Goal: Task Accomplishment & Management: Use online tool/utility

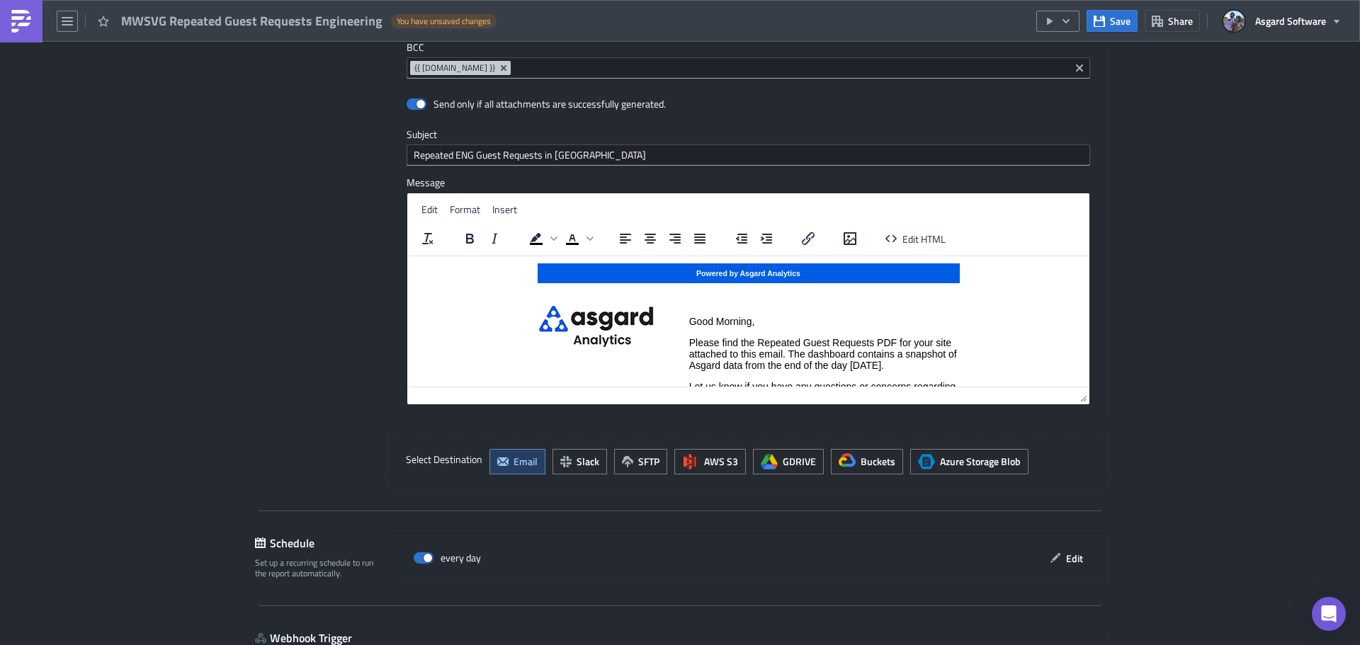
scroll to position [1654, 0]
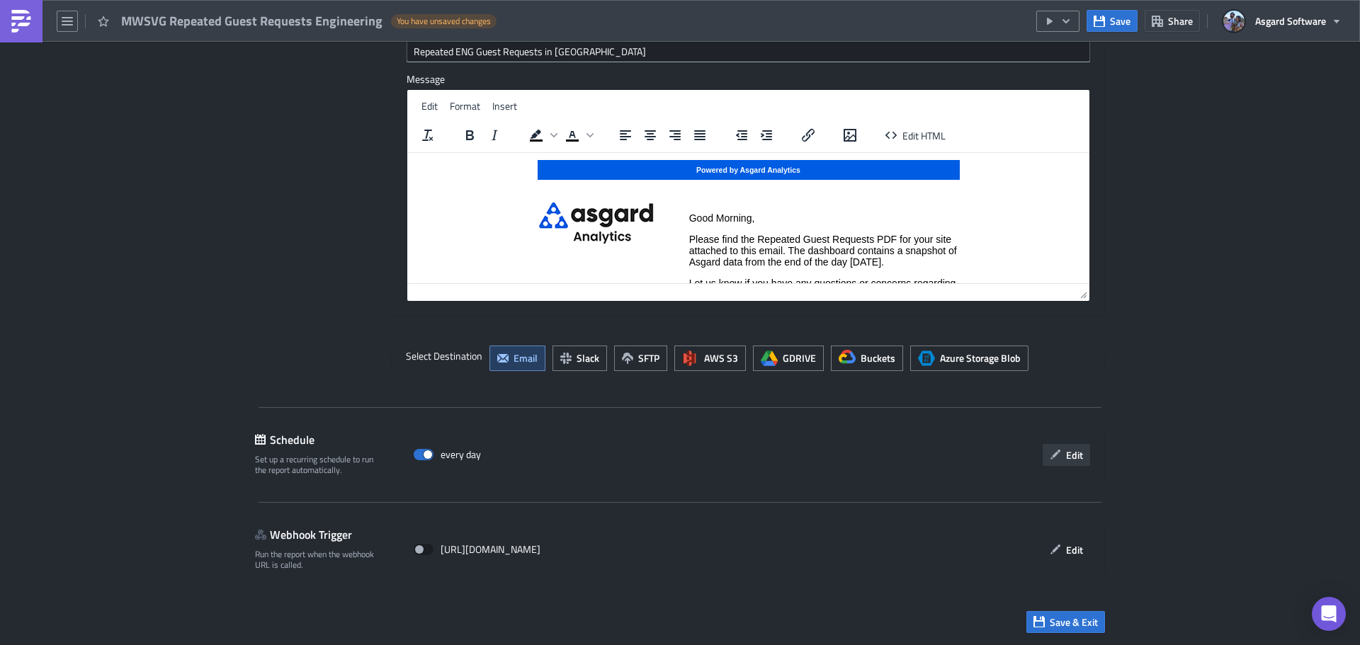
click at [1066, 455] on span "Edit" at bounding box center [1074, 455] width 17 height 15
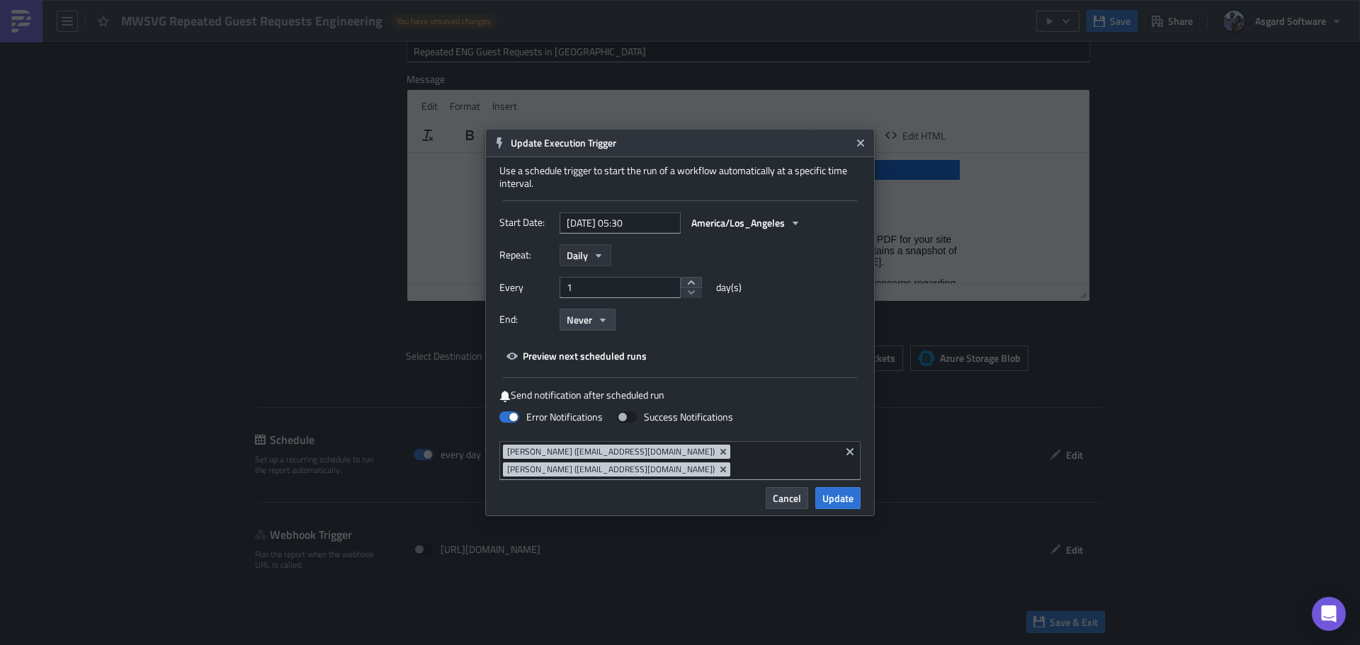
click at [579, 249] on span "Daily" at bounding box center [577, 255] width 21 height 15
click at [579, 248] on span "Daily" at bounding box center [577, 255] width 21 height 15
click at [594, 344] on span "Preview next scheduled runs" at bounding box center [576, 354] width 154 height 26
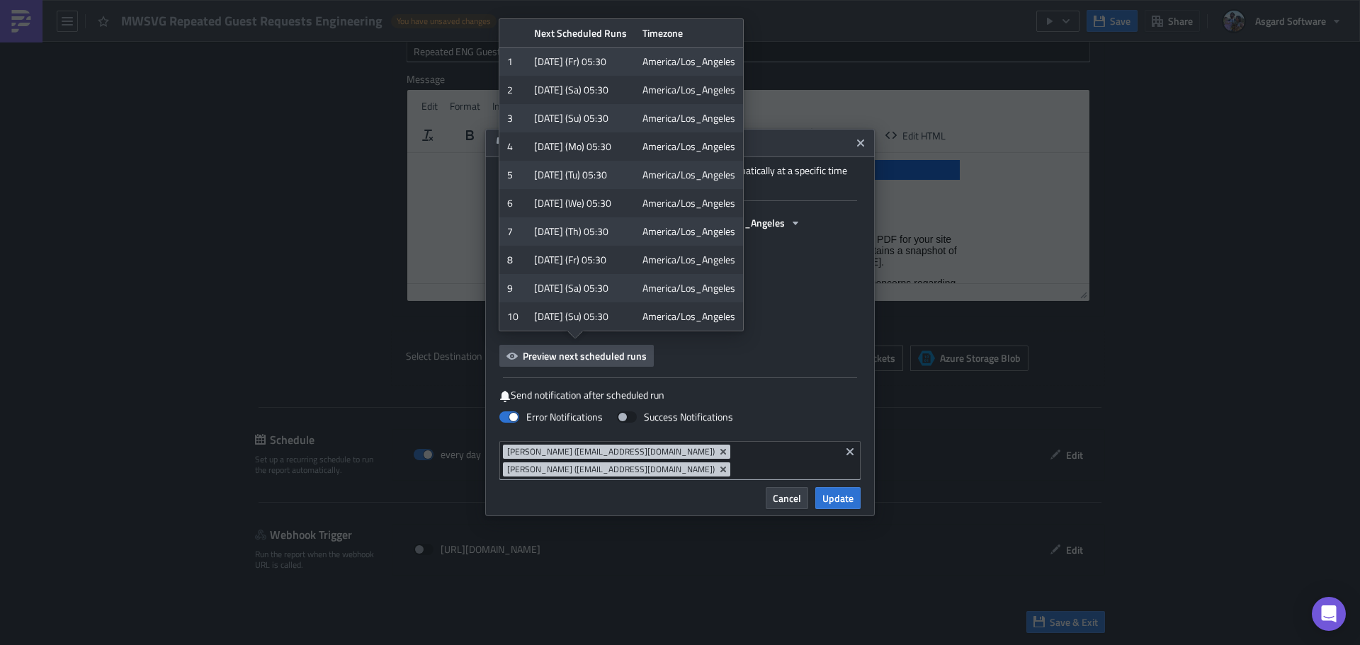
click at [667, 356] on div "Start Date: 2024-08-09 05:30 America/Los_Angeles Repeat: Daily Every 1 day(s) E…" at bounding box center [679, 289] width 361 height 155
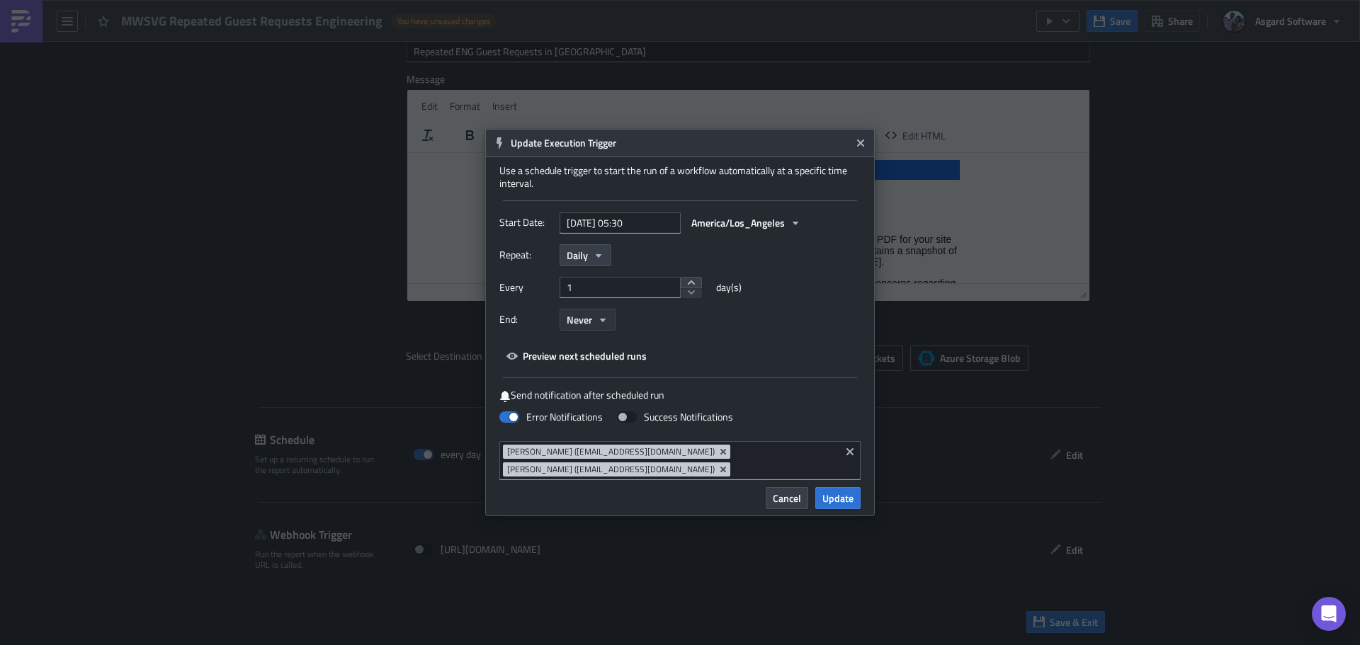
click at [584, 319] on span "Never" at bounding box center [580, 319] width 26 height 15
click at [827, 344] on div "Start Date: 2024-08-09 05:30 America/Los_Angeles Repeat: Daily Every 1 day(s) E…" at bounding box center [679, 289] width 361 height 155
click at [805, 491] on button "Cancel" at bounding box center [787, 498] width 43 height 22
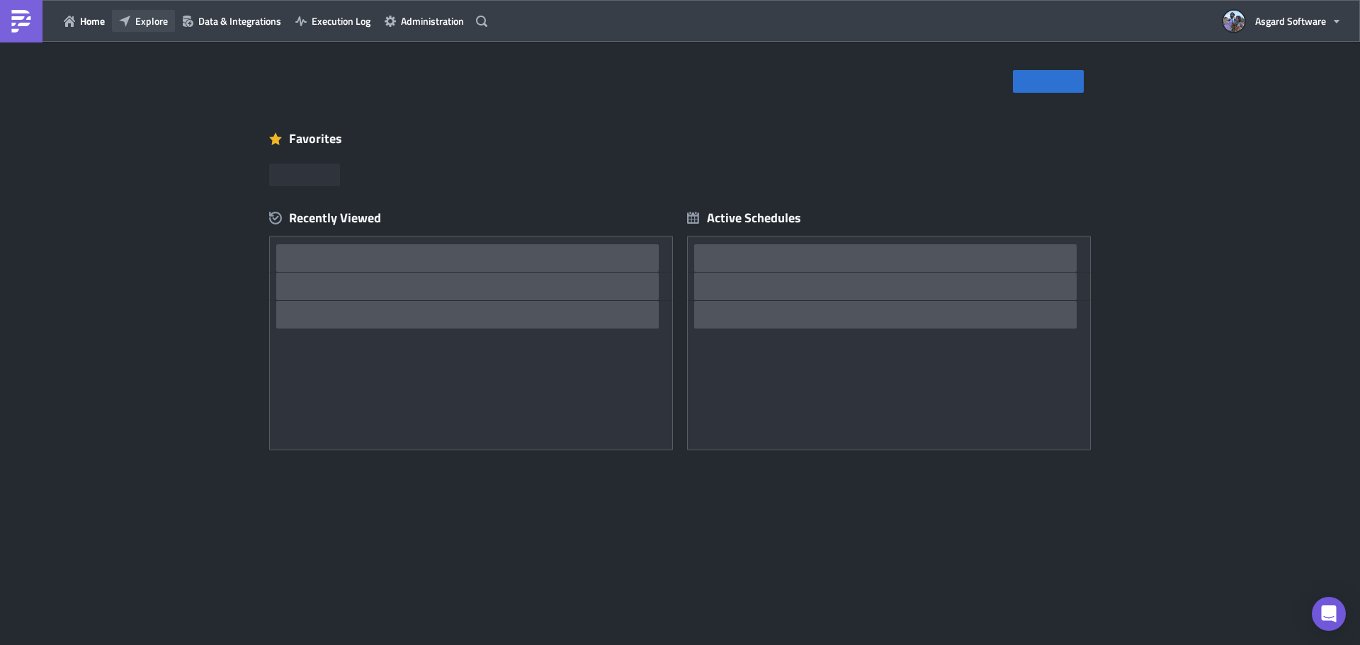
click at [164, 23] on span "Explore" at bounding box center [151, 20] width 33 height 15
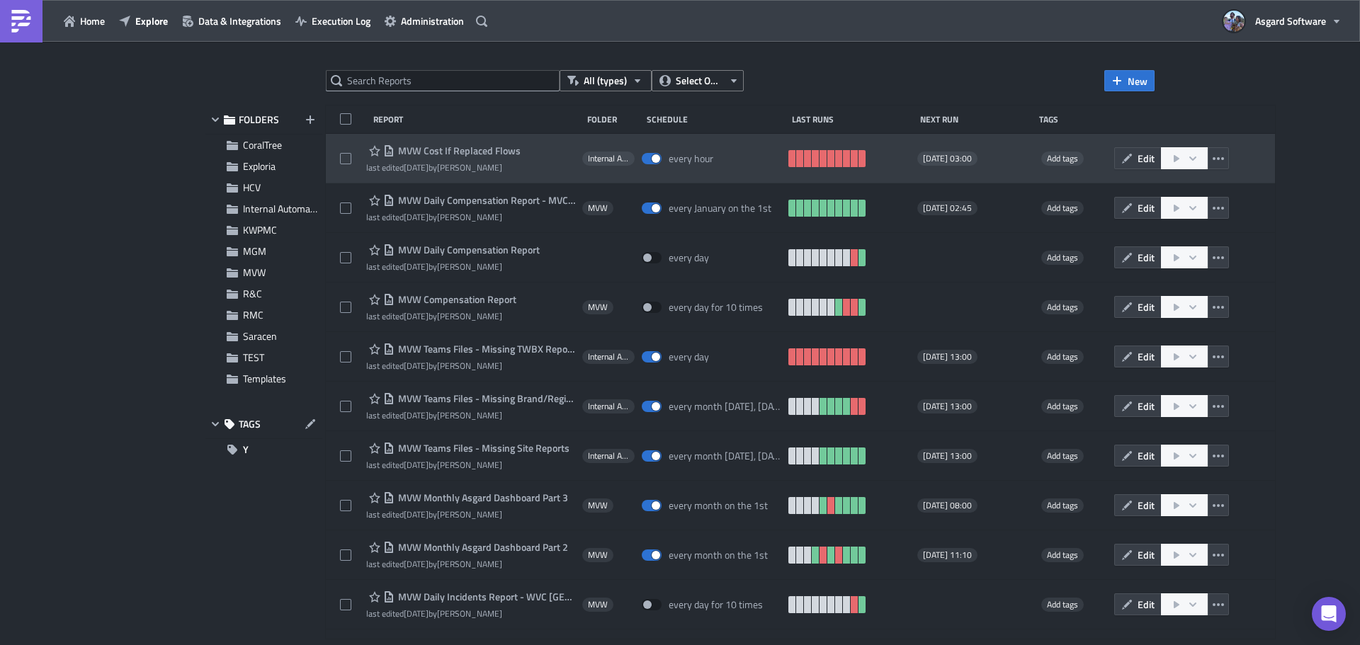
click at [417, 151] on span "MVW Cost If Replaced Flows" at bounding box center [458, 151] width 126 height 13
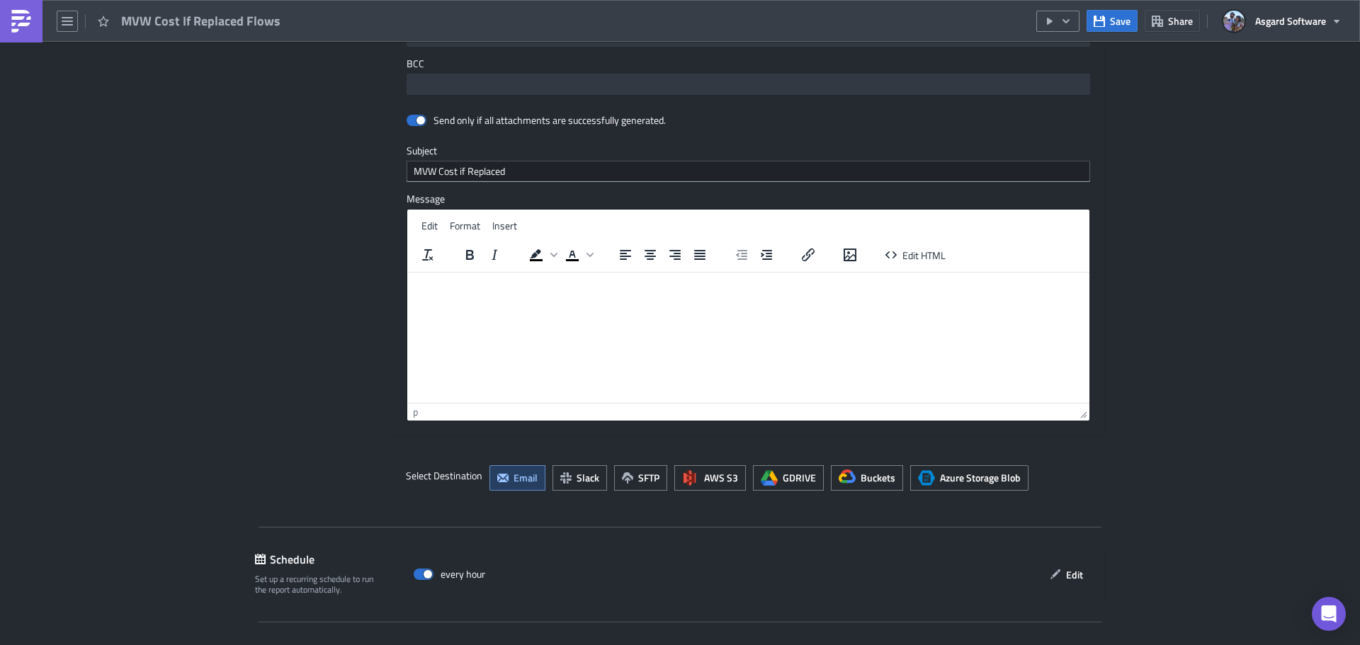
scroll to position [1779, 0]
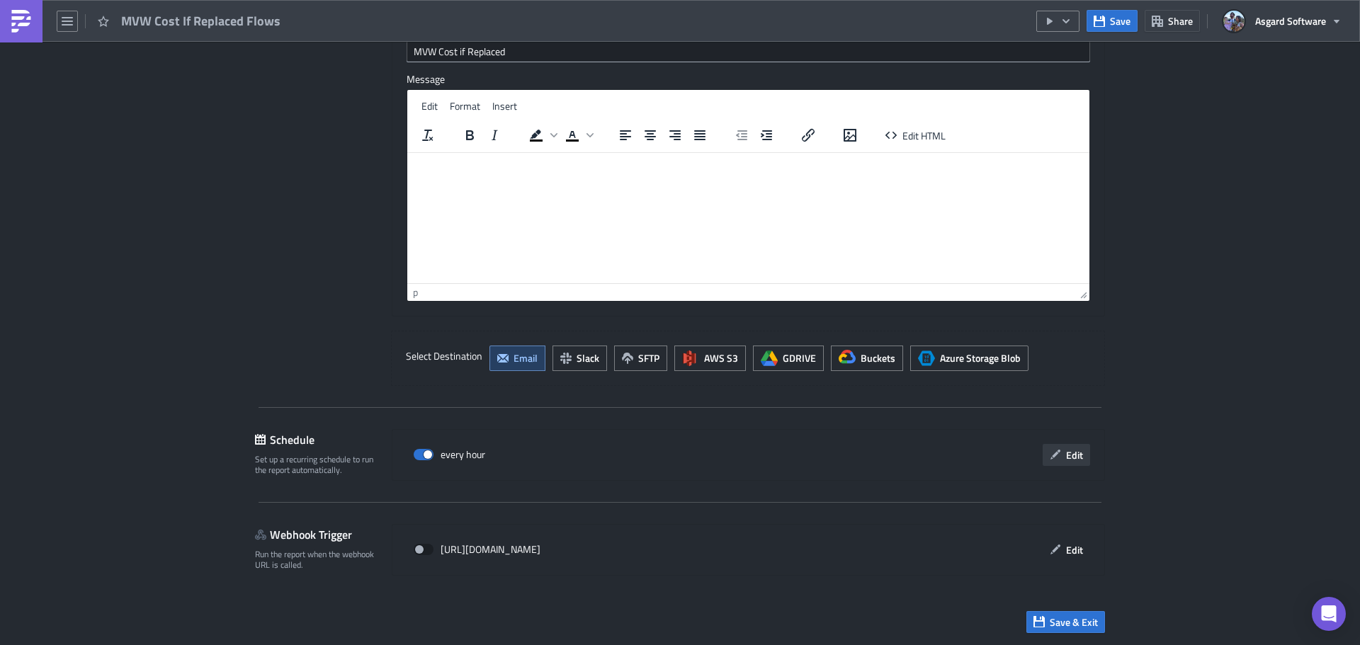
click at [1066, 455] on span "Edit" at bounding box center [1074, 455] width 17 height 15
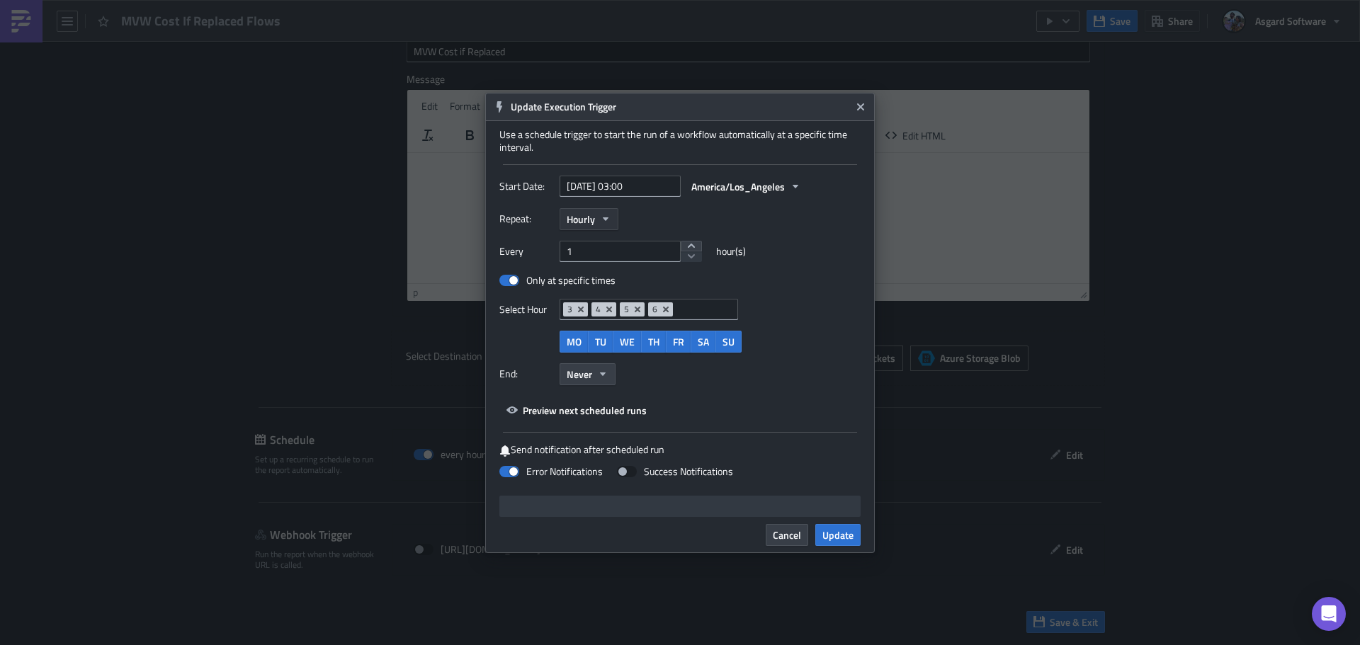
click at [604, 221] on icon "button" at bounding box center [605, 218] width 11 height 11
click at [735, 222] on div "Repeat: Hourly Yearly Monthly Weekly Daily Hourly Minutely" at bounding box center [679, 219] width 361 height 22
click at [864, 107] on icon "Close" at bounding box center [860, 106] width 11 height 11
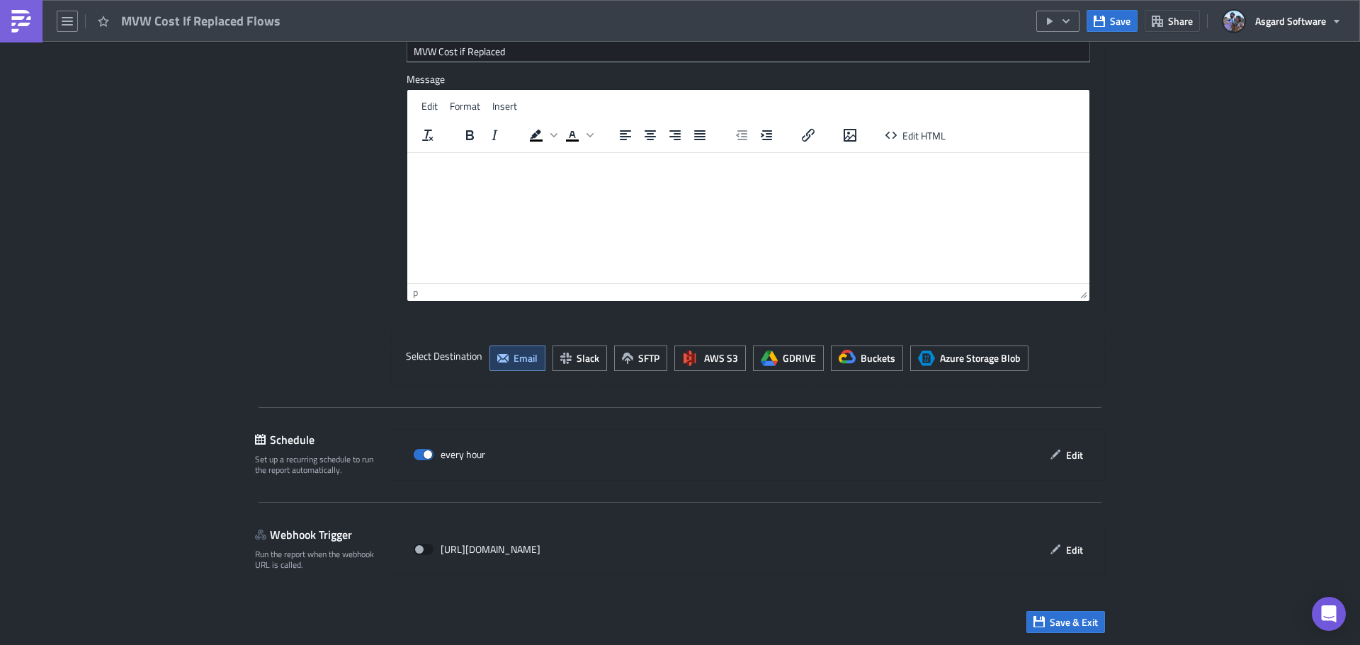
click at [20, 26] on img at bounding box center [21, 21] width 23 height 23
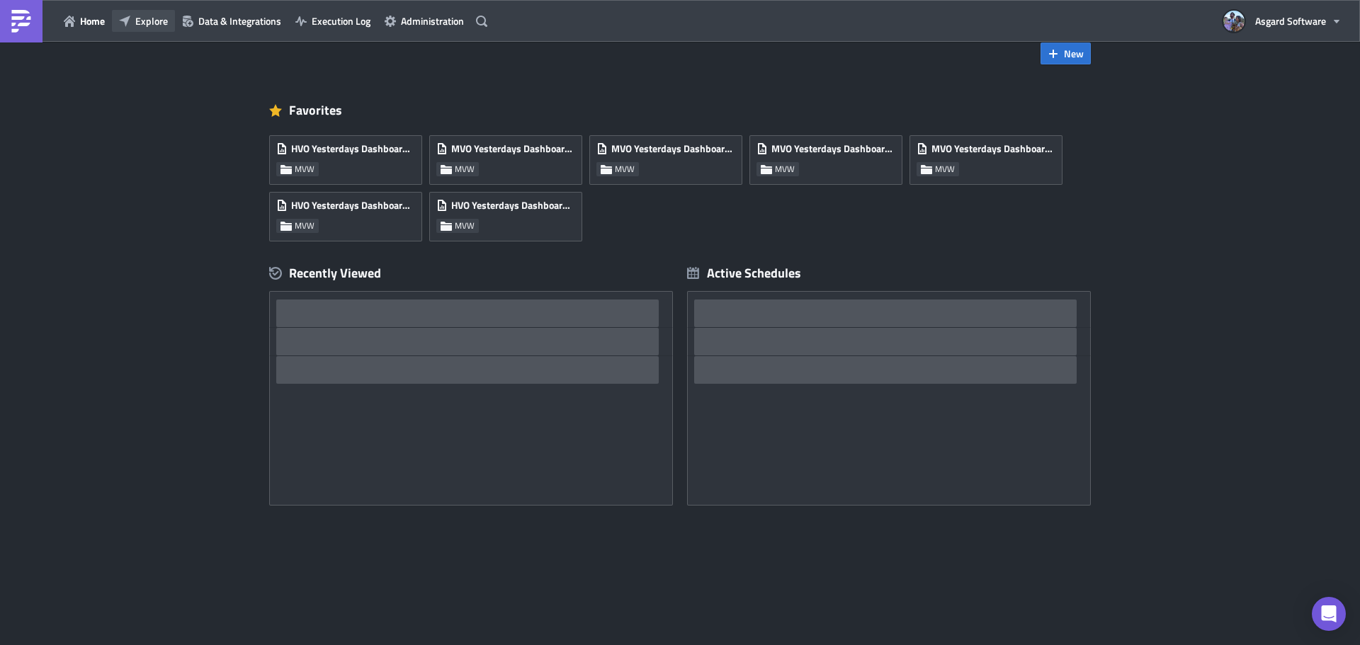
click at [149, 18] on span "Explore" at bounding box center [151, 20] width 33 height 15
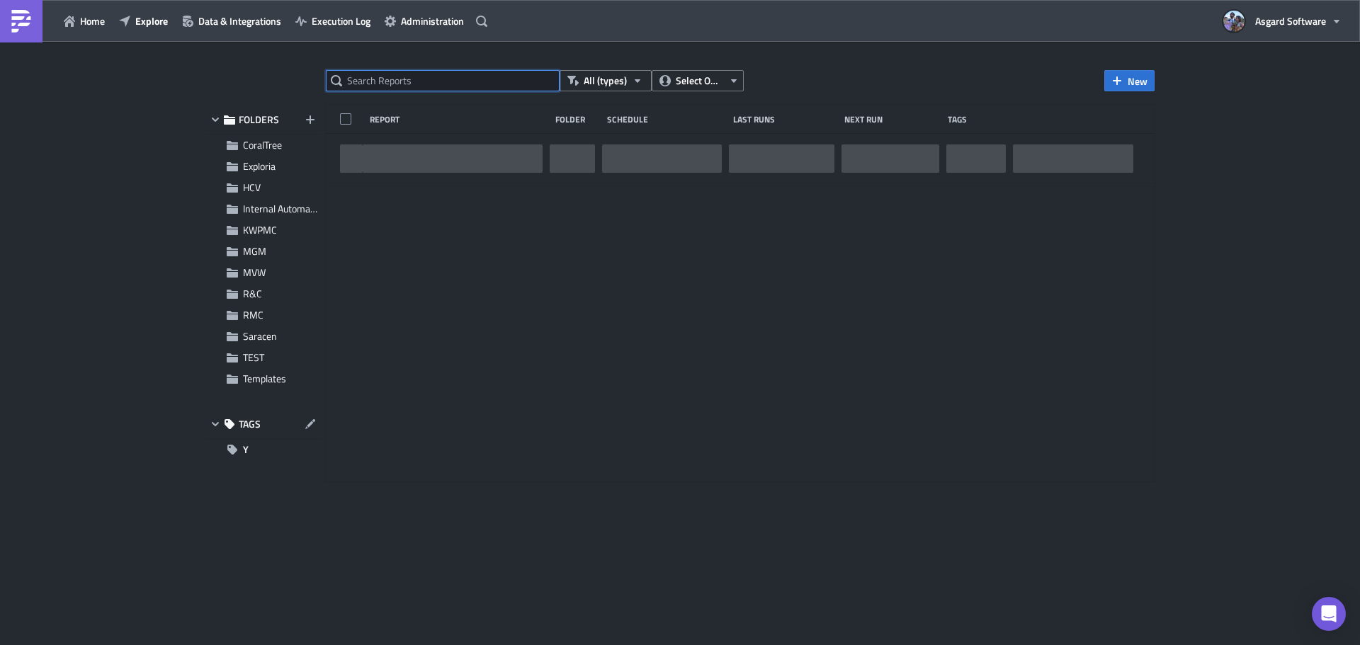
click at [392, 81] on input "text" at bounding box center [443, 80] width 234 height 21
paste input "MVW Teams Files - Missing Site Reports"
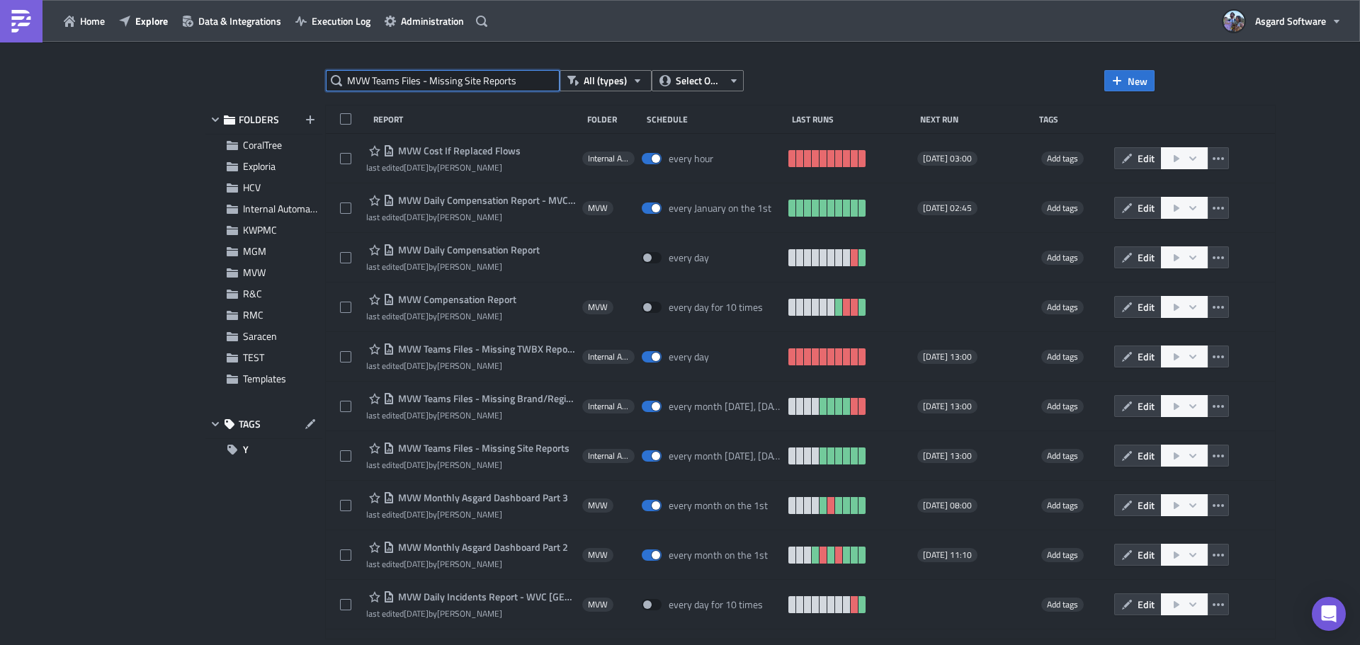
type input "MVW Teams Files - Missing Site Reports"
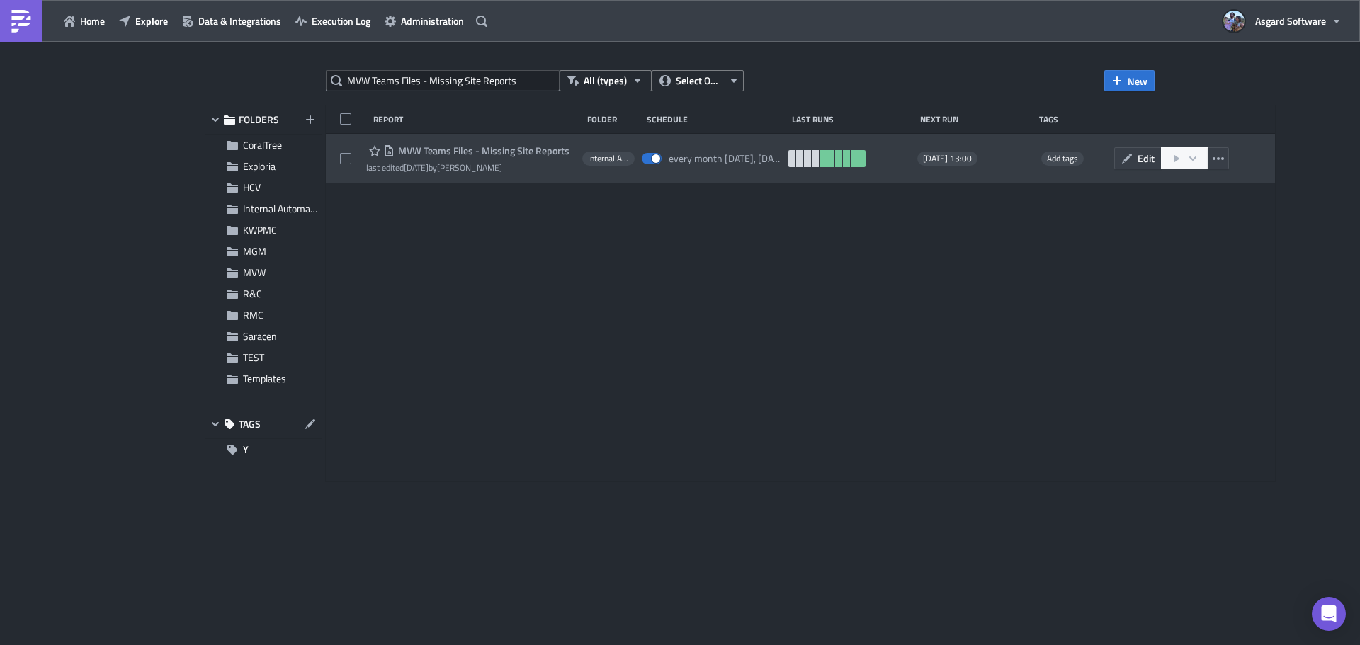
click at [484, 152] on span "MVW Teams Files - Missing Site Reports" at bounding box center [482, 151] width 175 height 13
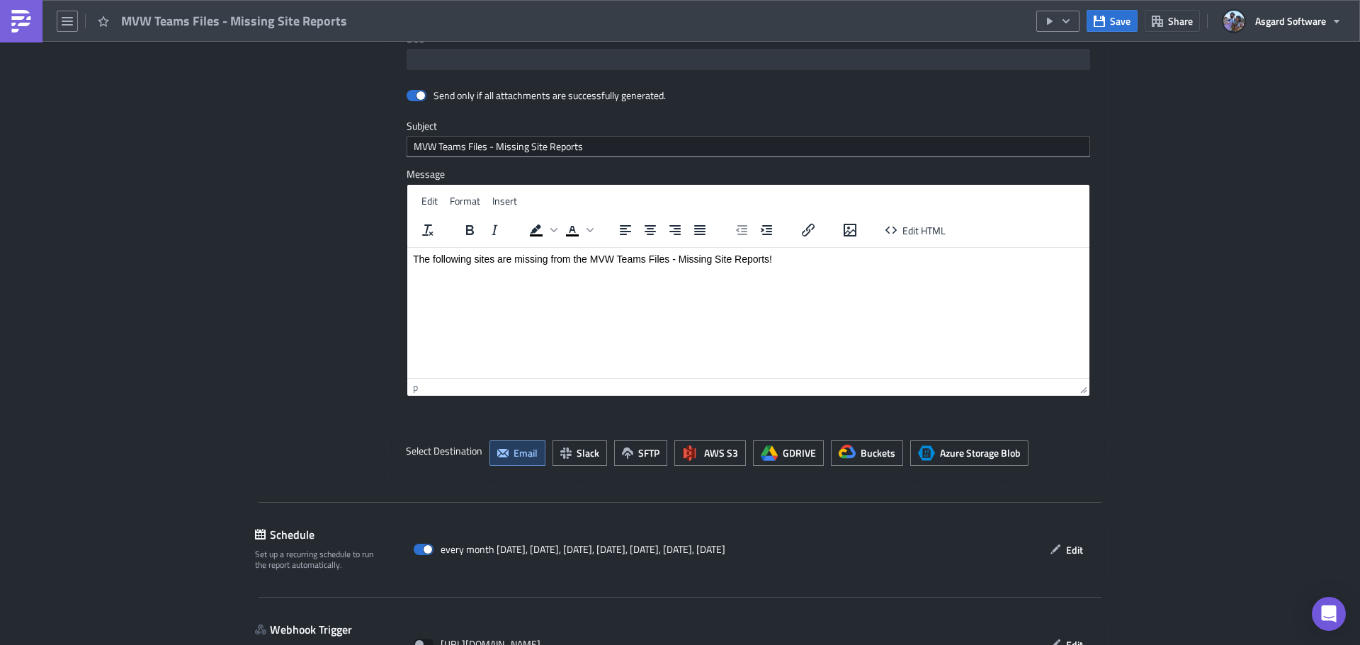
scroll to position [1077, 0]
click at [1066, 546] on span "Edit" at bounding box center [1074, 550] width 17 height 15
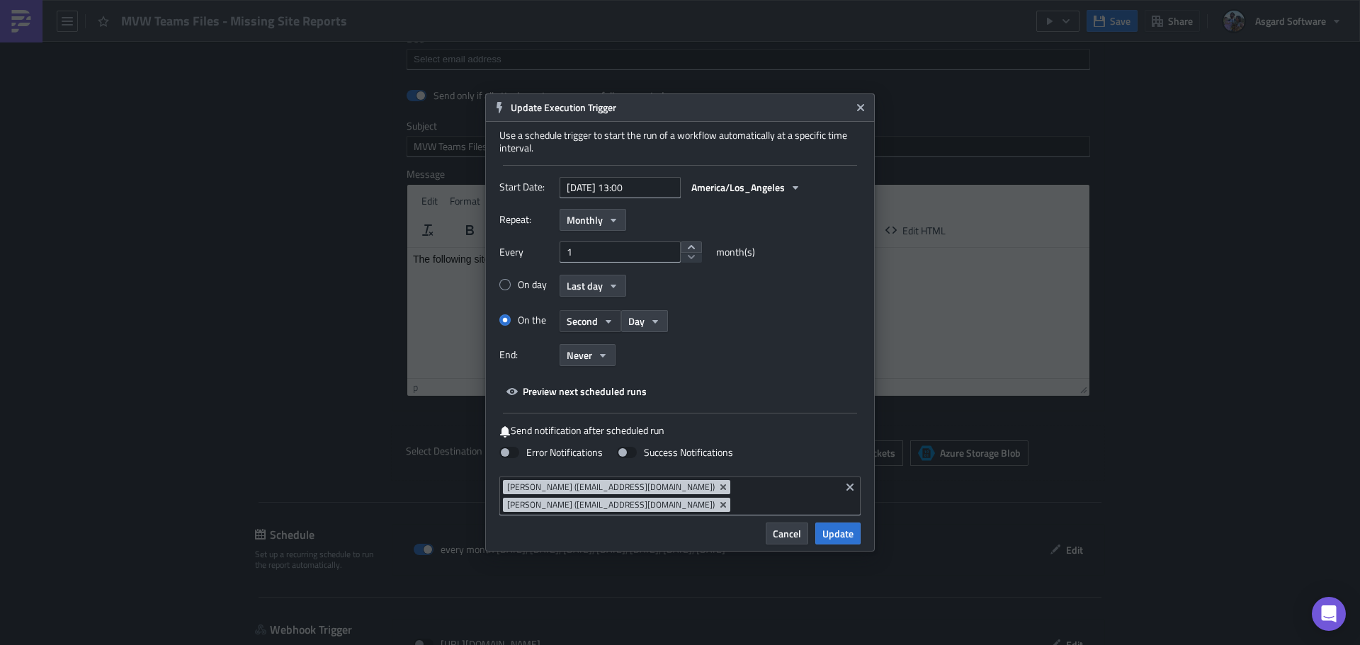
click at [604, 324] on icon "button" at bounding box center [608, 321] width 11 height 11
click at [769, 323] on div "On the Second First Second Third Fourth Last Day" at bounding box center [679, 321] width 361 height 25
click at [781, 535] on span "Cancel" at bounding box center [787, 533] width 28 height 15
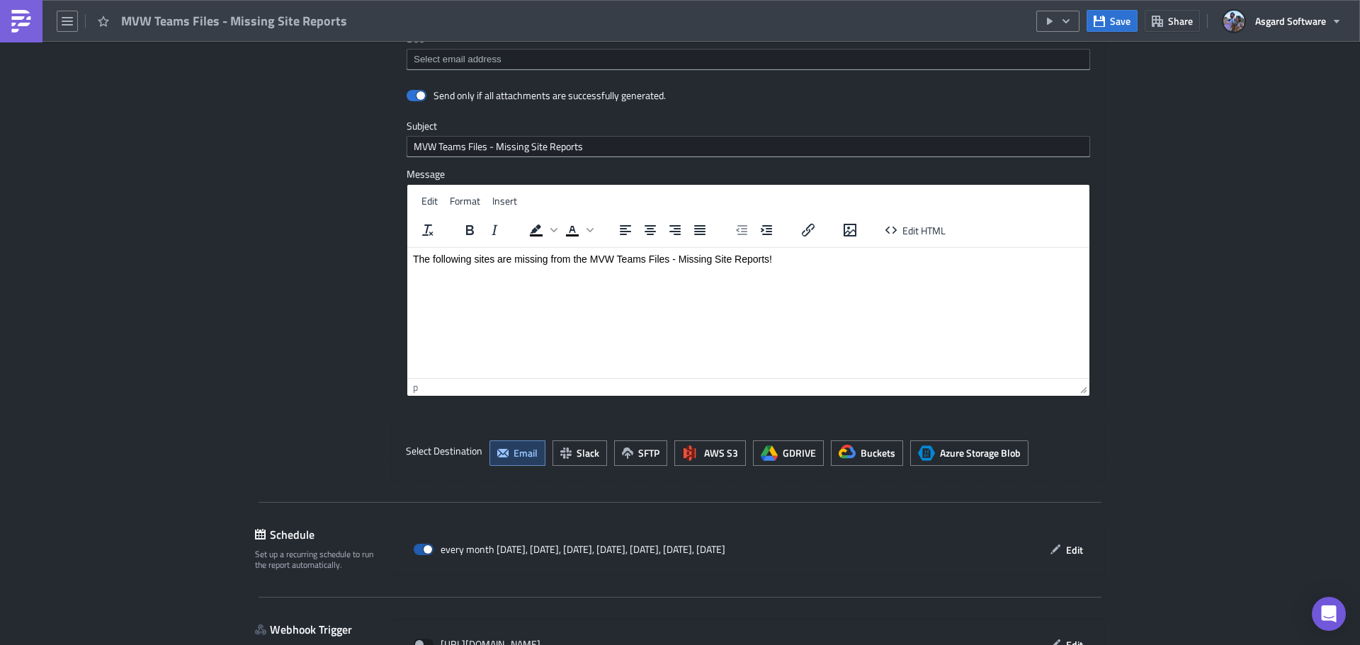
click at [419, 553] on span at bounding box center [424, 549] width 20 height 11
click at [419, 553] on input "checkbox" at bounding box center [421, 549] width 9 height 9
checkbox input "false"
click at [40, 18] on link at bounding box center [21, 21] width 43 height 43
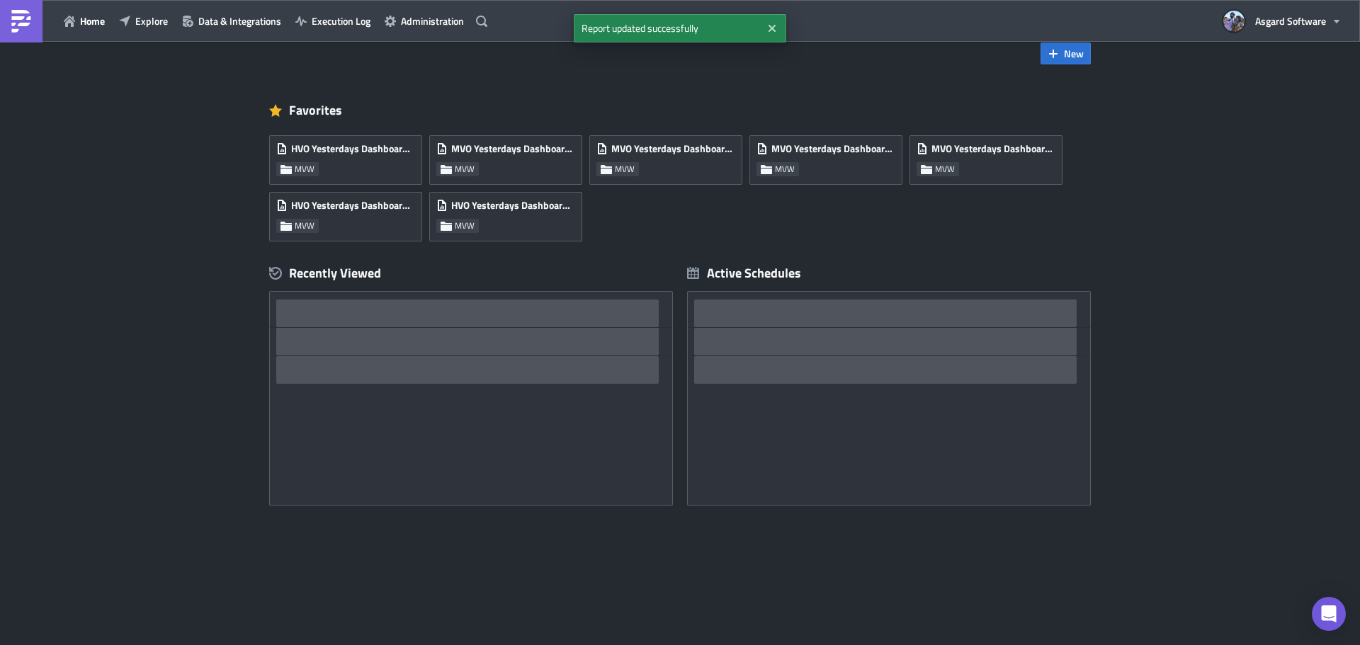
scroll to position [28, 0]
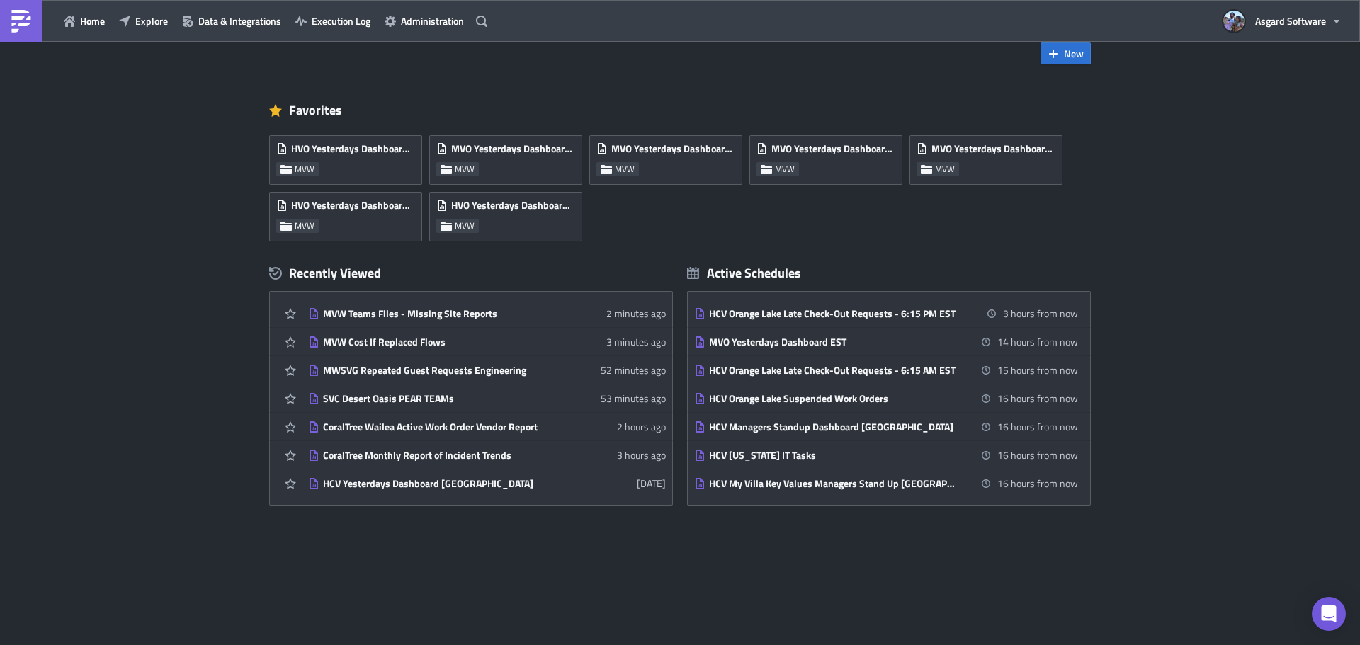
drag, startPoint x: 146, startPoint y: 19, endPoint x: 179, endPoint y: 38, distance: 38.0
click at [146, 19] on span "Explore" at bounding box center [151, 20] width 33 height 15
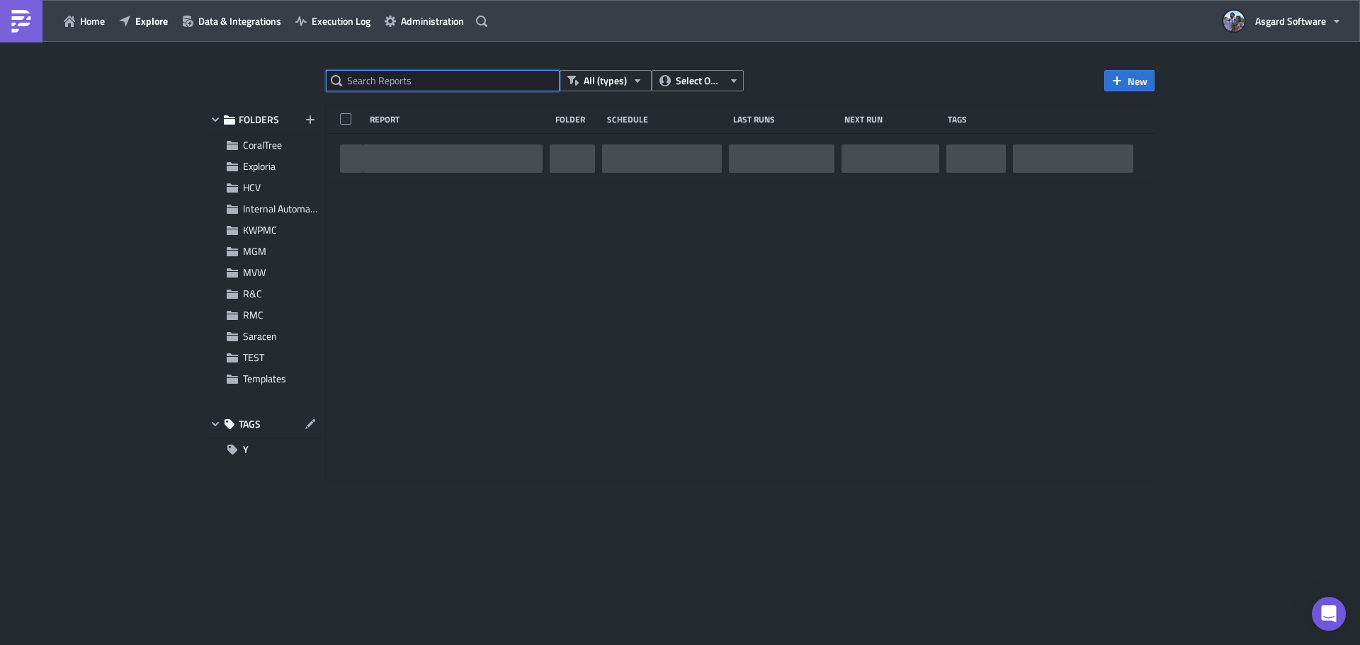
click at [403, 91] on input "text" at bounding box center [443, 80] width 234 height 21
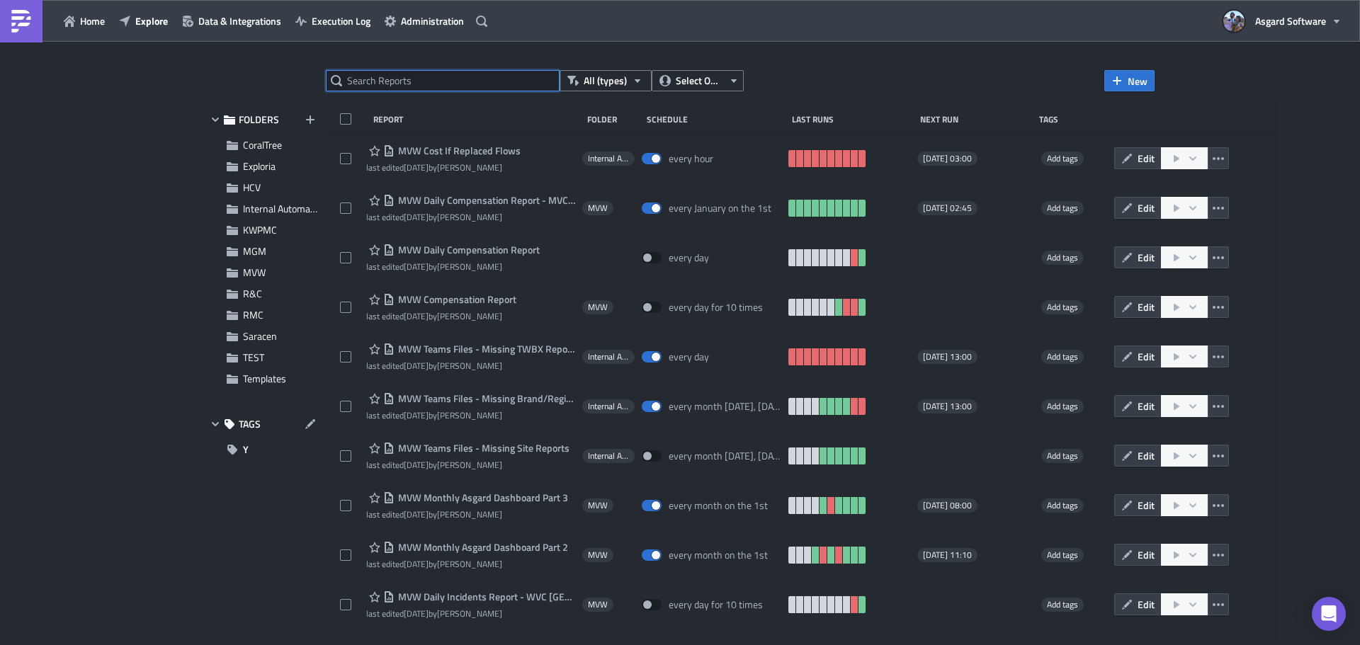
paste input "MVW Teams Files - Missing Brand/Region Reports"
type input "MVW Teams Files - Missing Brand/Region Reports"
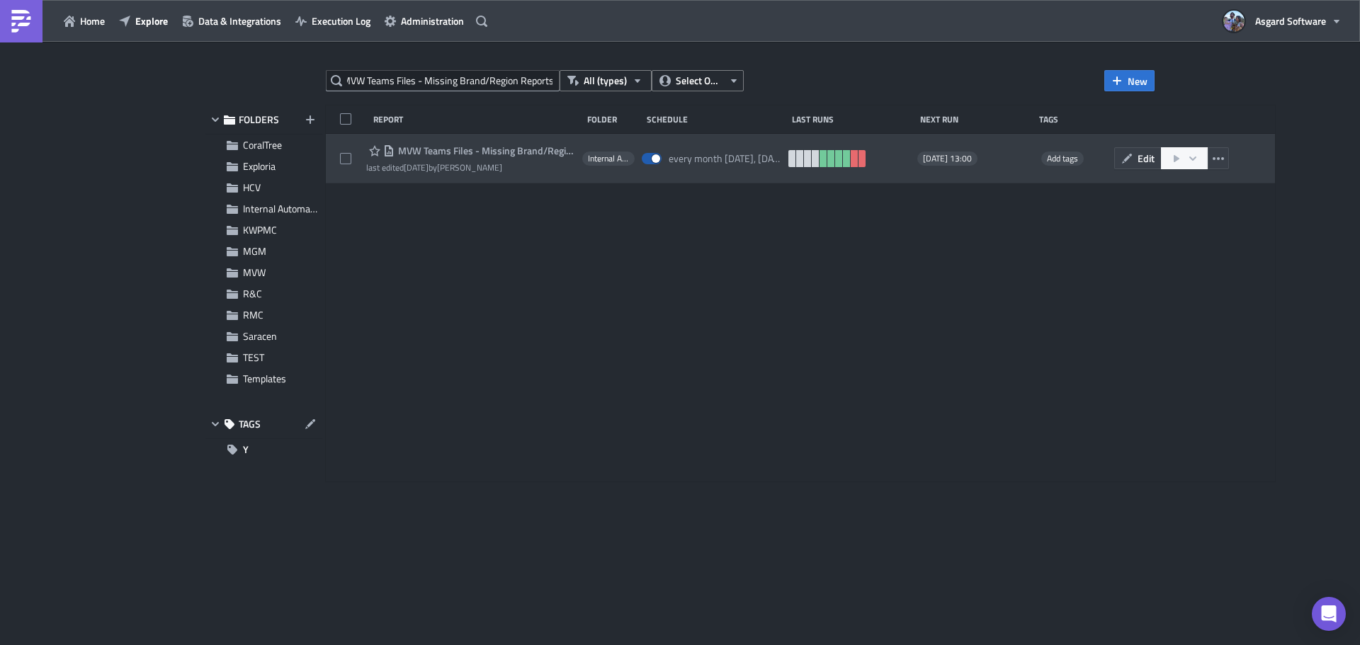
click at [655, 159] on span at bounding box center [652, 158] width 20 height 11
click at [654, 159] on input "checkbox" at bounding box center [649, 158] width 9 height 9
checkbox input "false"
click at [506, 150] on span "MVW Teams Files - Missing Brand/Region Reports" at bounding box center [485, 151] width 181 height 13
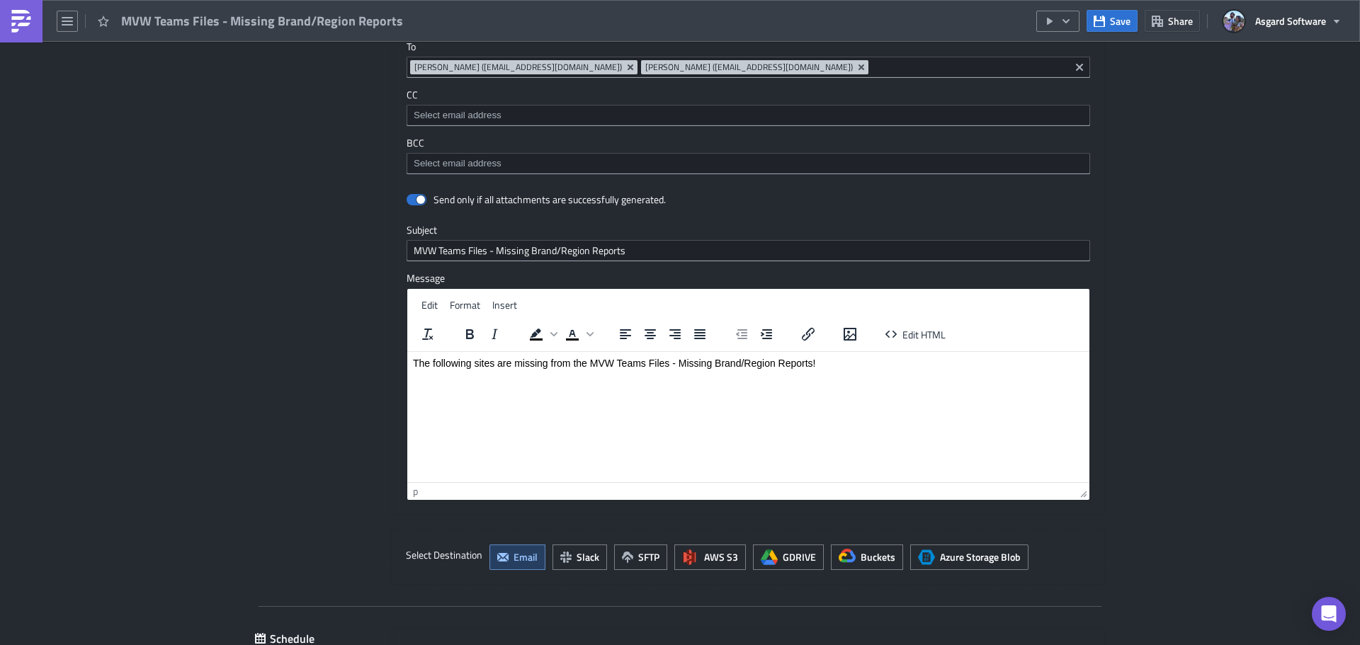
scroll to position [1184, 0]
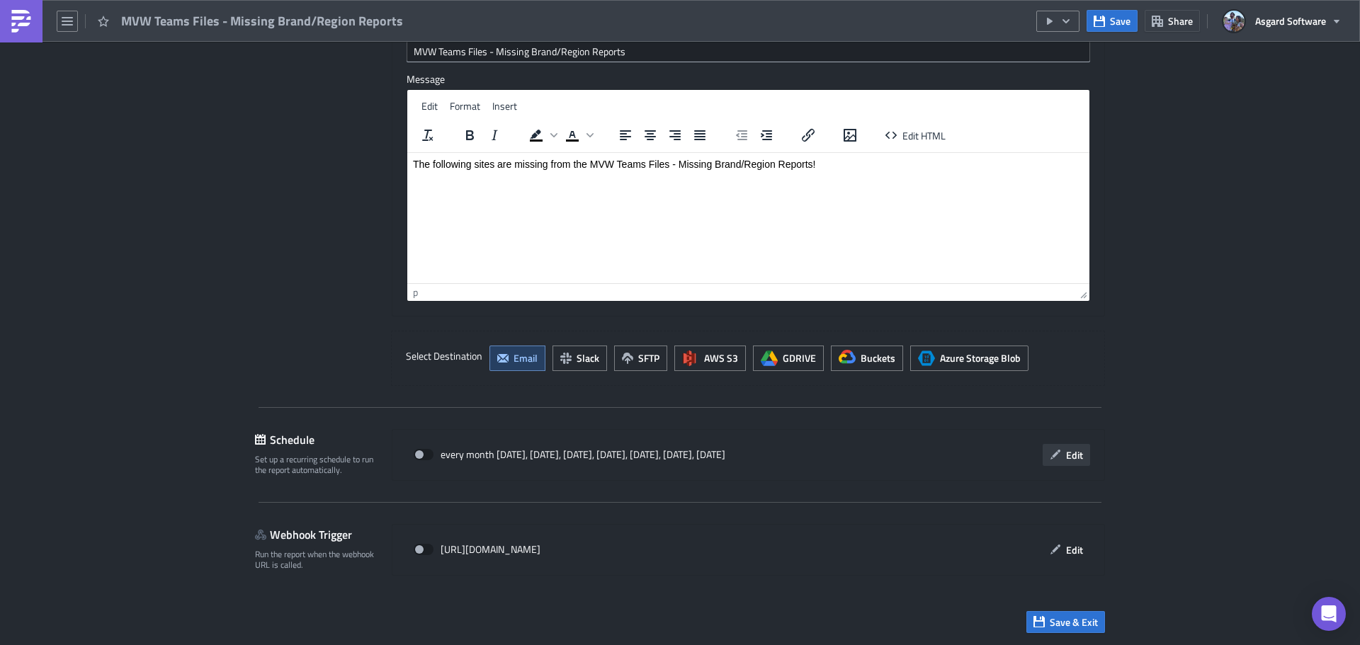
click at [1074, 463] on button "Edit" at bounding box center [1066, 455] width 47 height 22
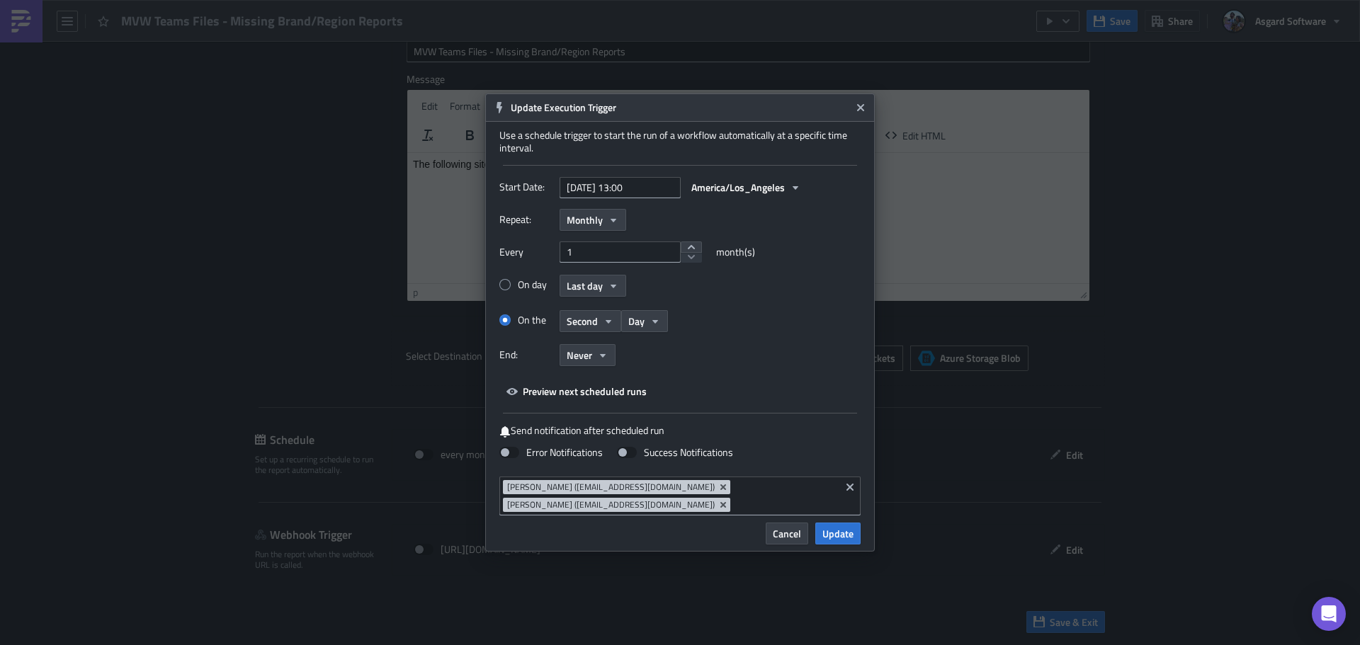
click at [786, 531] on span "Cancel" at bounding box center [787, 533] width 28 height 15
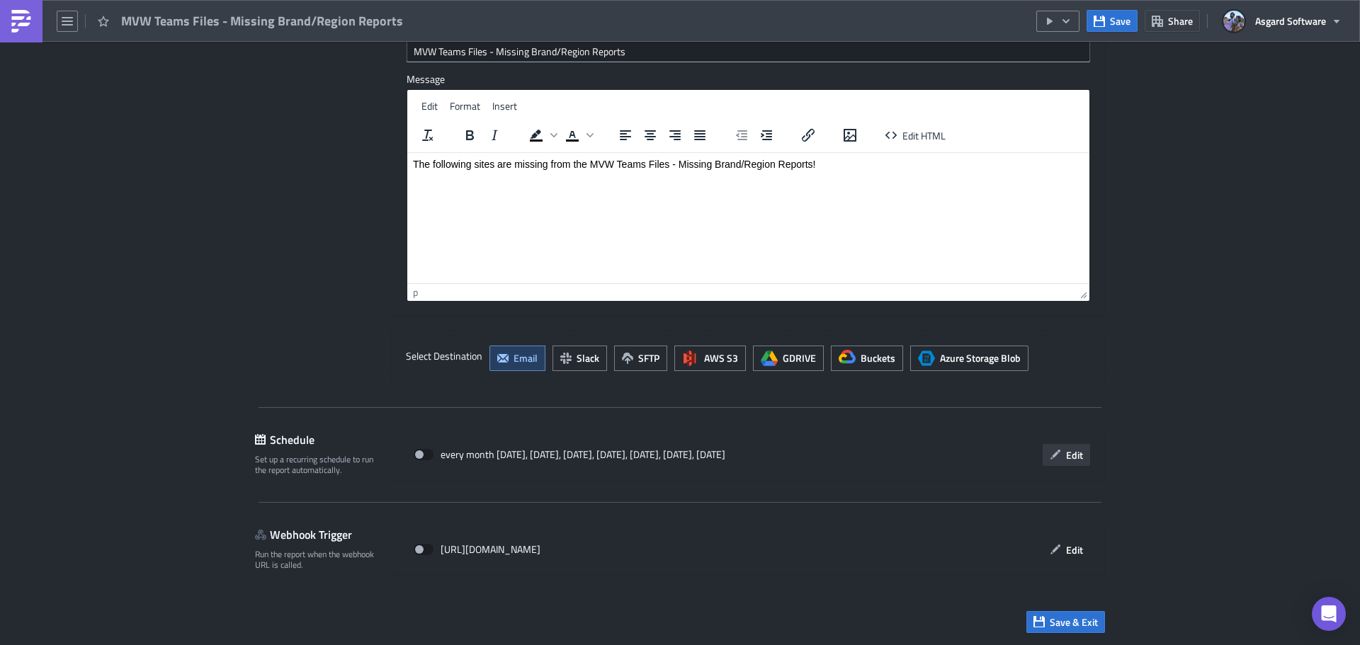
click at [1060, 455] on button "Edit" at bounding box center [1066, 455] width 47 height 22
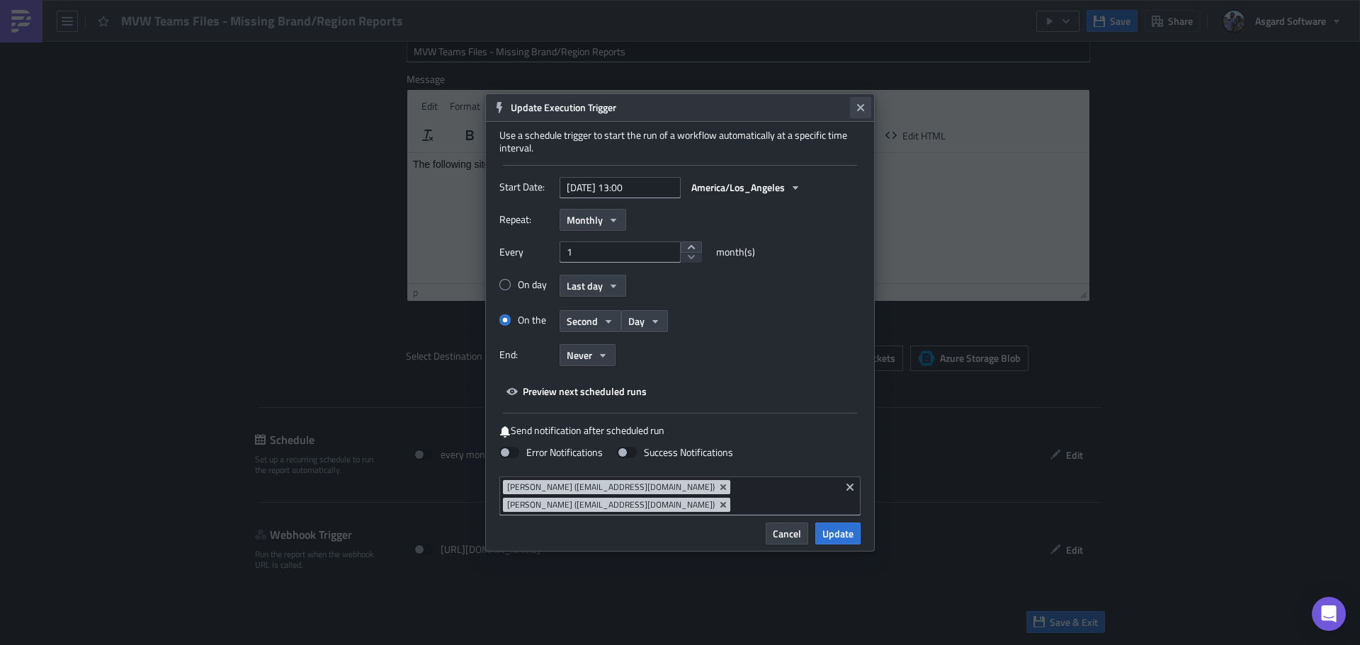
click at [859, 106] on icon "Close" at bounding box center [860, 107] width 7 height 7
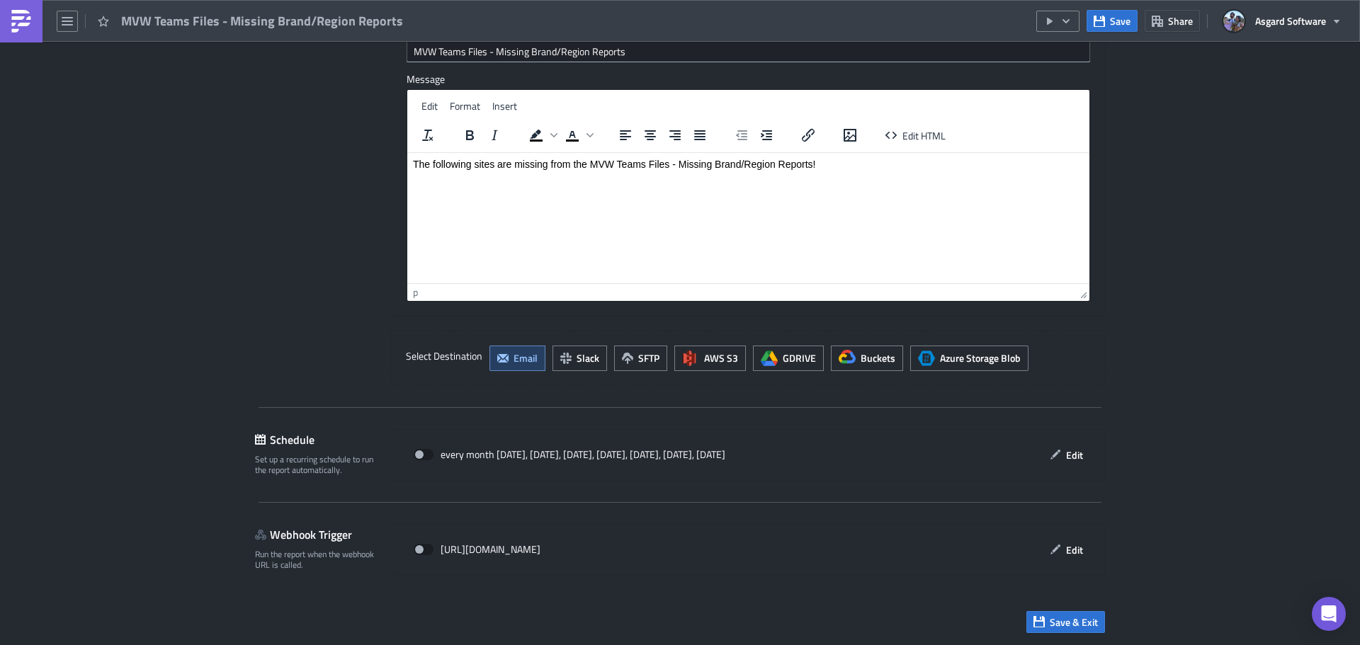
click at [16, 26] on img at bounding box center [21, 21] width 23 height 23
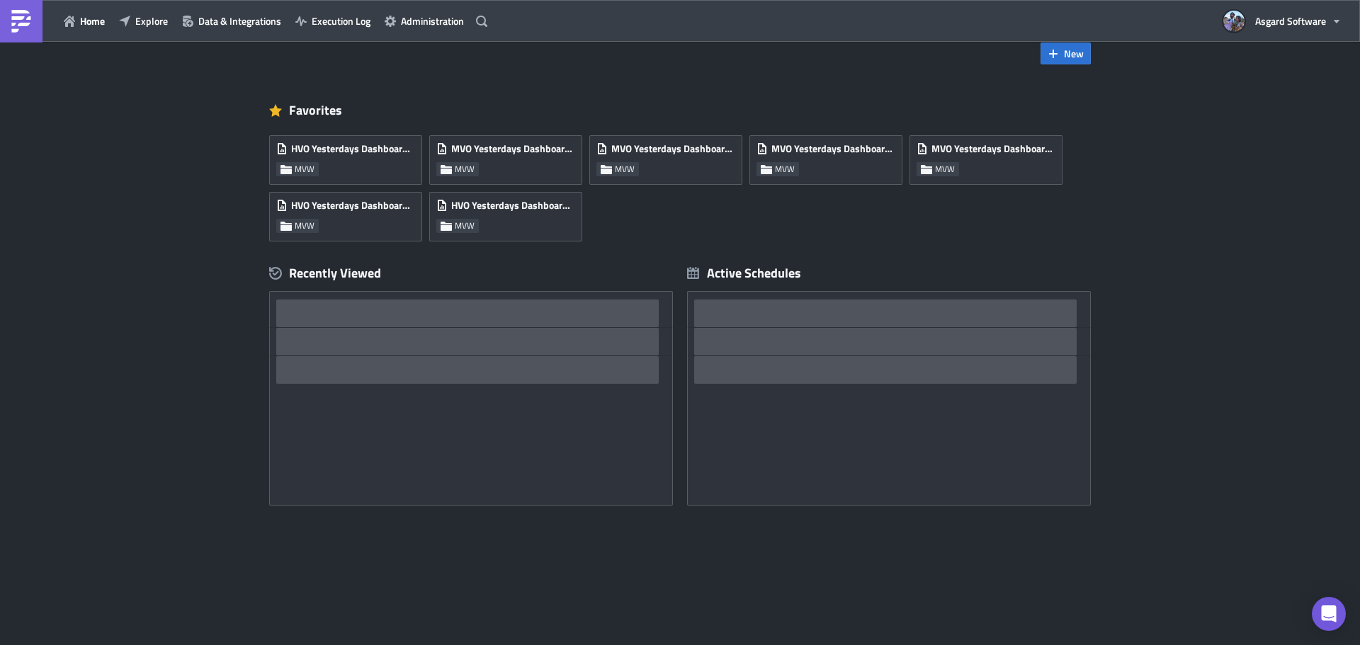
scroll to position [28, 0]
click at [135, 18] on span "Explore" at bounding box center [151, 20] width 33 height 15
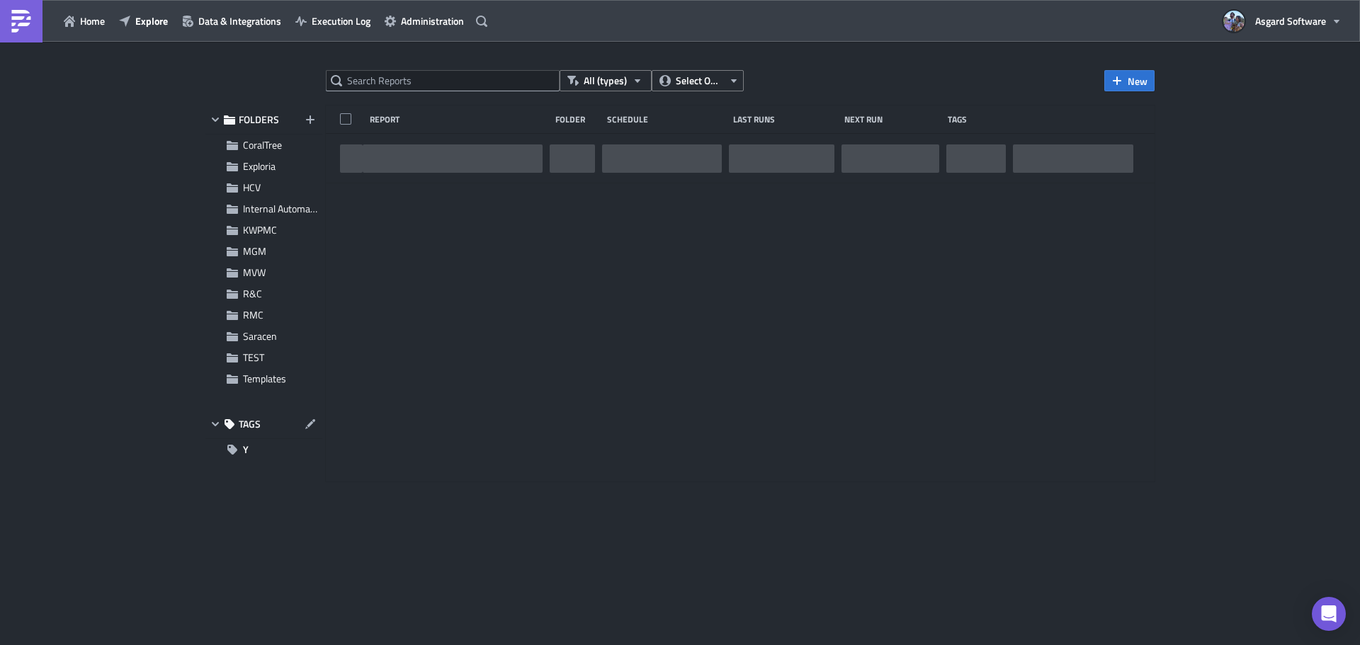
click at [409, 69] on div "All (types) Select Owner New FOLDERS CoralTree Exploria HCV Internal Automation…" at bounding box center [680, 345] width 1360 height 606
click at [413, 79] on input "text" at bounding box center [443, 80] width 234 height 21
paste input "WVC Nanea Ocean Villas PEAR TEAMs"
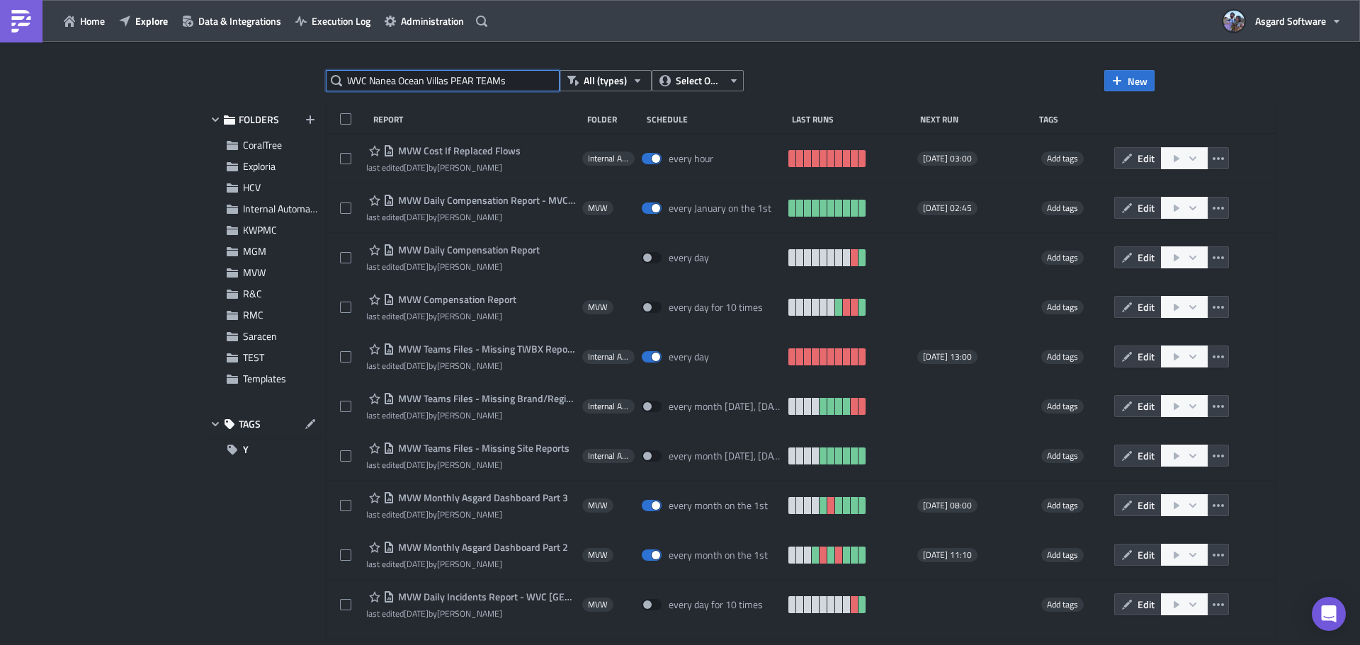
type input "WVC Nanea Ocean Villas PEAR TEAMs"
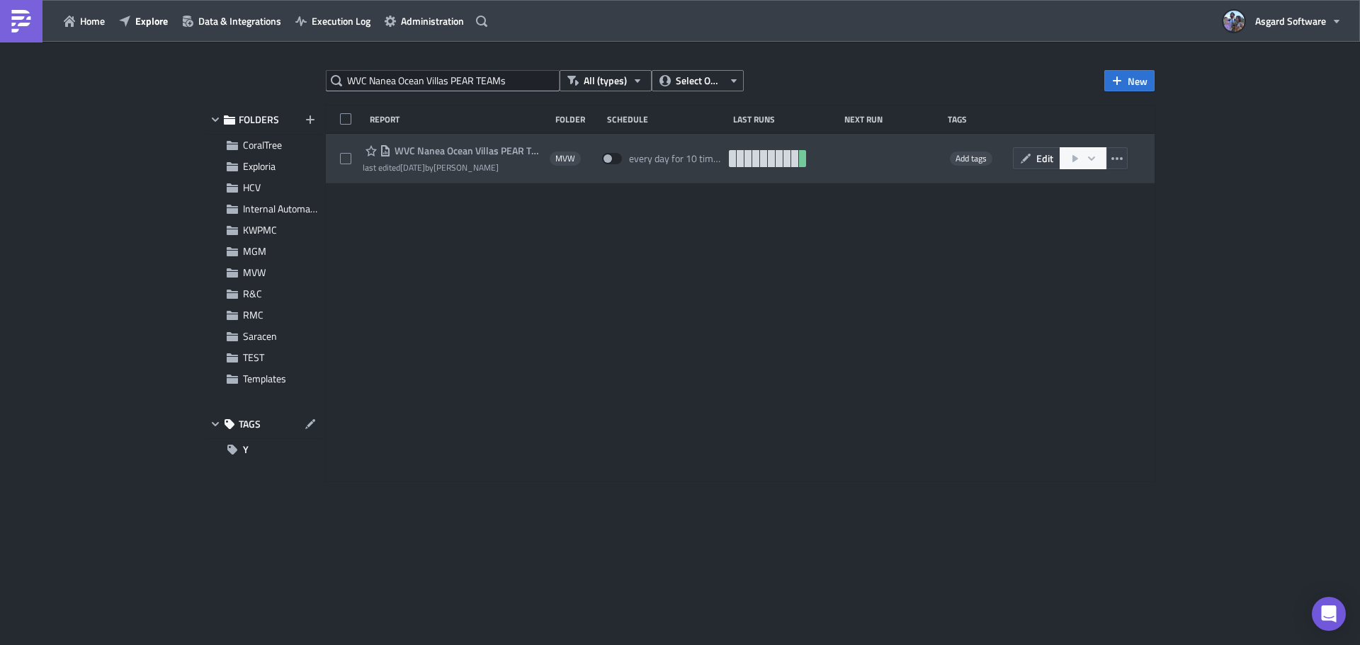
click at [452, 152] on span "WVC Nanea Ocean Villas PEAR TEAMs" at bounding box center [467, 151] width 152 height 13
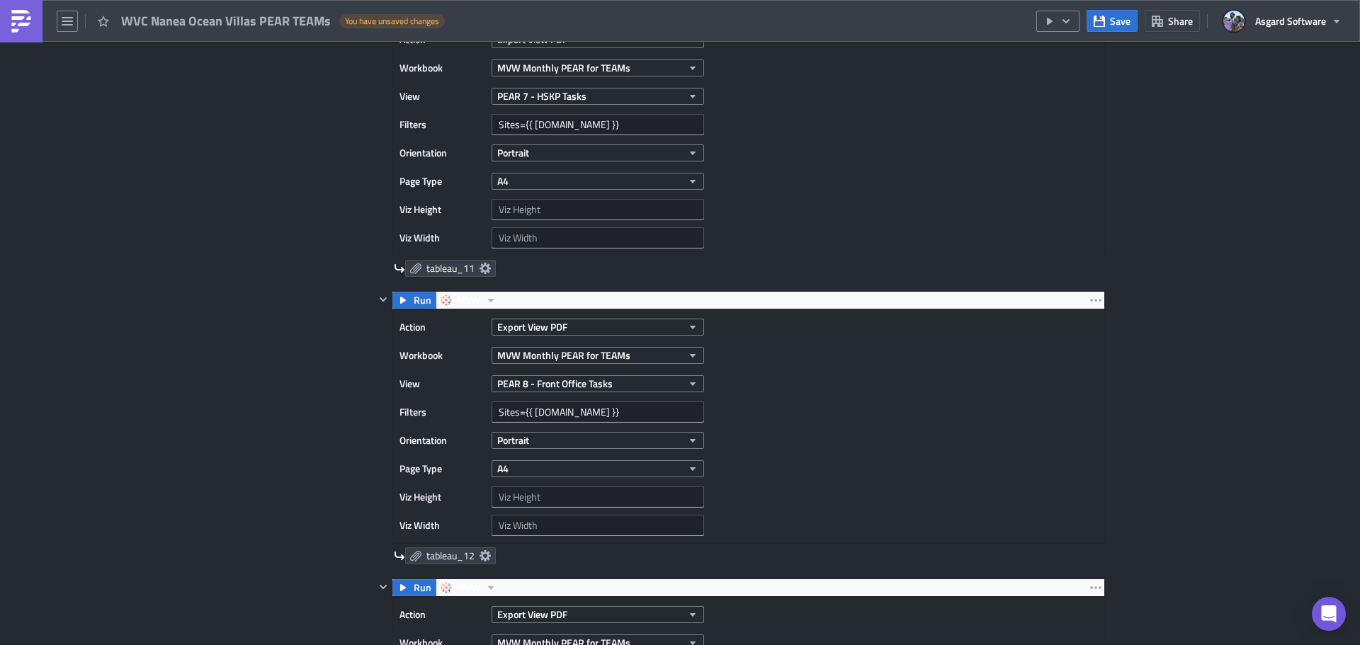
scroll to position [2196, 0]
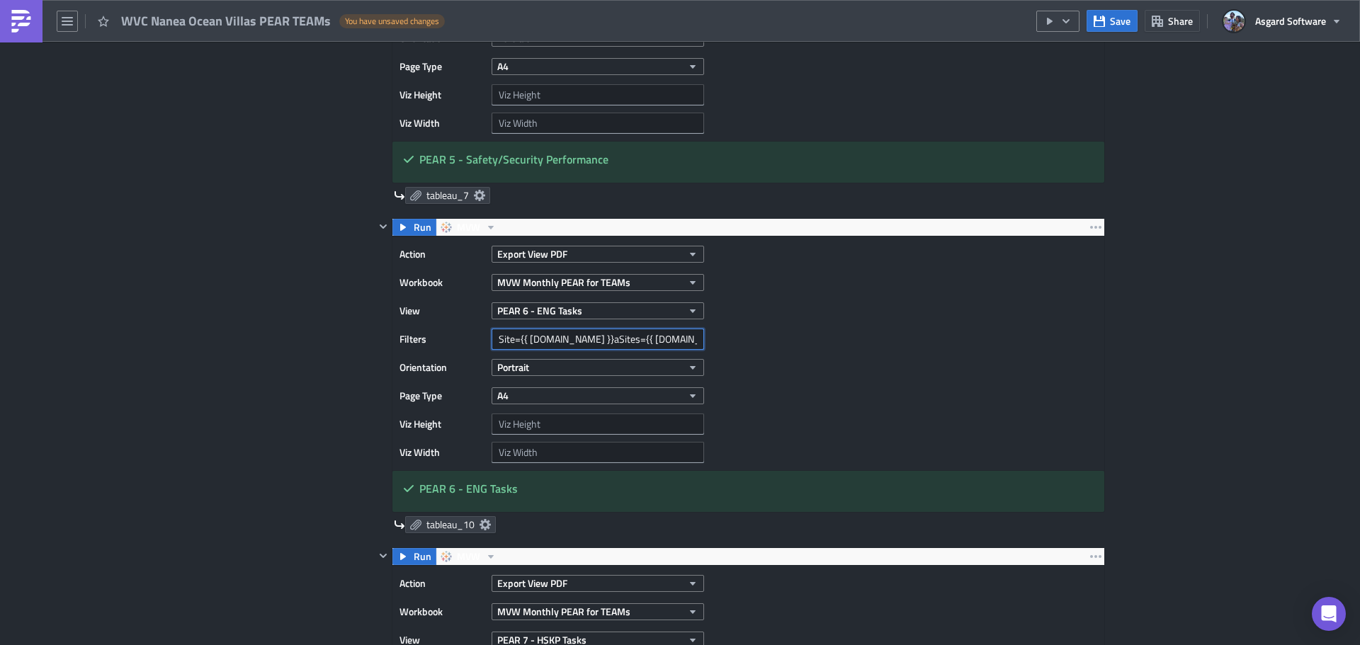
drag, startPoint x: 570, startPoint y: 173, endPoint x: 434, endPoint y: 284, distance: 176.2
click at [434, 284] on div "Action Export View PDF Workbook MVW Monthly PEAR for TEAMs View PEAR 6 - ENG Ta…" at bounding box center [556, 354] width 312 height 220
type input "Sites={{ [DOMAIN_NAME] }}"
click at [871, 356] on div "Action Export View PDF Workbook MVW Monthly PEAR for TEAMs View PEAR 6 - ENG Ta…" at bounding box center [748, 354] width 712 height 234
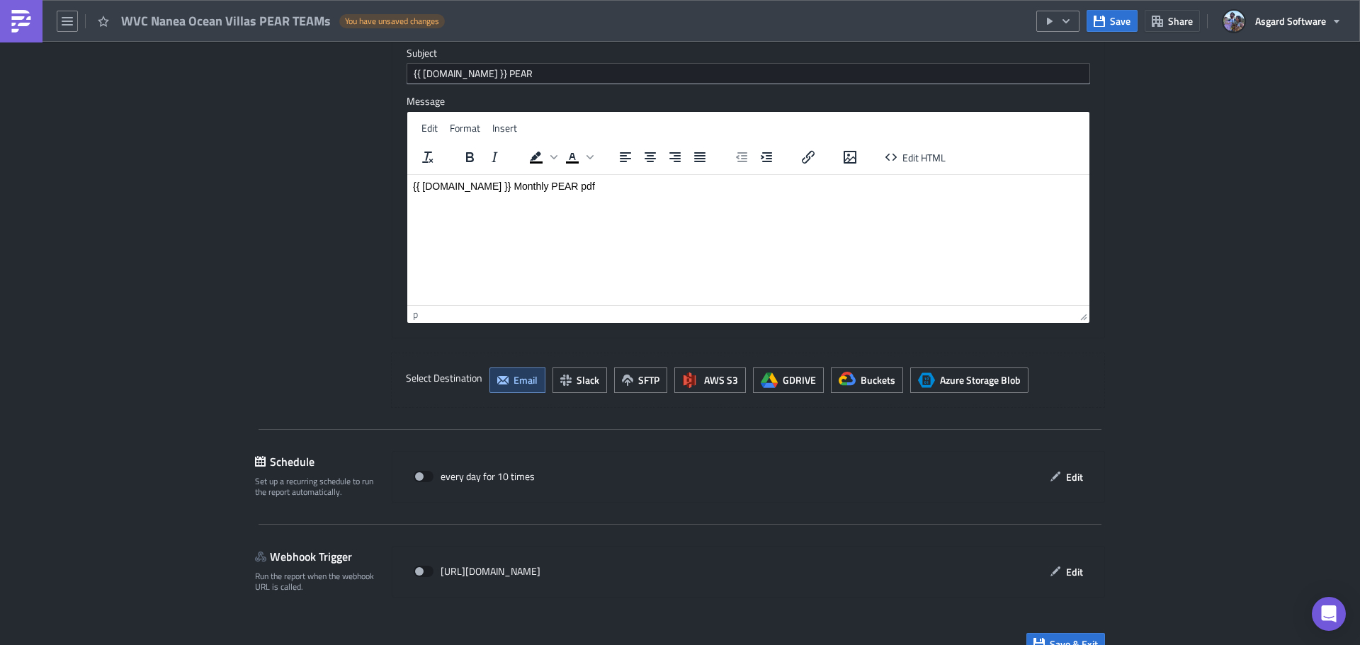
scroll to position [5505, 0]
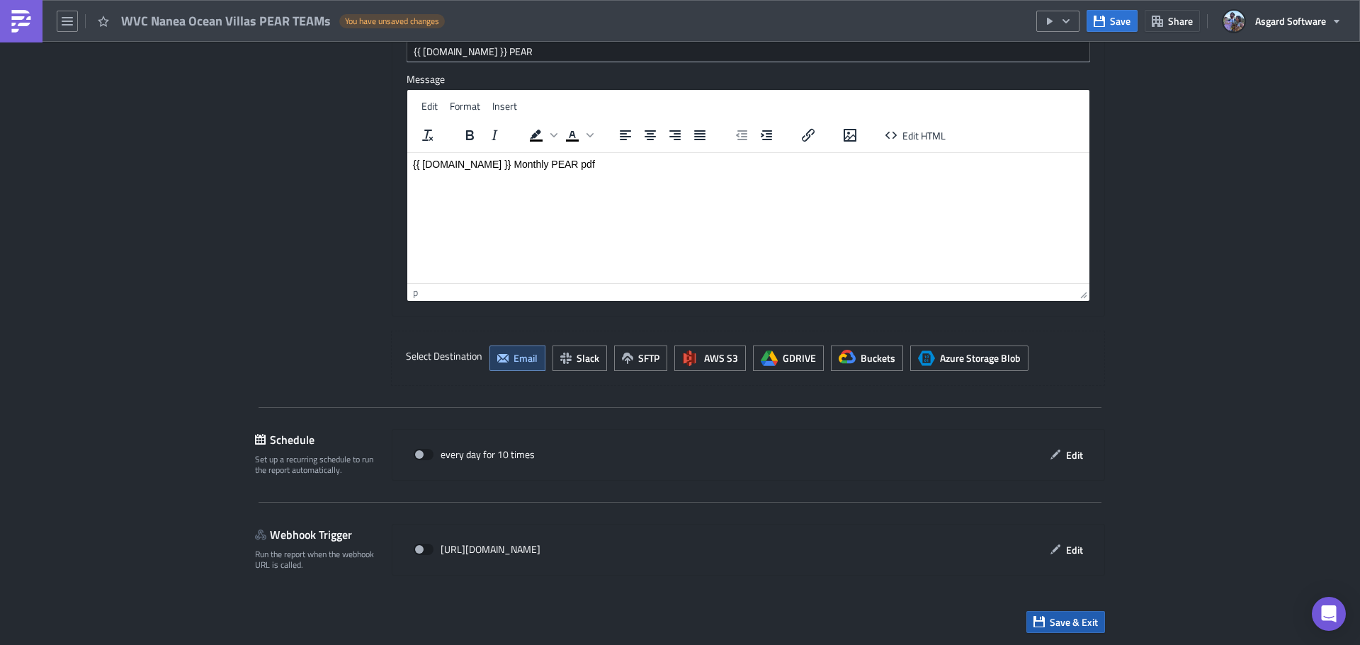
click at [1055, 625] on span "Save & Exit" at bounding box center [1074, 622] width 48 height 15
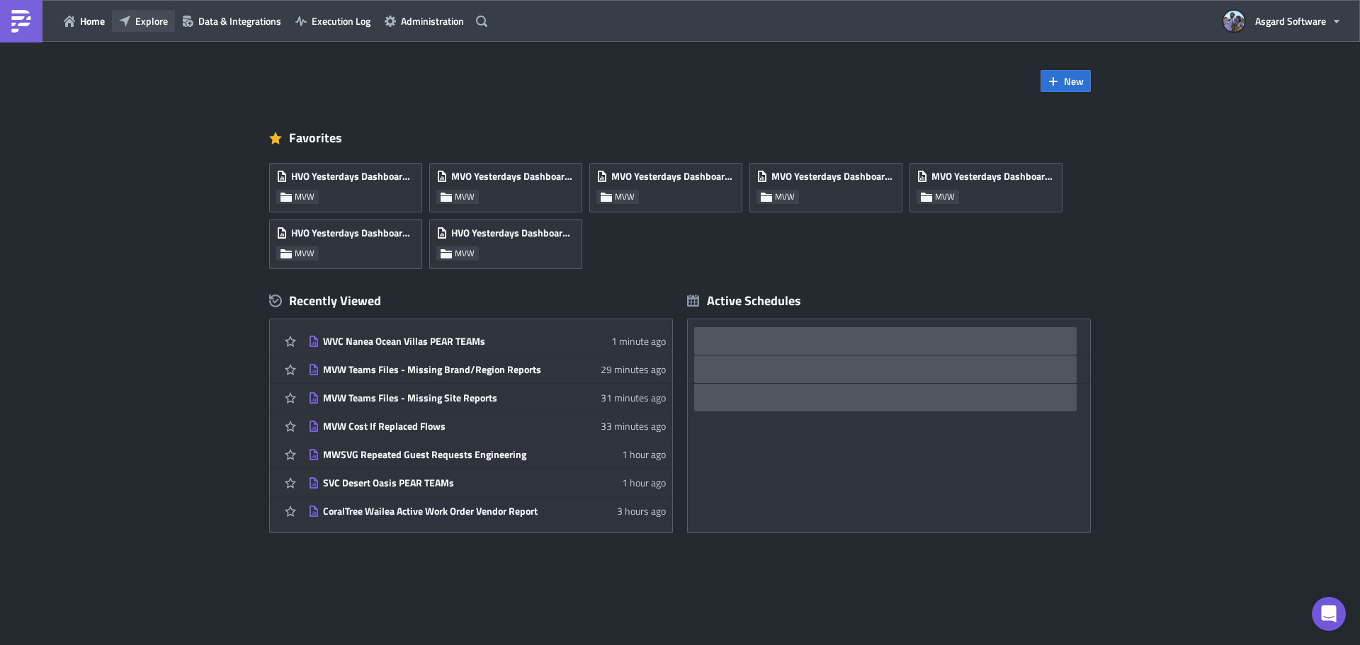
click at [157, 24] on span "Explore" at bounding box center [151, 20] width 33 height 15
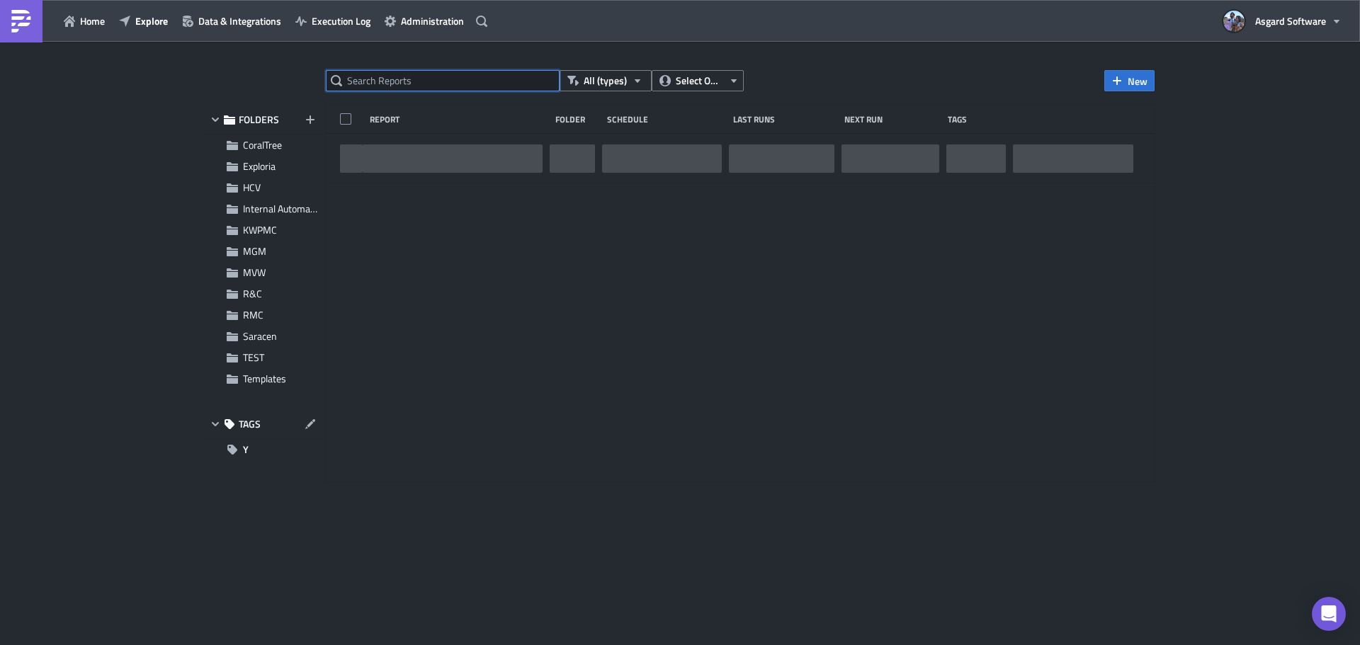
click at [418, 82] on input "text" at bounding box center [443, 80] width 234 height 21
paste input "MVC St. Kitts Beach Club PEAR TEAMs"
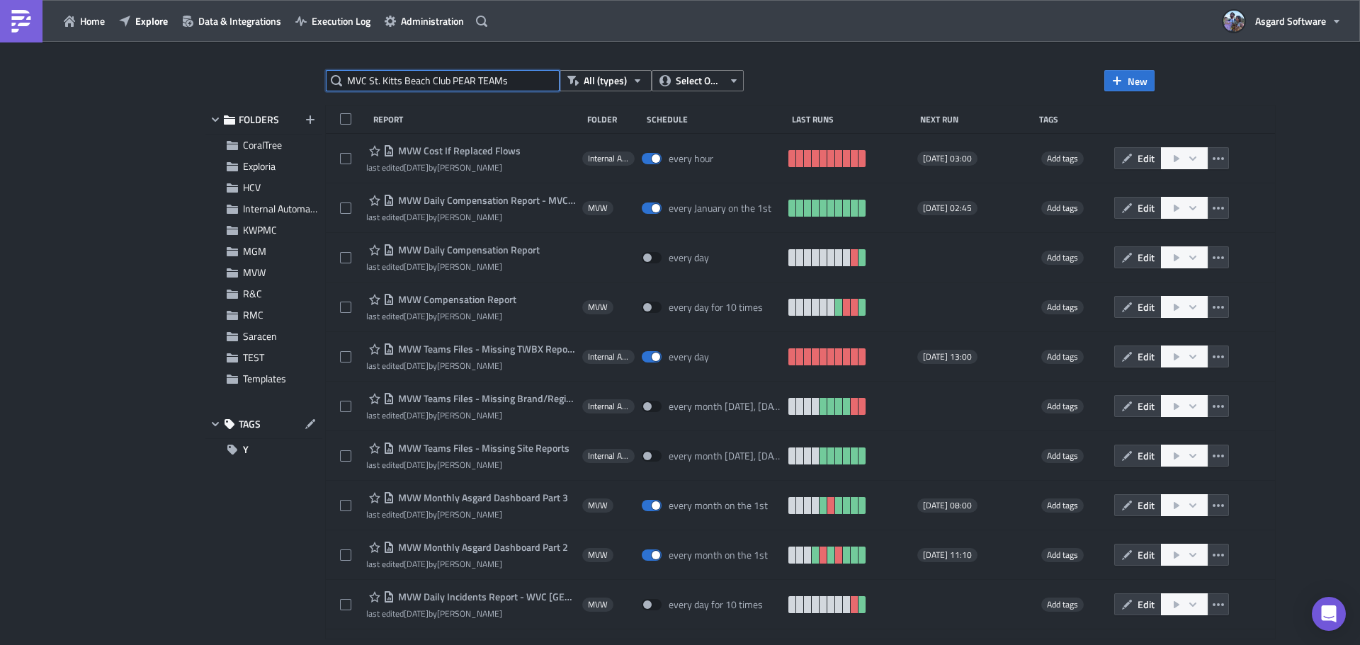
type input "MVC St. Kitts Beach Club PEAR TEAMs"
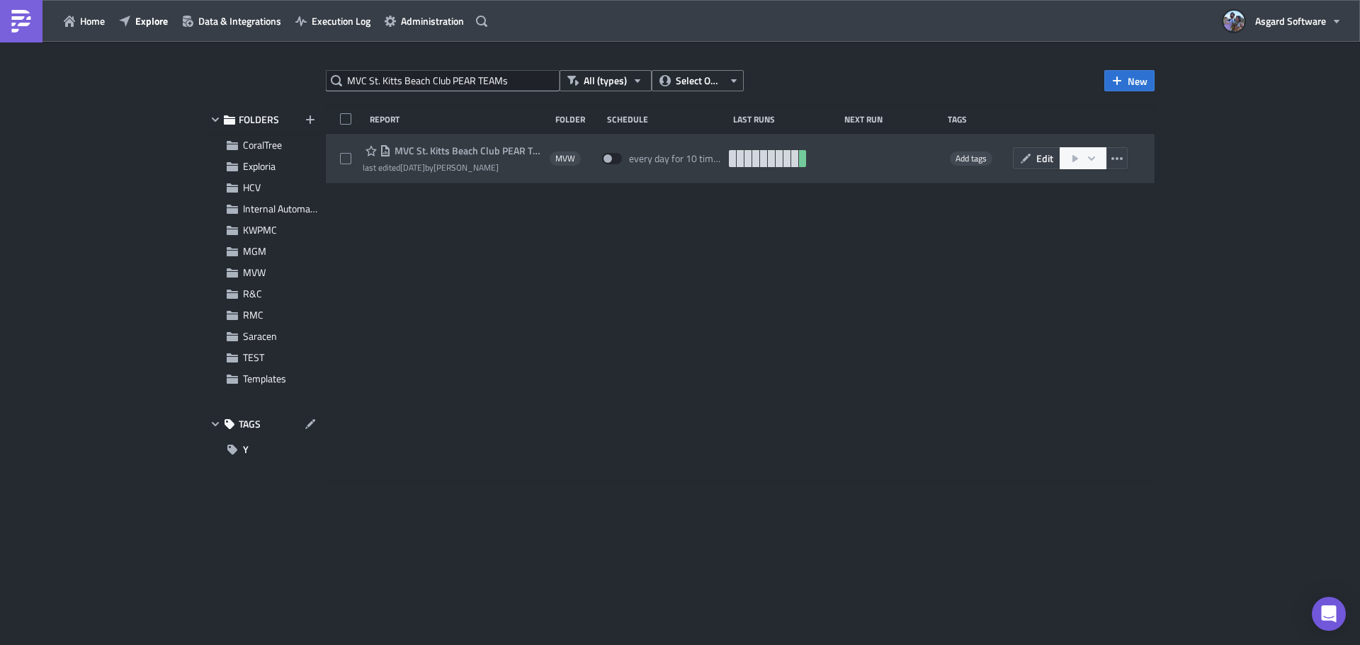
click at [449, 152] on span "MVC St. Kitts Beach Club PEAR TEAMs" at bounding box center [467, 151] width 152 height 13
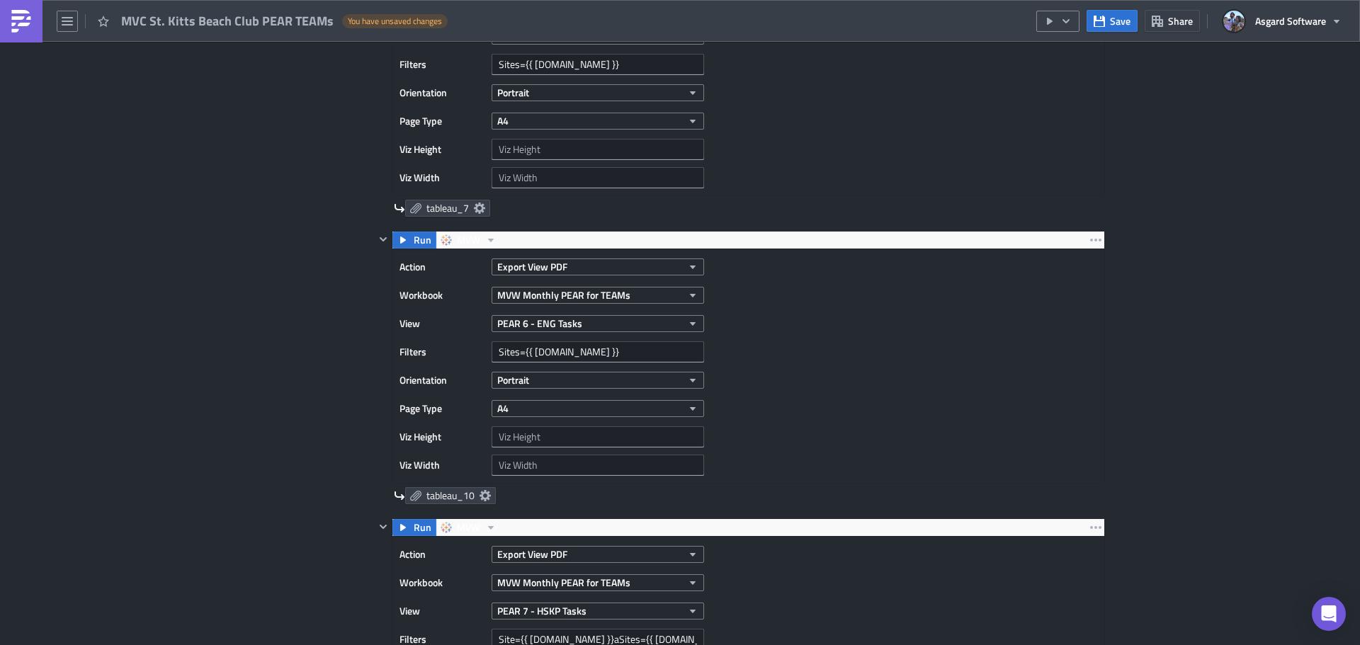
scroll to position [2196, 0]
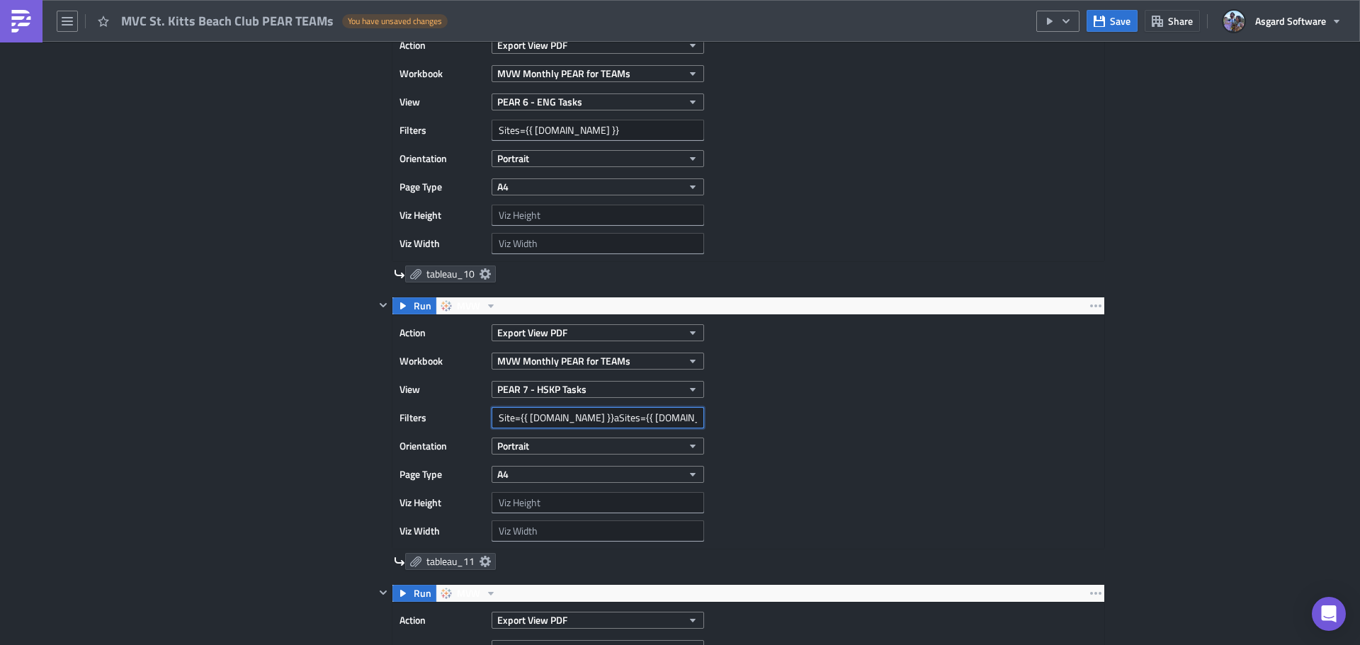
drag, startPoint x: 567, startPoint y: 417, endPoint x: 687, endPoint y: 414, distance: 120.5
click at [687, 413] on input "Site={{ [DOMAIN_NAME] }}aSites={{ [DOMAIN_NAME] }}" at bounding box center [598, 417] width 213 height 21
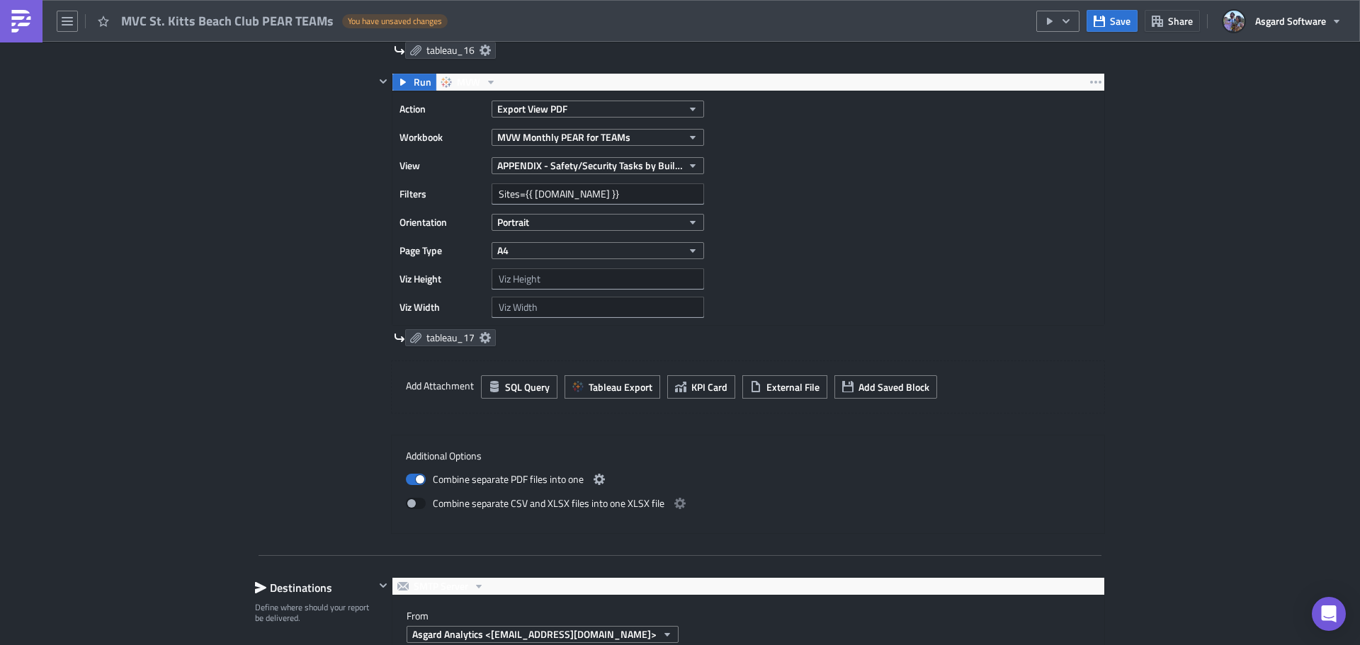
scroll to position [4321, 0]
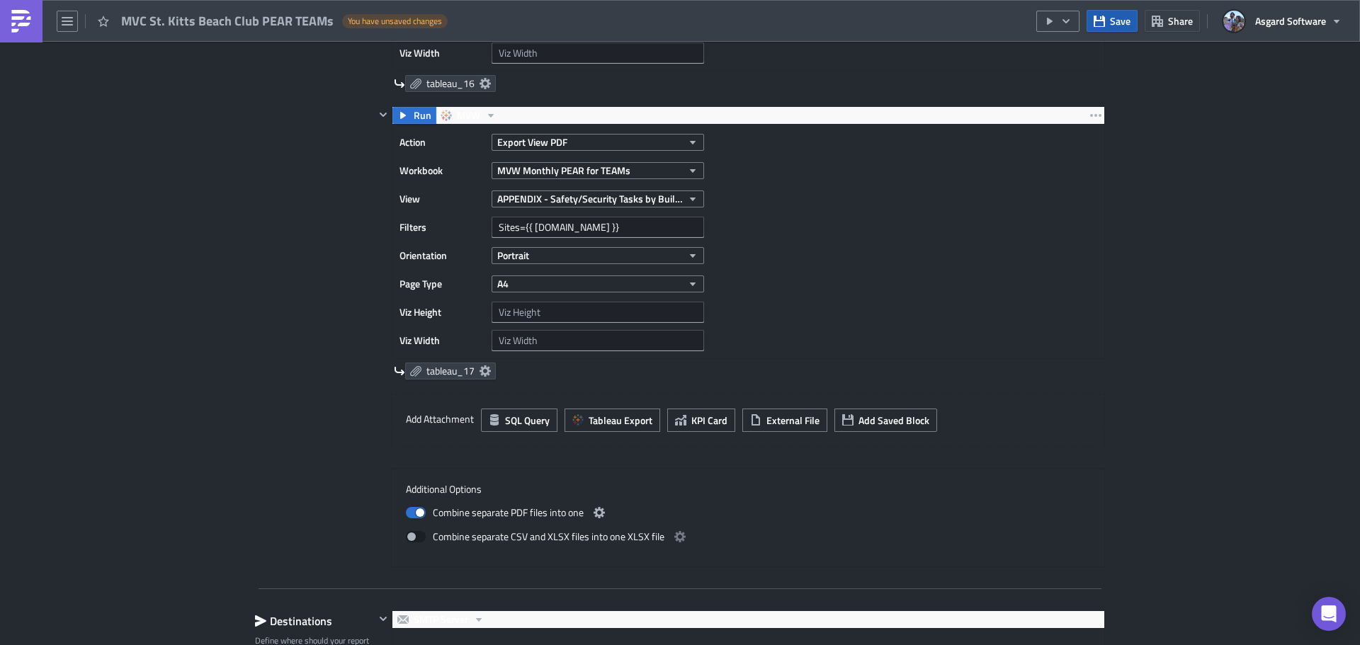
type input "Site={{ [DOMAIN_NAME] }}"
click at [1119, 29] on button "Save" at bounding box center [1112, 21] width 51 height 22
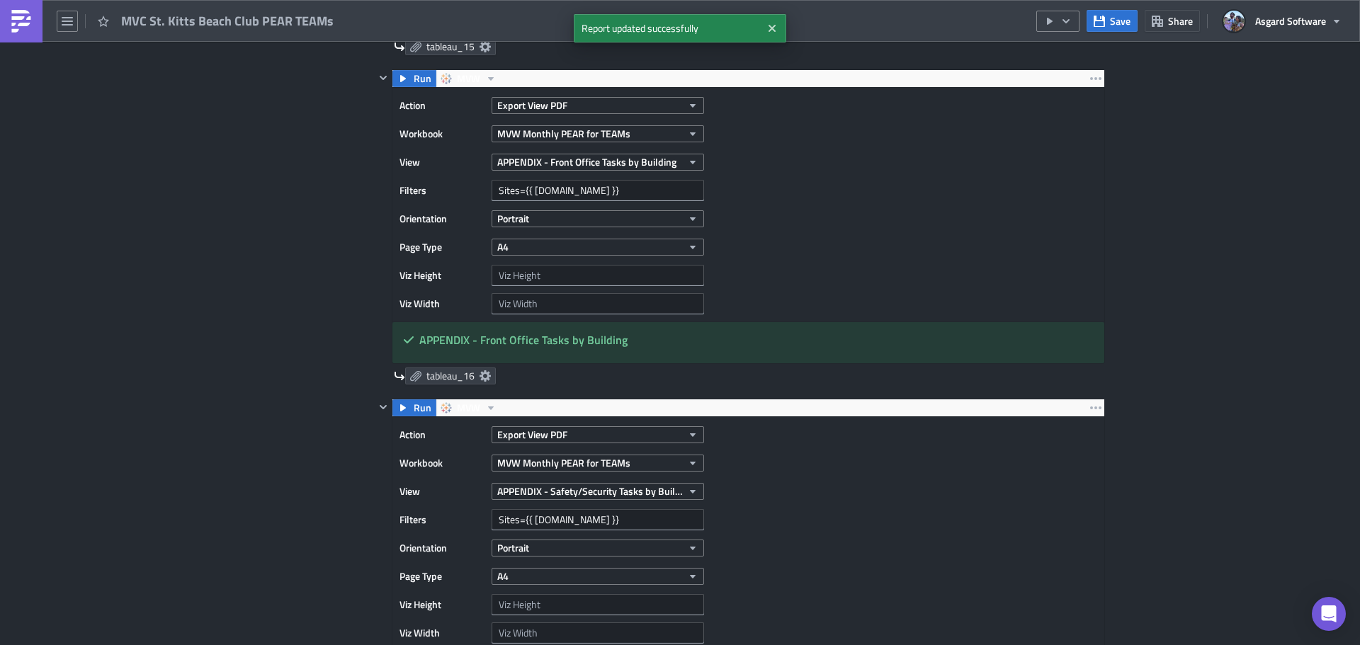
click at [22, 17] on img at bounding box center [21, 21] width 23 height 23
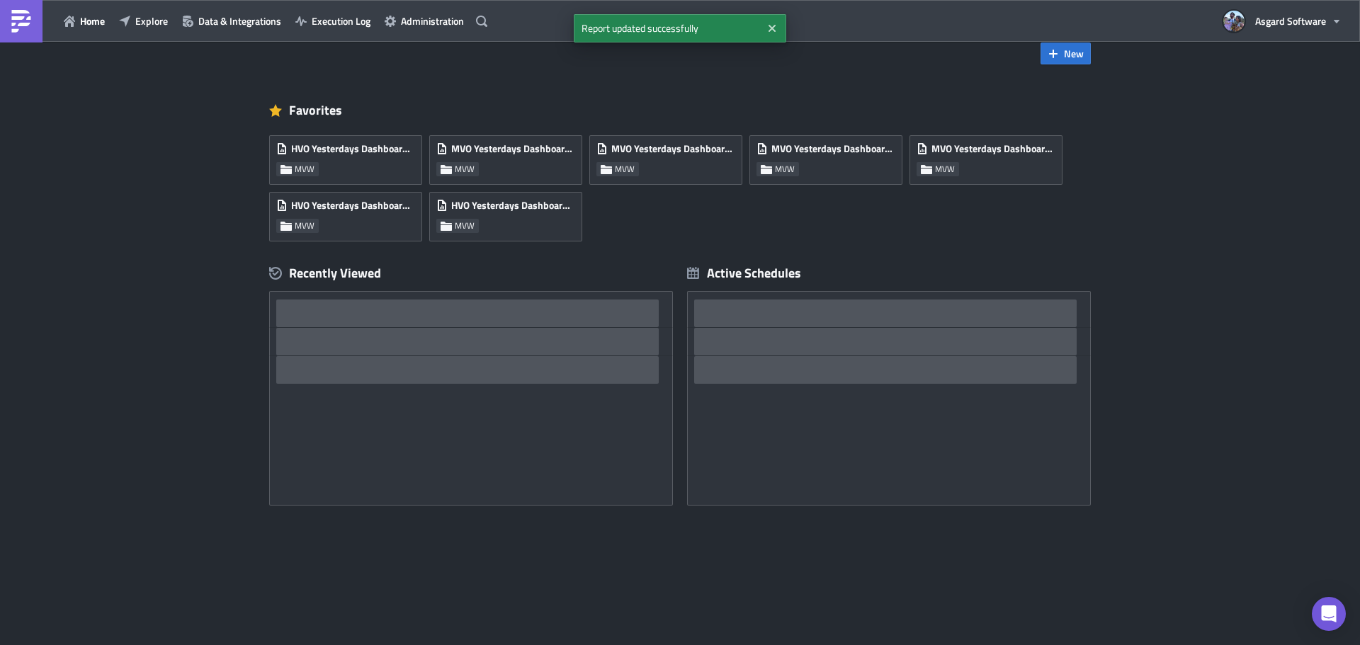
scroll to position [28, 0]
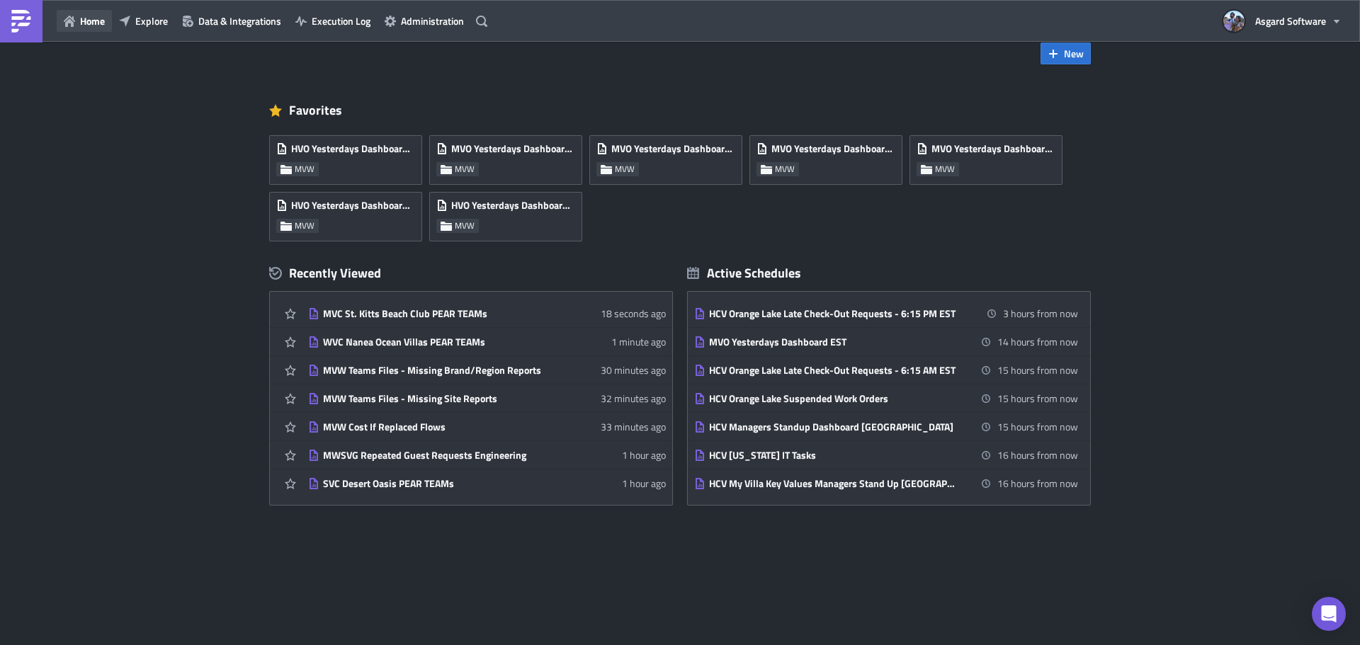
click at [108, 19] on button "Home" at bounding box center [84, 21] width 55 height 22
click at [135, 16] on button "Explore" at bounding box center [143, 21] width 63 height 22
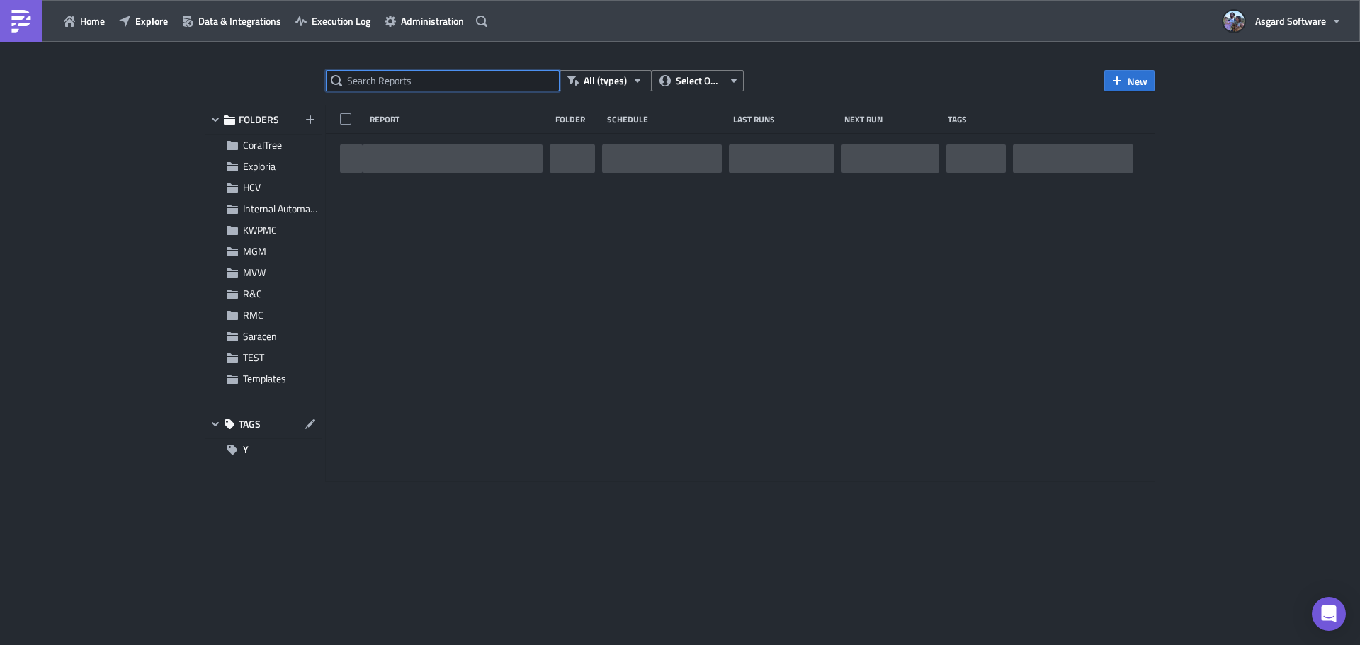
click at [413, 91] on input "text" at bounding box center [443, 80] width 234 height 21
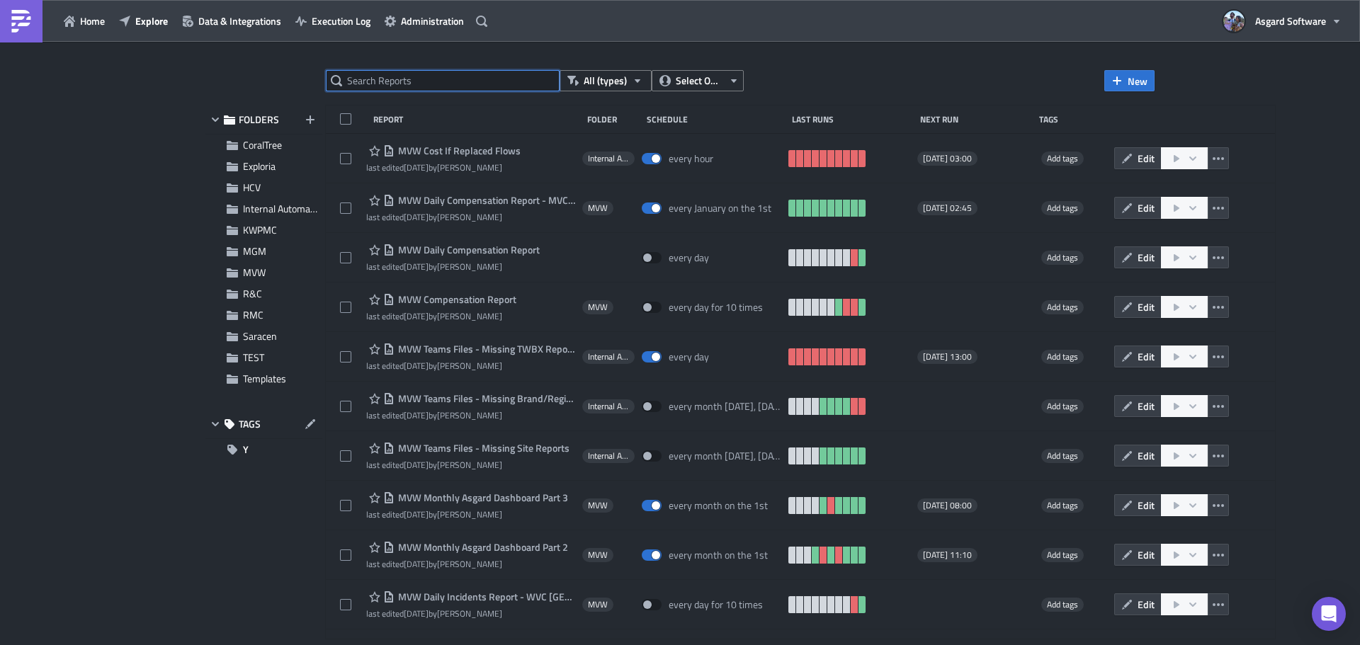
paste input "MVC StreamSide PEAR TEAMs"
type input "MVC StreamSide PEAR TEAMs"
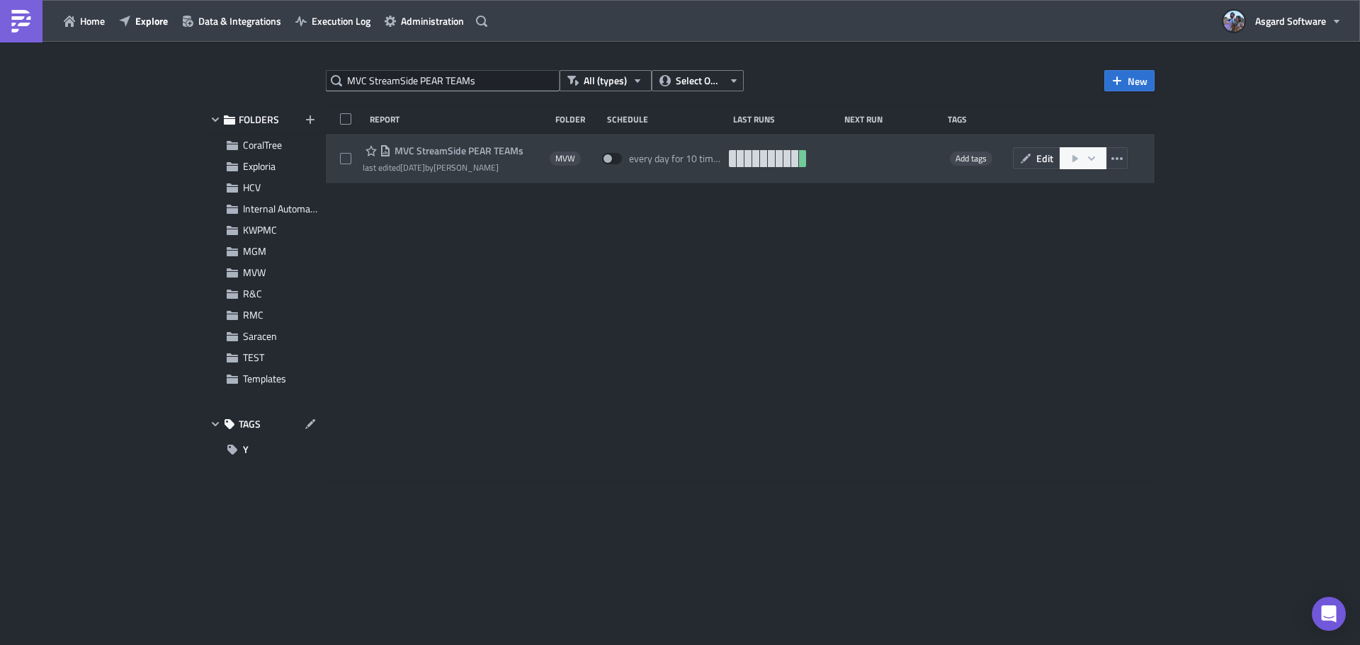
click at [468, 152] on span "MVC StreamSide PEAR TEAMs" at bounding box center [457, 151] width 132 height 13
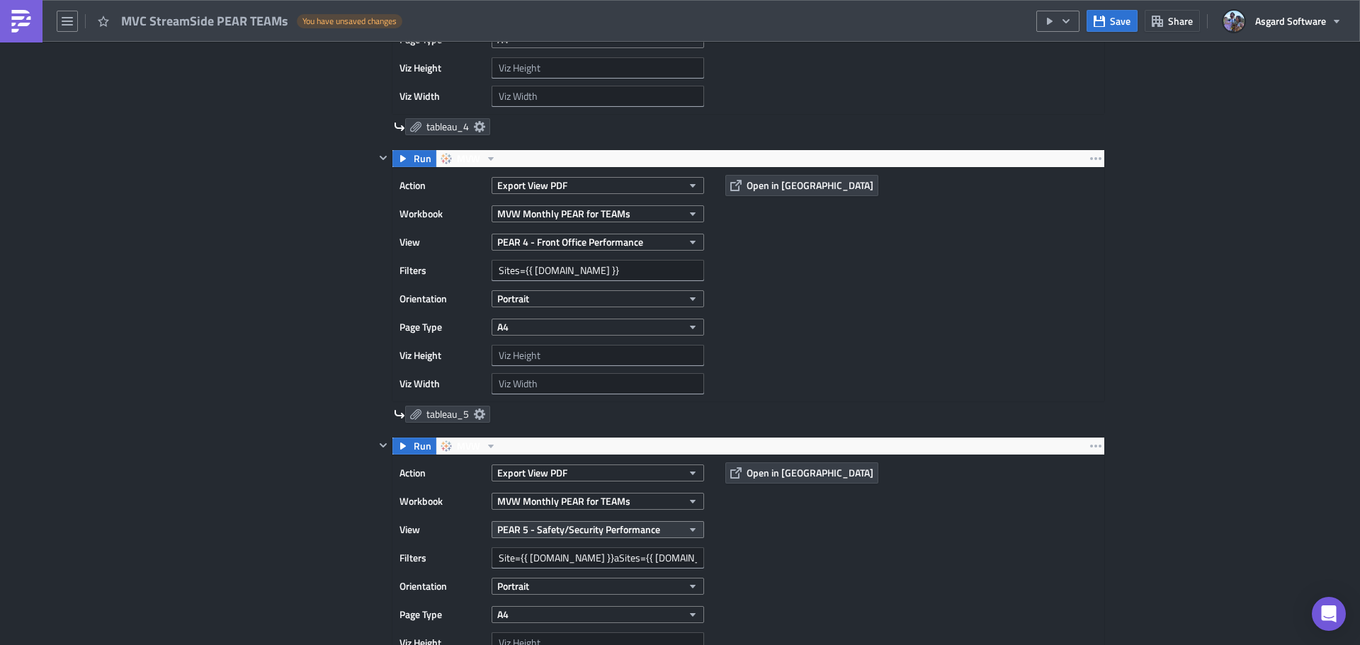
scroll to position [1488, 0]
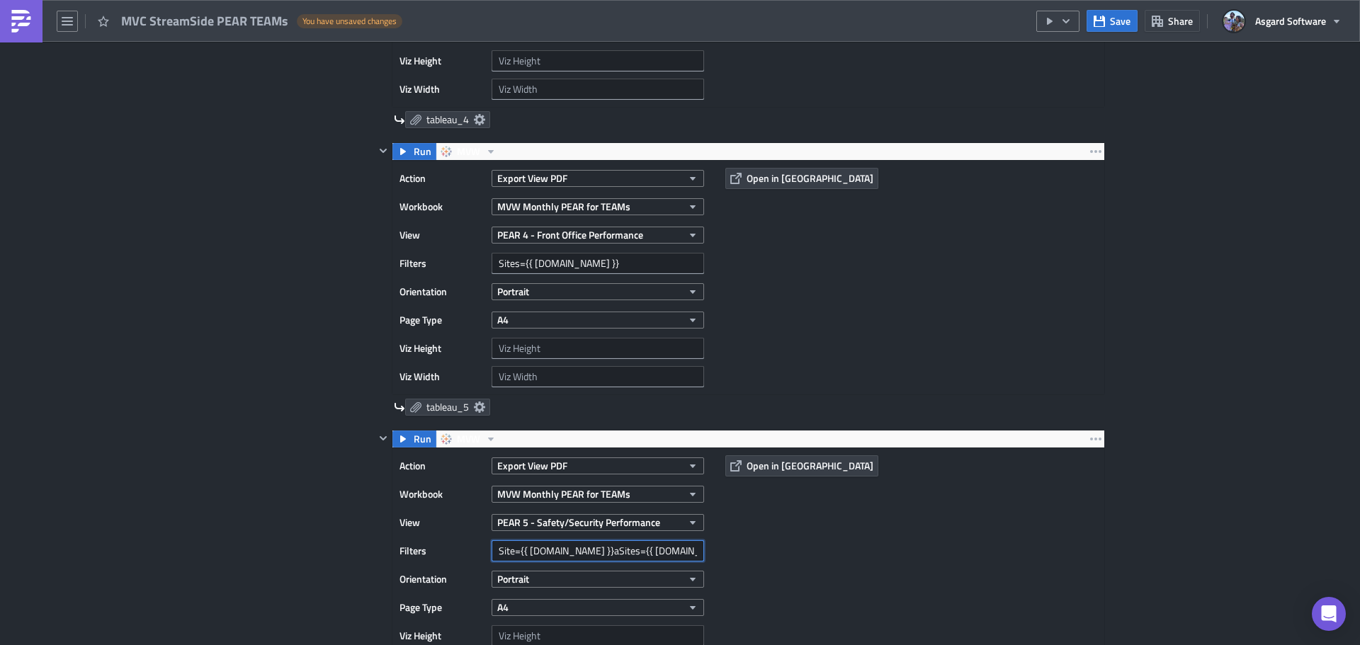
drag, startPoint x: 567, startPoint y: 553, endPoint x: 701, endPoint y: 550, distance: 134.6
click at [701, 551] on div "Filters Site={{ row.site }}aSites={{ row.site }}" at bounding box center [556, 550] width 312 height 21
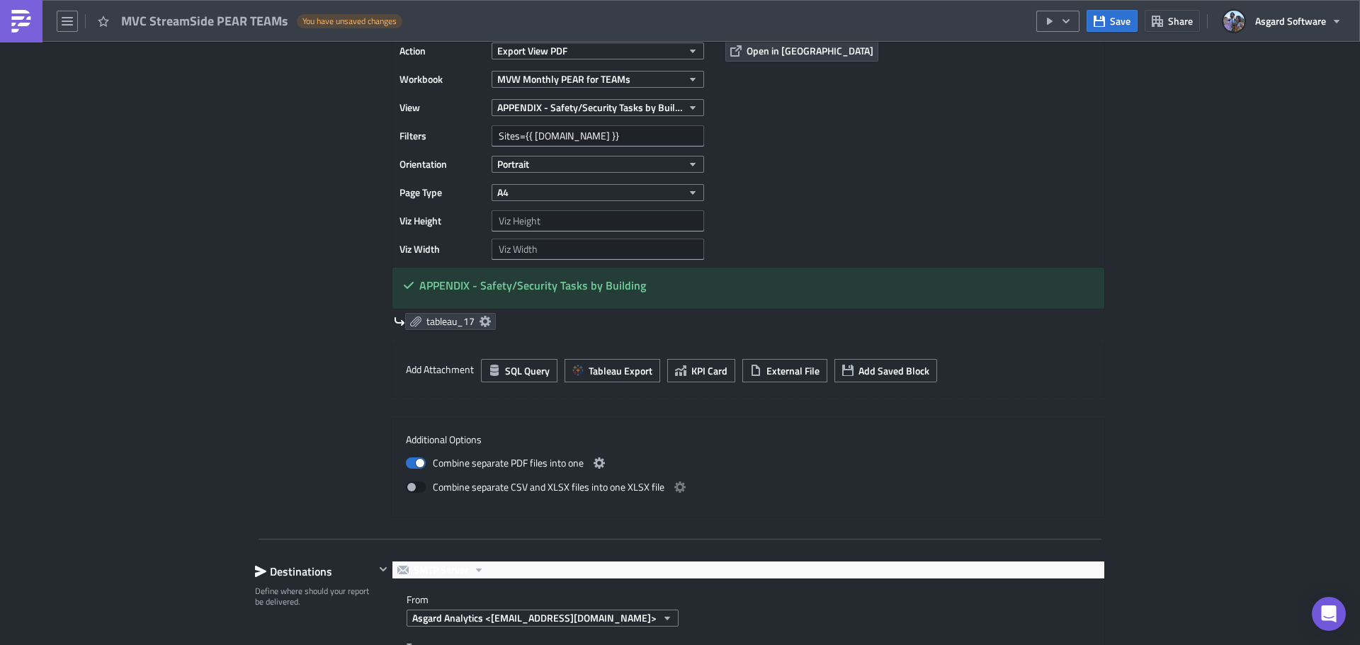
scroll to position [4746, 0]
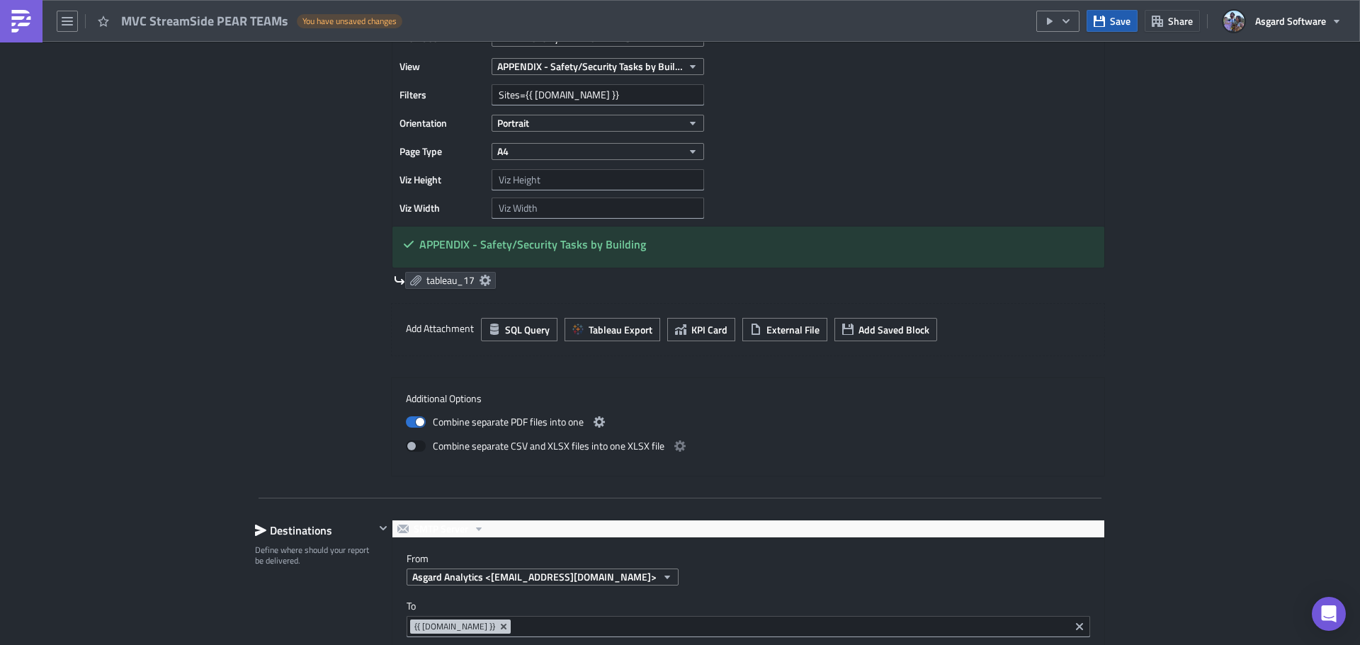
type input "Site={{ row.site }}"
click at [1130, 25] on span "Save" at bounding box center [1120, 20] width 21 height 15
click at [65, 14] on button "button" at bounding box center [67, 21] width 21 height 21
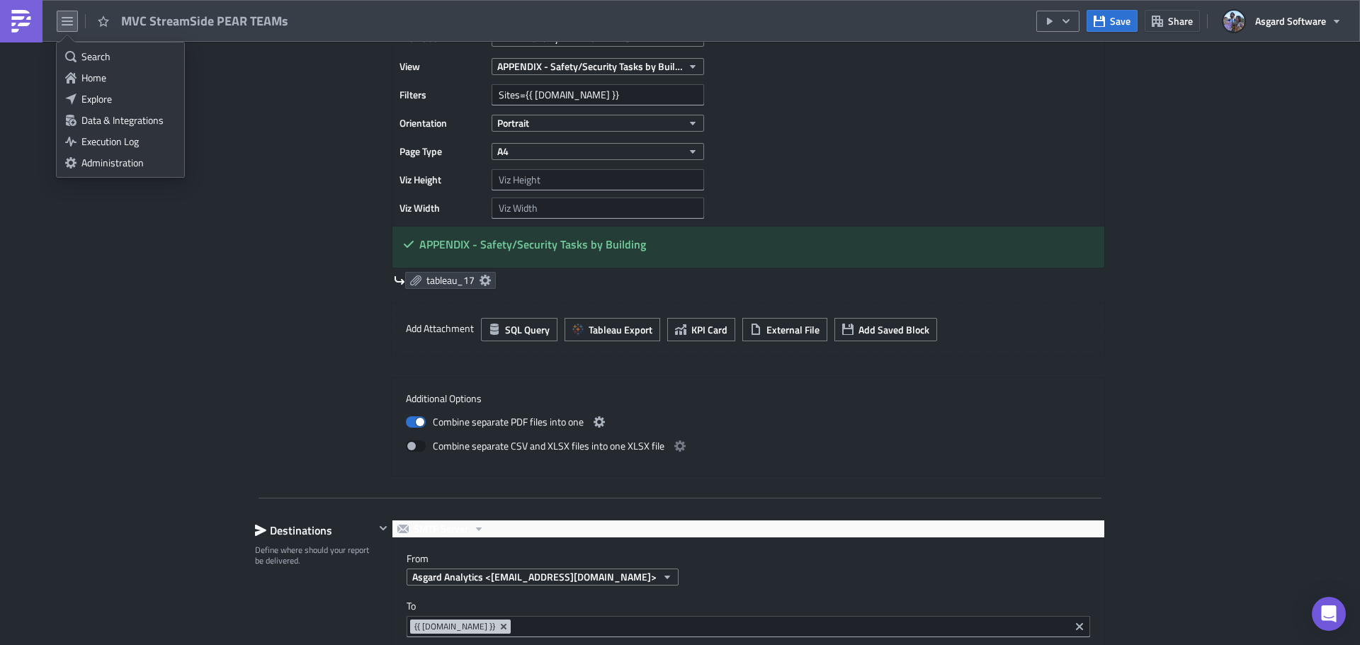
click at [100, 98] on div "Explore" at bounding box center [128, 99] width 94 height 14
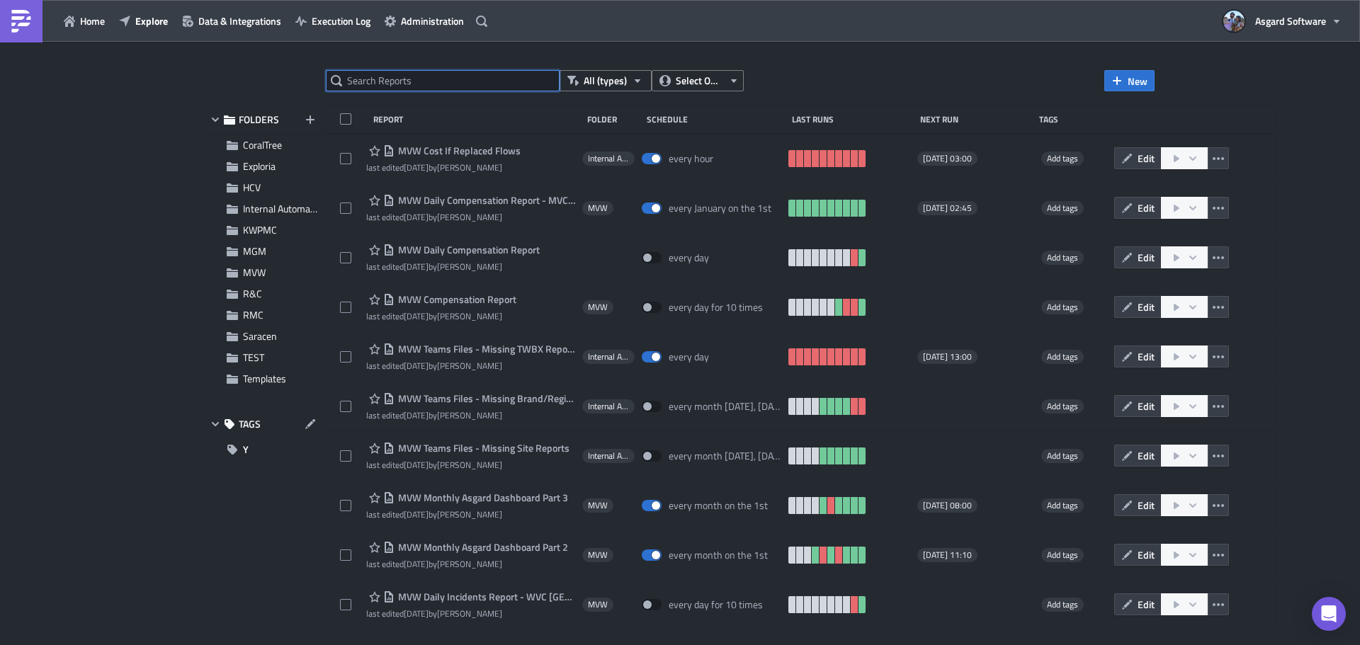
click at [446, 78] on input "text" at bounding box center [443, 80] width 234 height 21
paste input "MVC Summit Watch PEAR TEAMs"
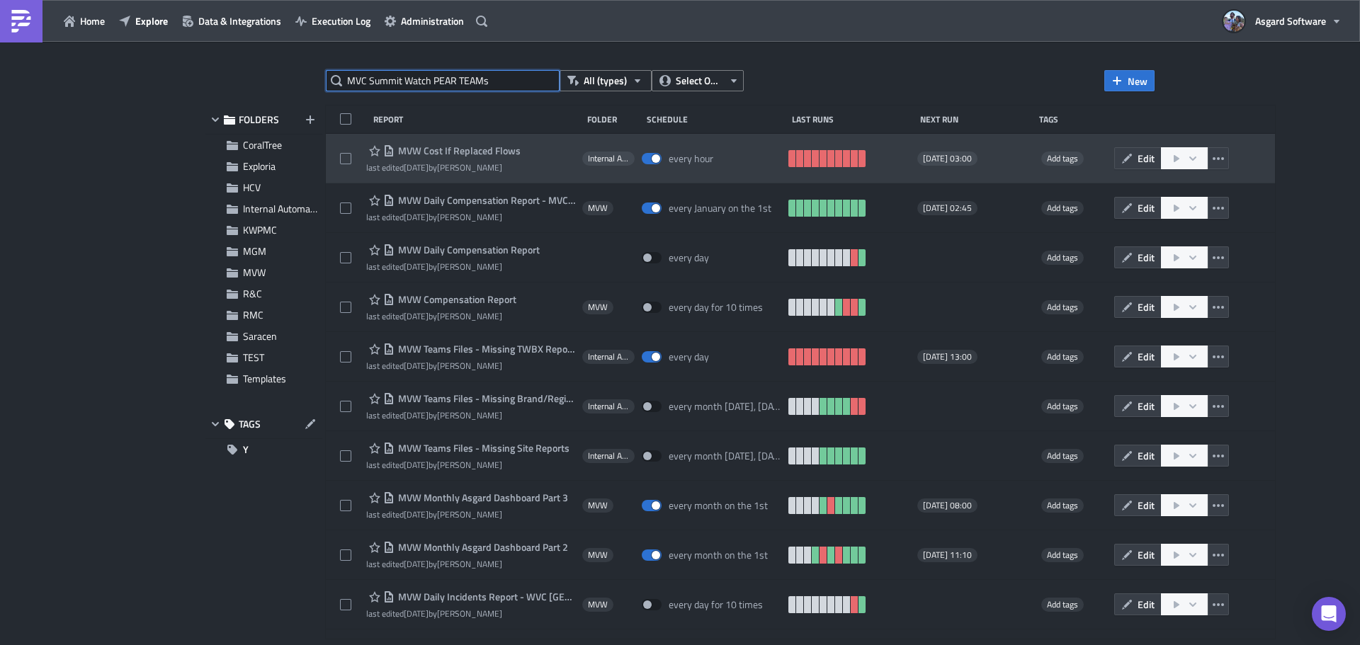
type input "MVC Summit Watch PEAR TEAMs"
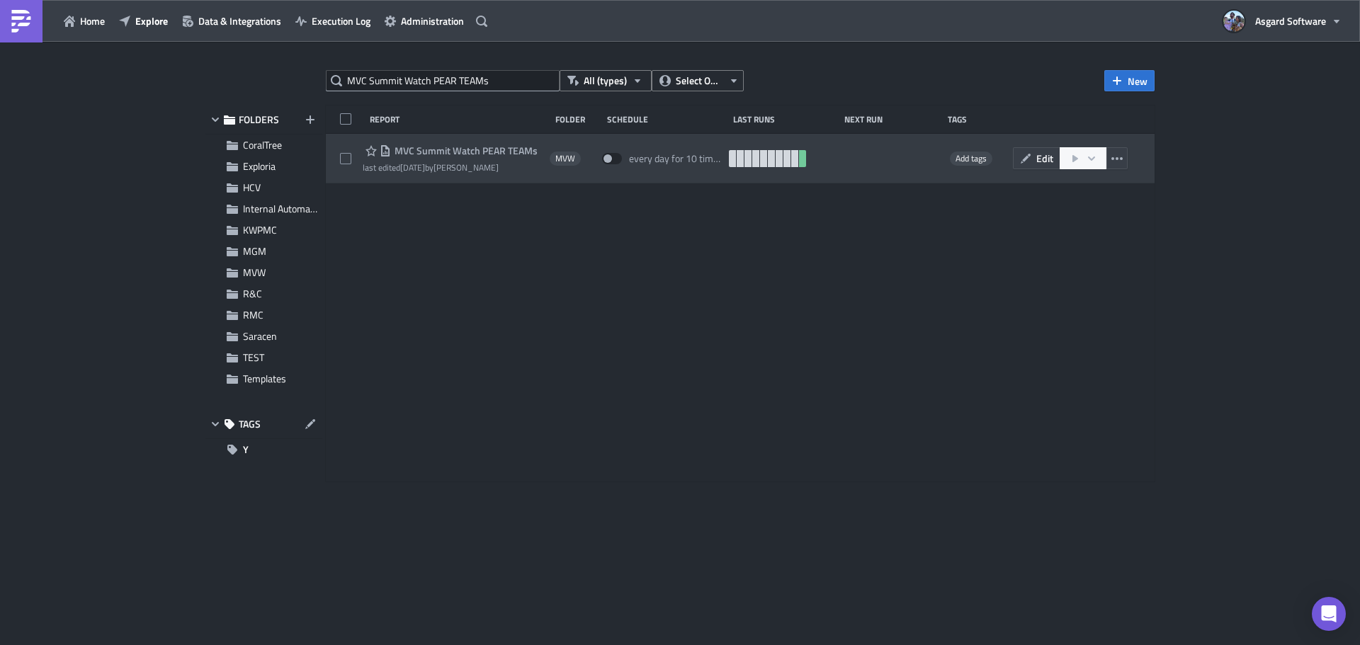
click at [445, 154] on span "MVC Summit Watch PEAR TEAMs" at bounding box center [464, 151] width 147 height 13
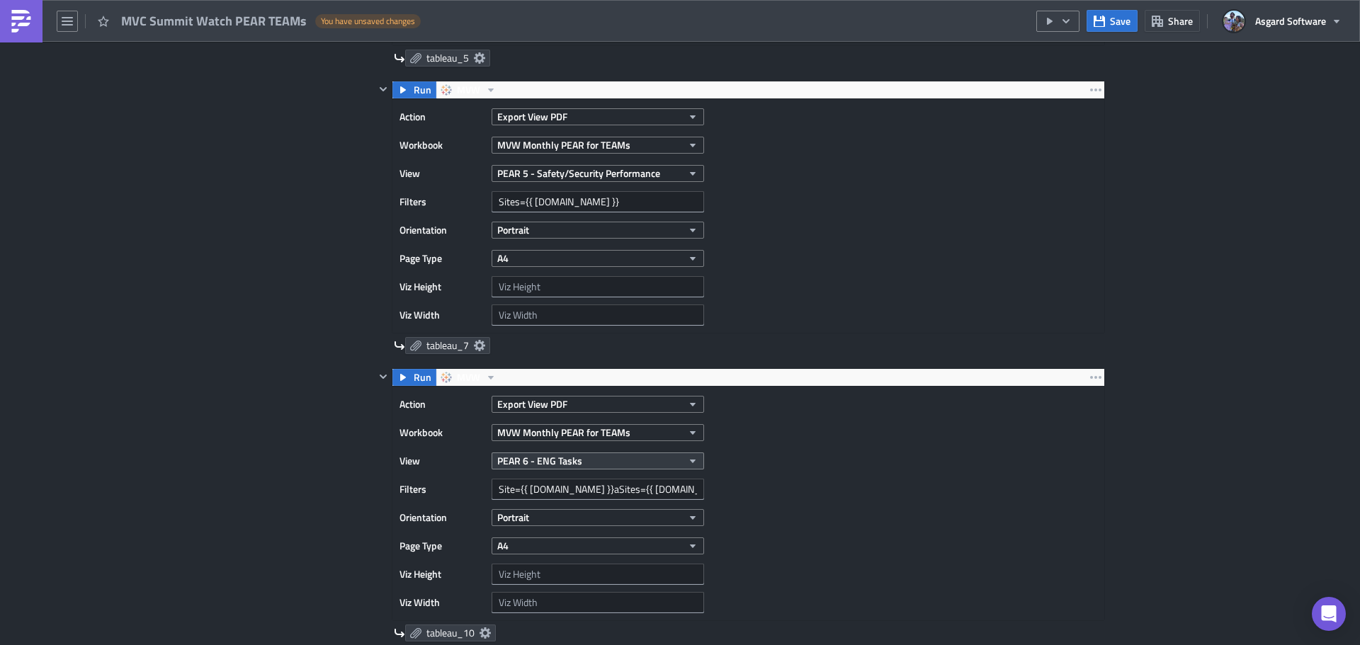
scroll to position [1842, 0]
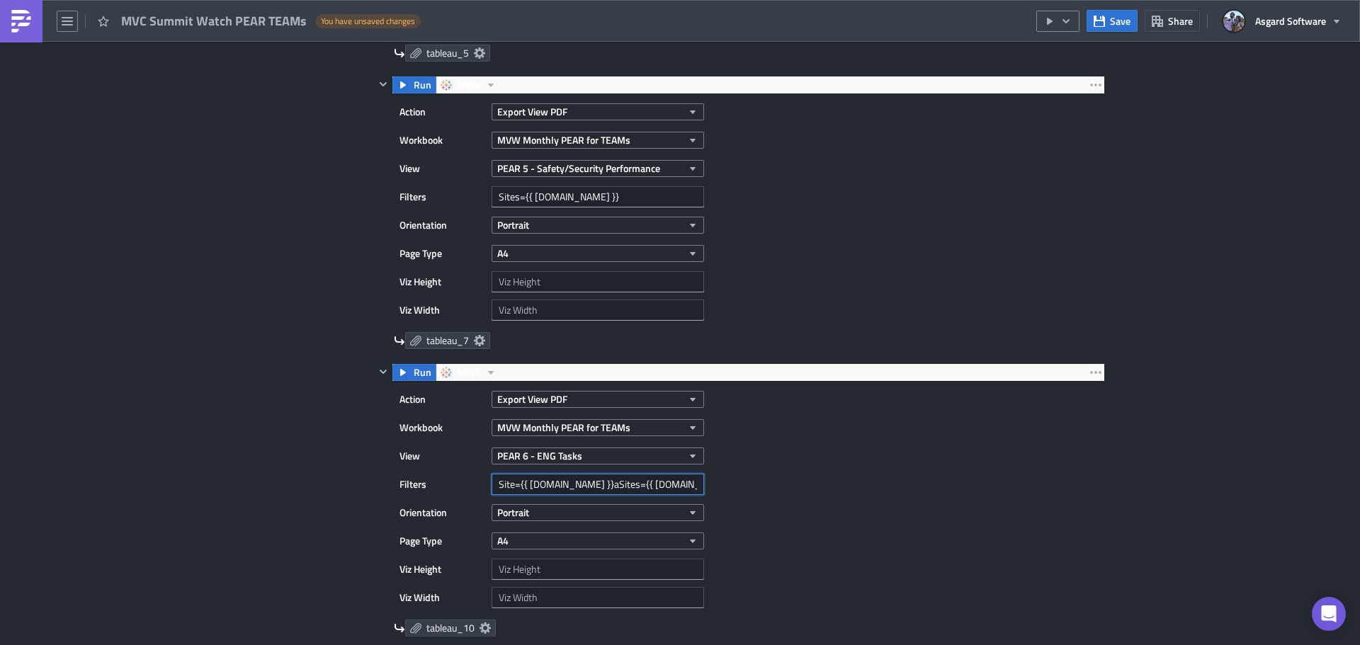
drag, startPoint x: 569, startPoint y: 485, endPoint x: 678, endPoint y: 480, distance: 109.2
click at [677, 480] on input "Site={{ [DOMAIN_NAME] }}aSites={{ [DOMAIN_NAME] }}" at bounding box center [598, 484] width 213 height 21
click at [679, 480] on input "Site={{ [DOMAIN_NAME] }}aSites={{ [DOMAIN_NAME] }}" at bounding box center [598, 484] width 213 height 21
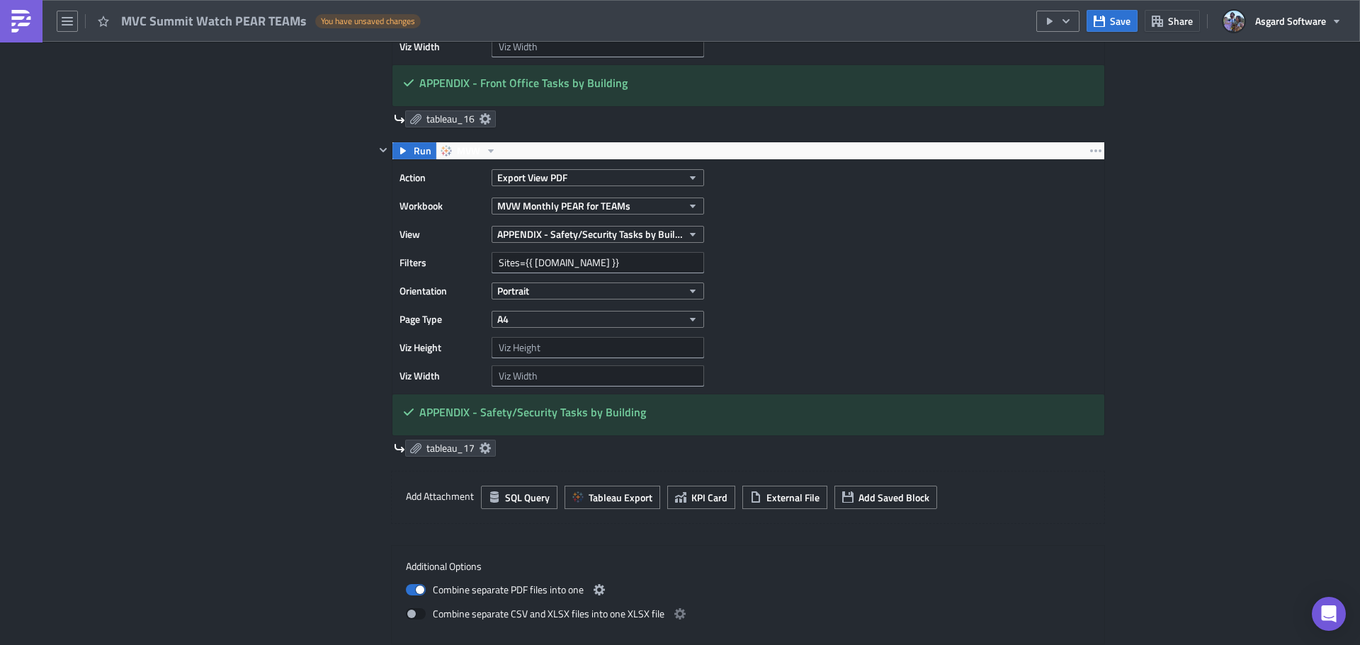
scroll to position [4817, 0]
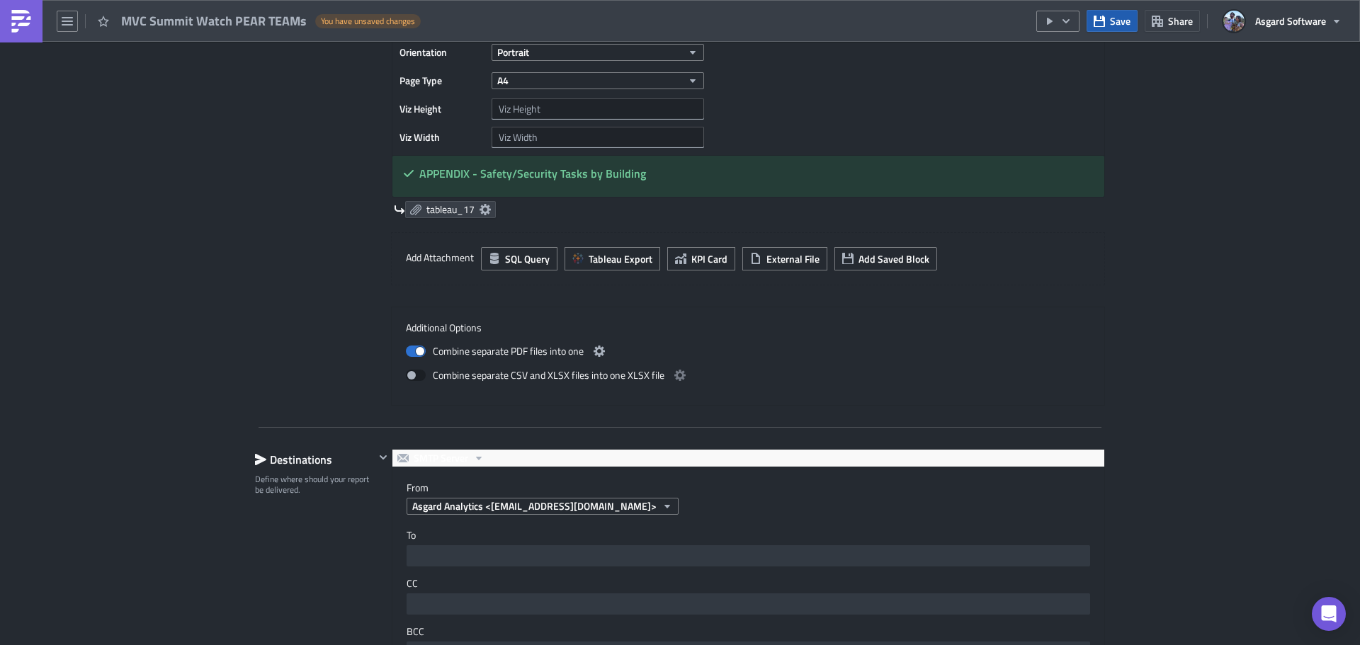
type input "Site={{ row.site }}"
click at [1104, 21] on icon "button" at bounding box center [1099, 21] width 11 height 11
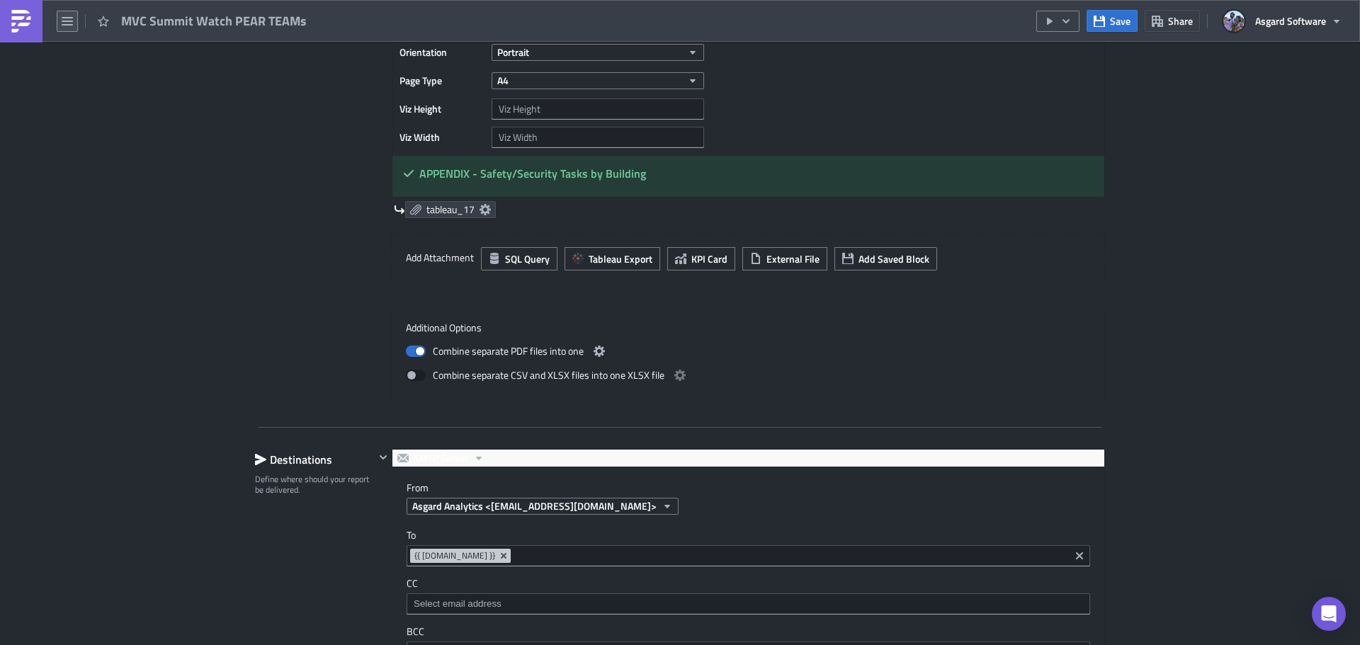
click at [70, 21] on icon "button" at bounding box center [67, 21] width 11 height 9
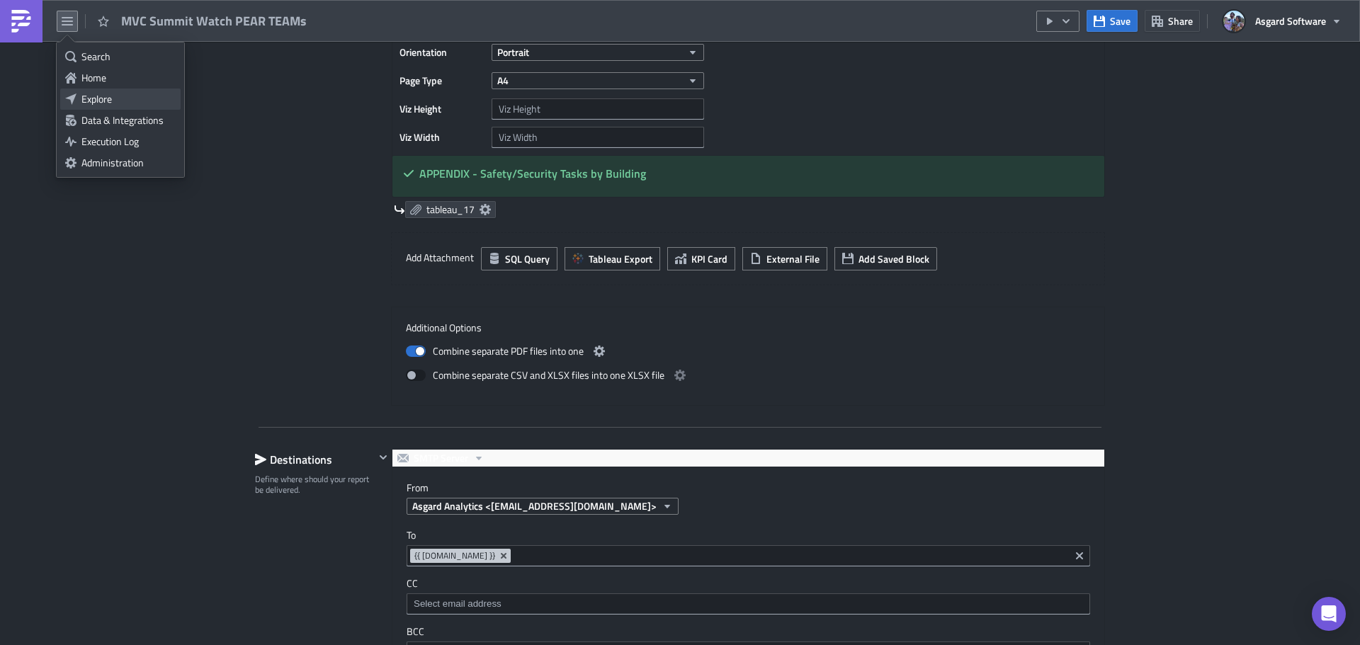
click at [102, 104] on div "Explore" at bounding box center [128, 99] width 94 height 14
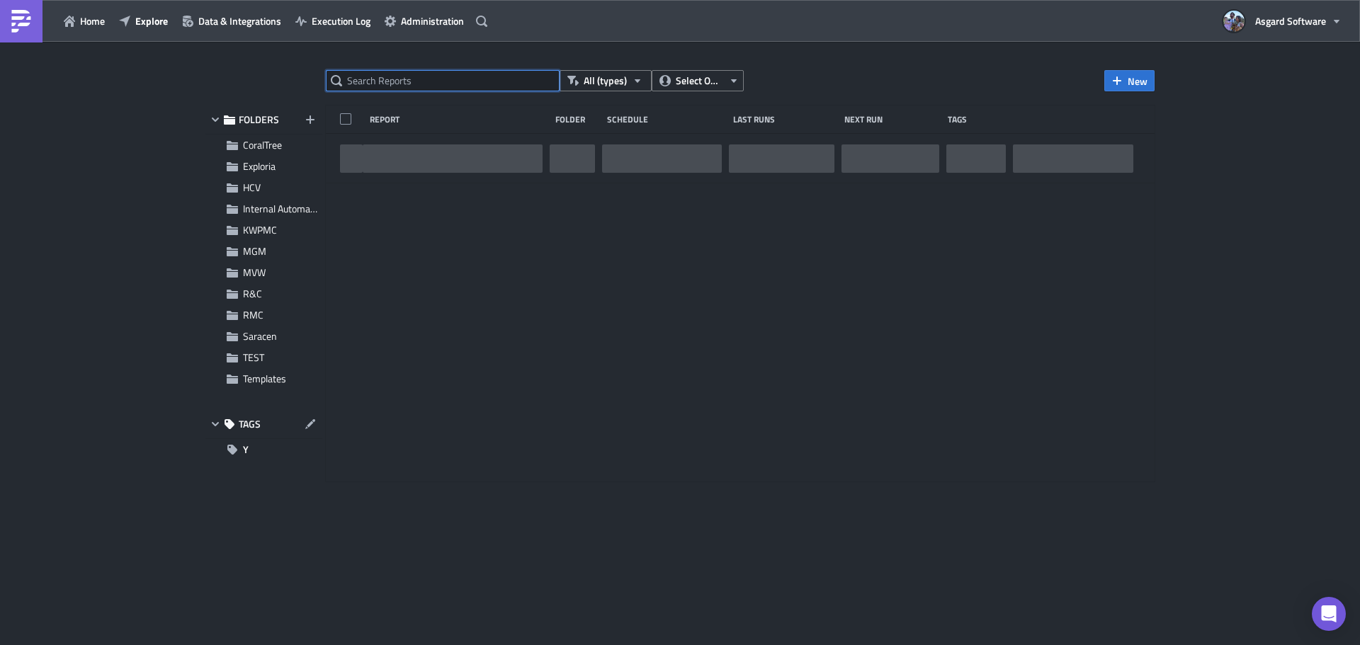
click at [378, 89] on input "text" at bounding box center [443, 80] width 234 height 21
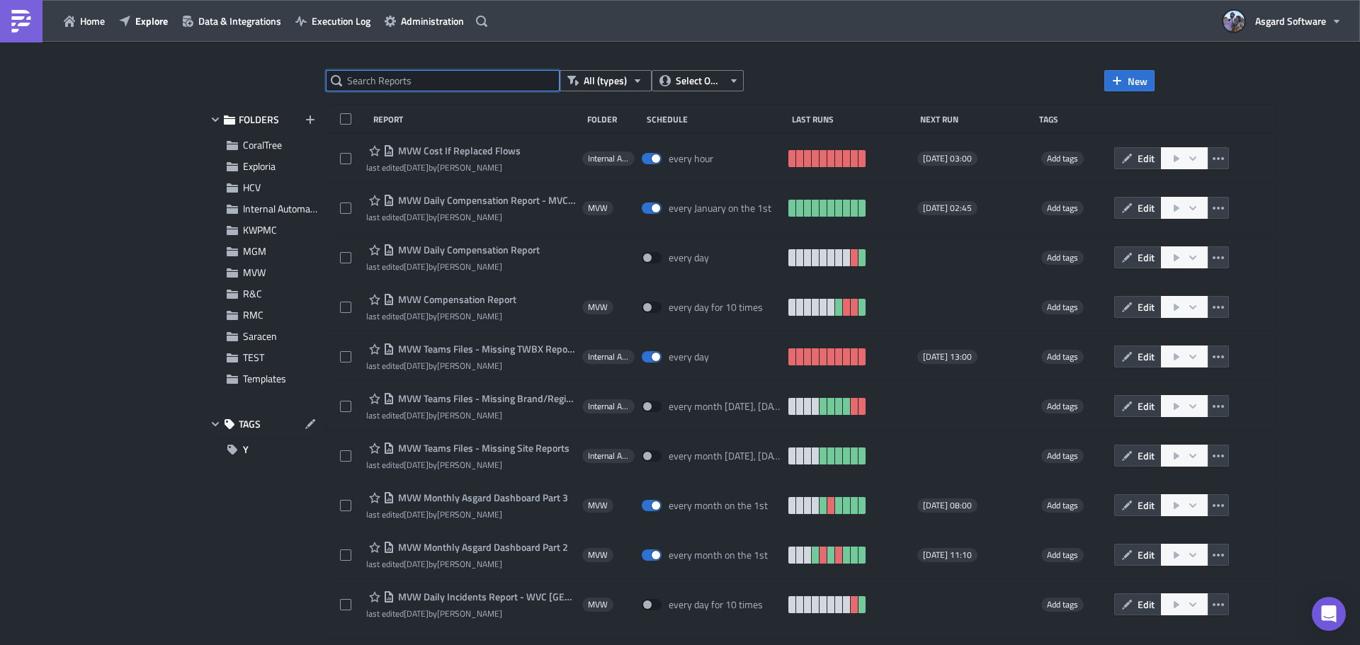
paste input "MVC Surfwatch PEAR TEAMs"
type input "MVC Surfwatch PEAR TEAMs"
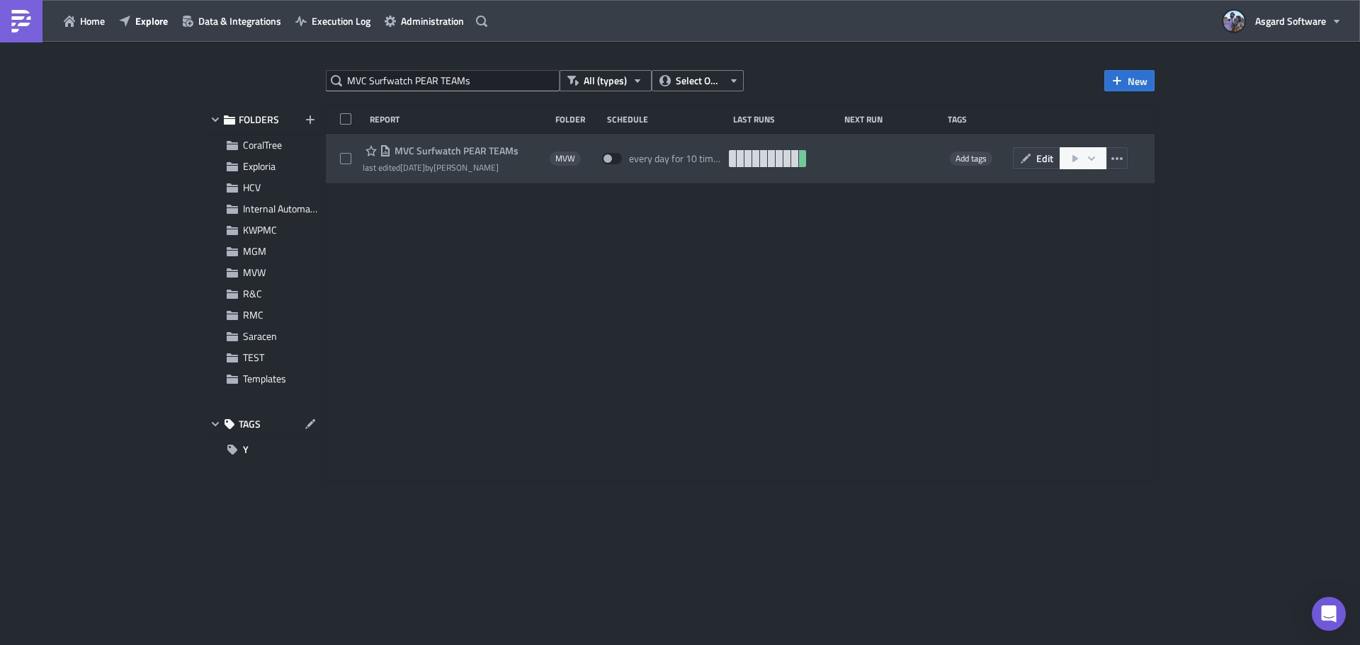
click at [432, 150] on span "MVC Surfwatch PEAR TEAMs" at bounding box center [455, 151] width 128 height 13
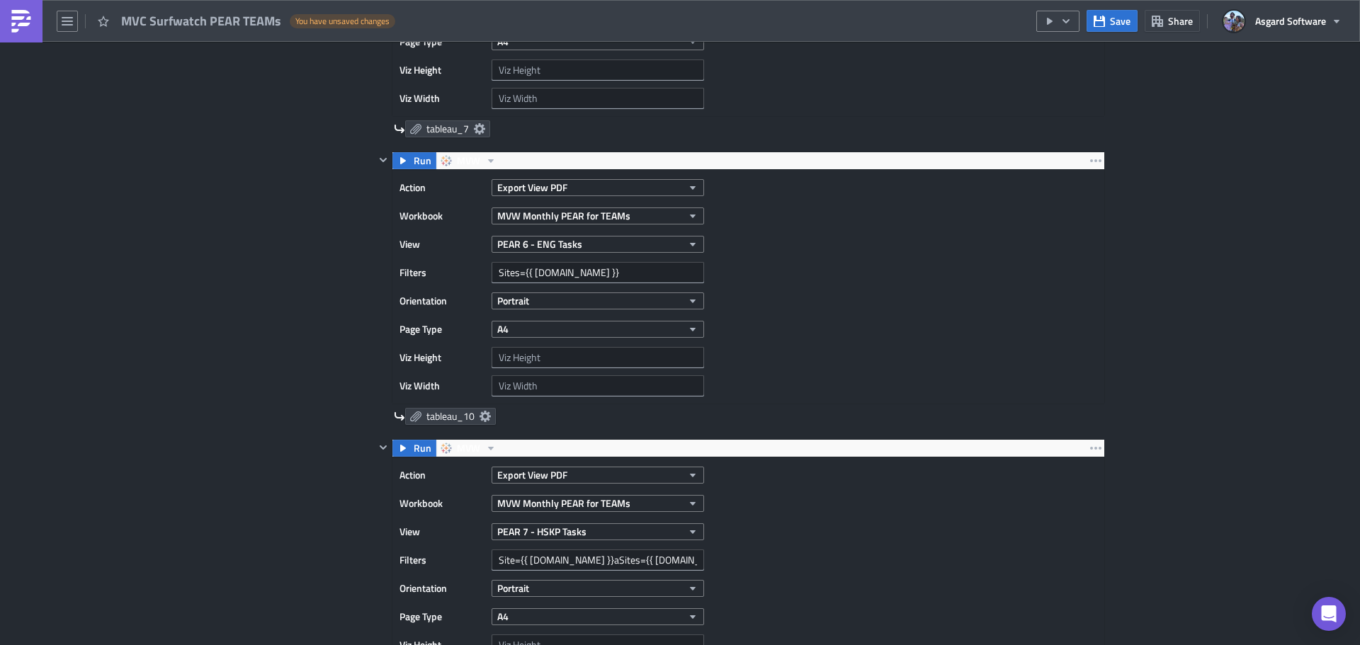
scroll to position [2054, 0]
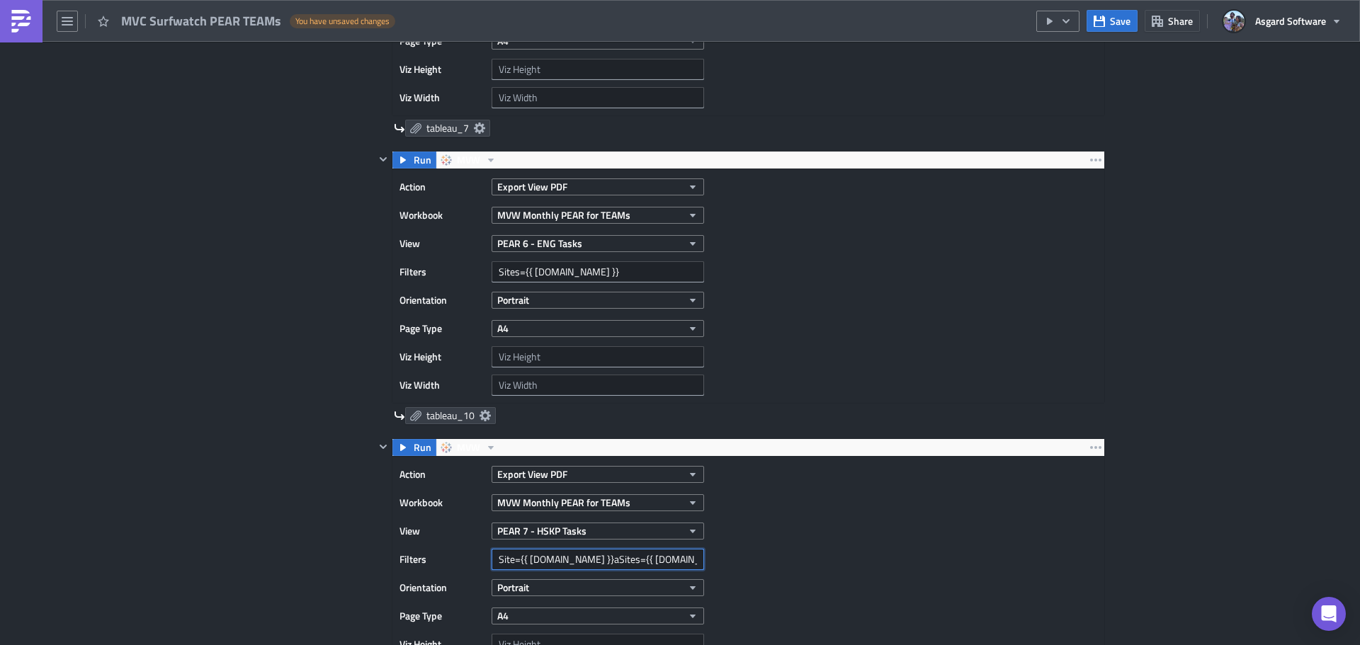
drag, startPoint x: 565, startPoint y: 562, endPoint x: 688, endPoint y: 560, distance: 122.6
click at [687, 560] on input "Site={{ [DOMAIN_NAME] }}aSites={{ [DOMAIN_NAME] }}" at bounding box center [598, 559] width 213 height 21
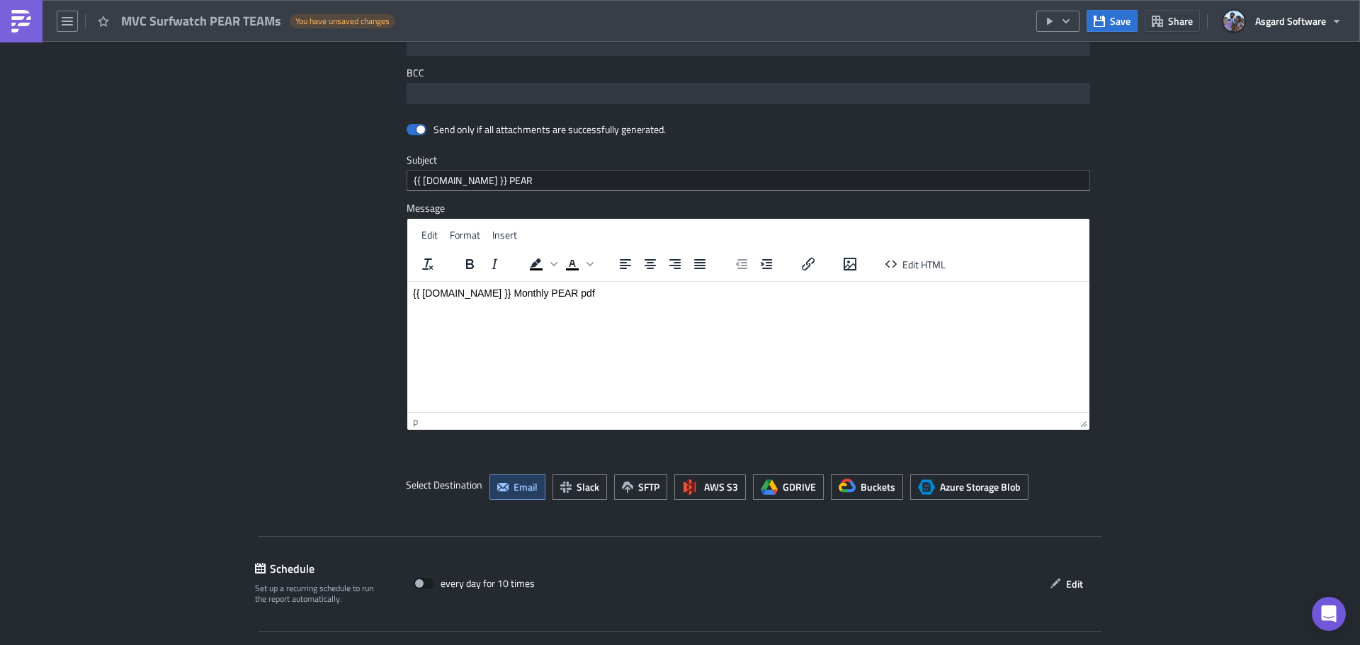
scroll to position [4959, 0]
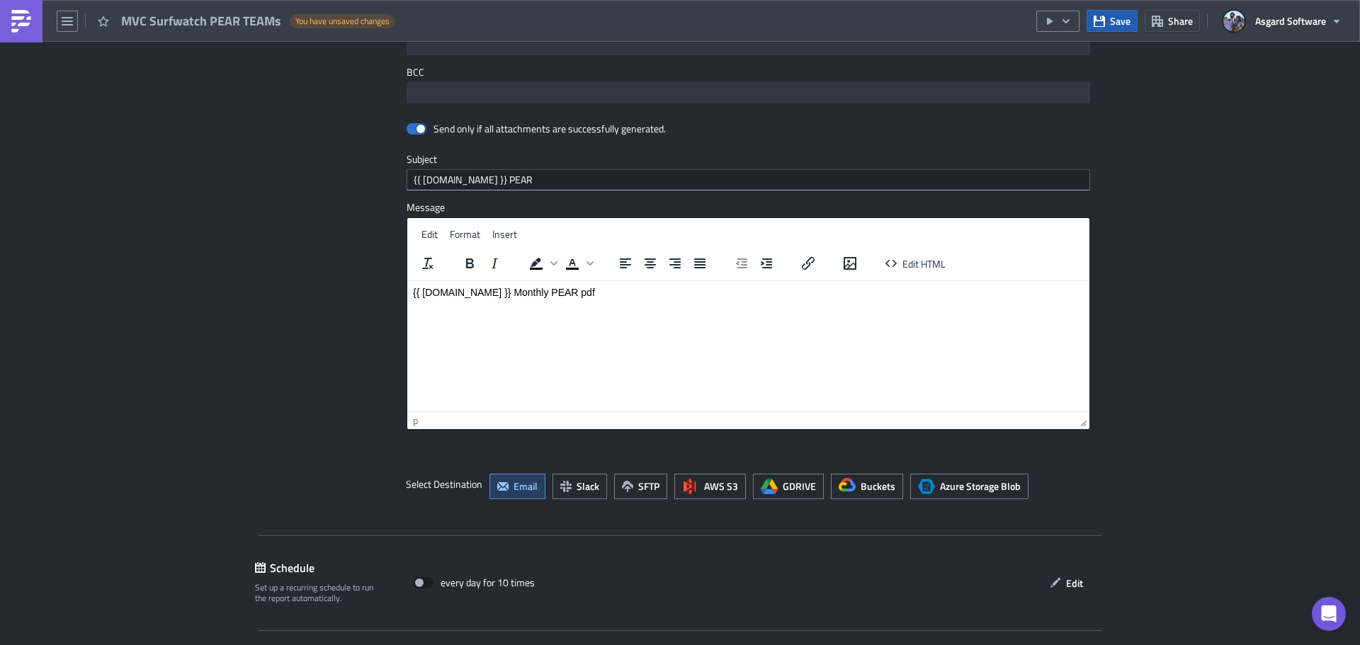
type input "Site={{ [DOMAIN_NAME] }}"
click at [1113, 23] on span "Save" at bounding box center [1120, 20] width 21 height 15
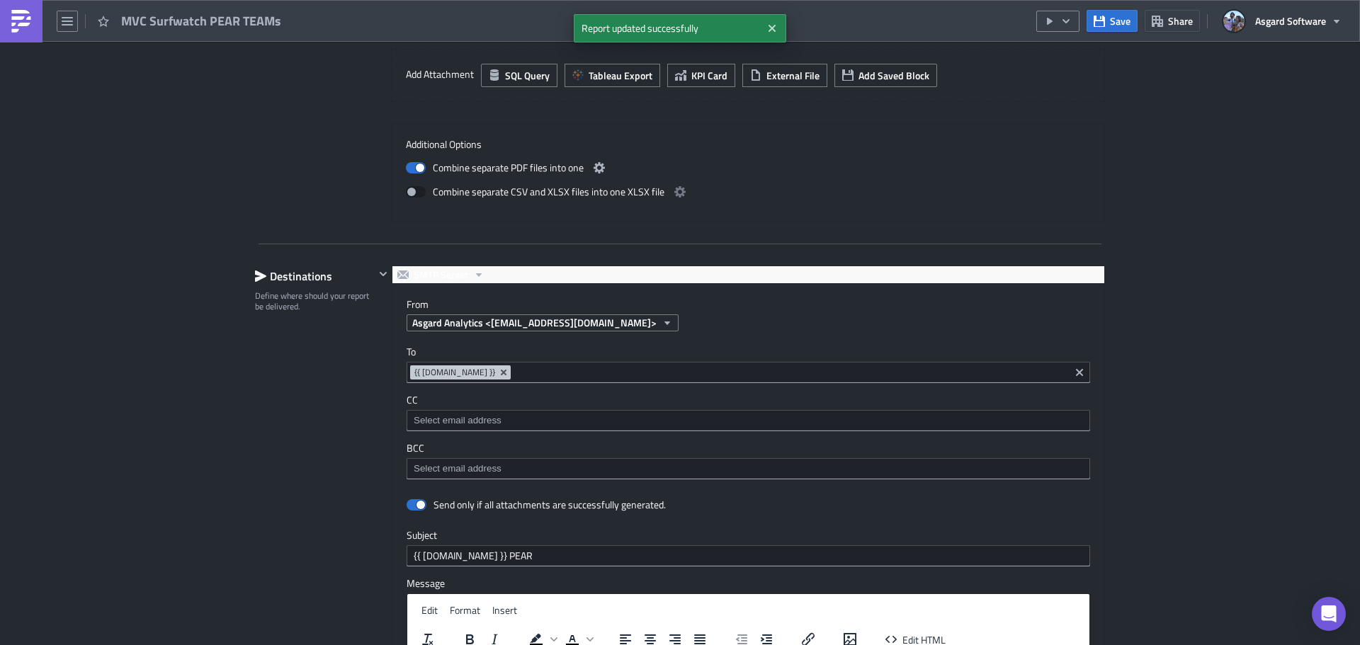
scroll to position [5377, 0]
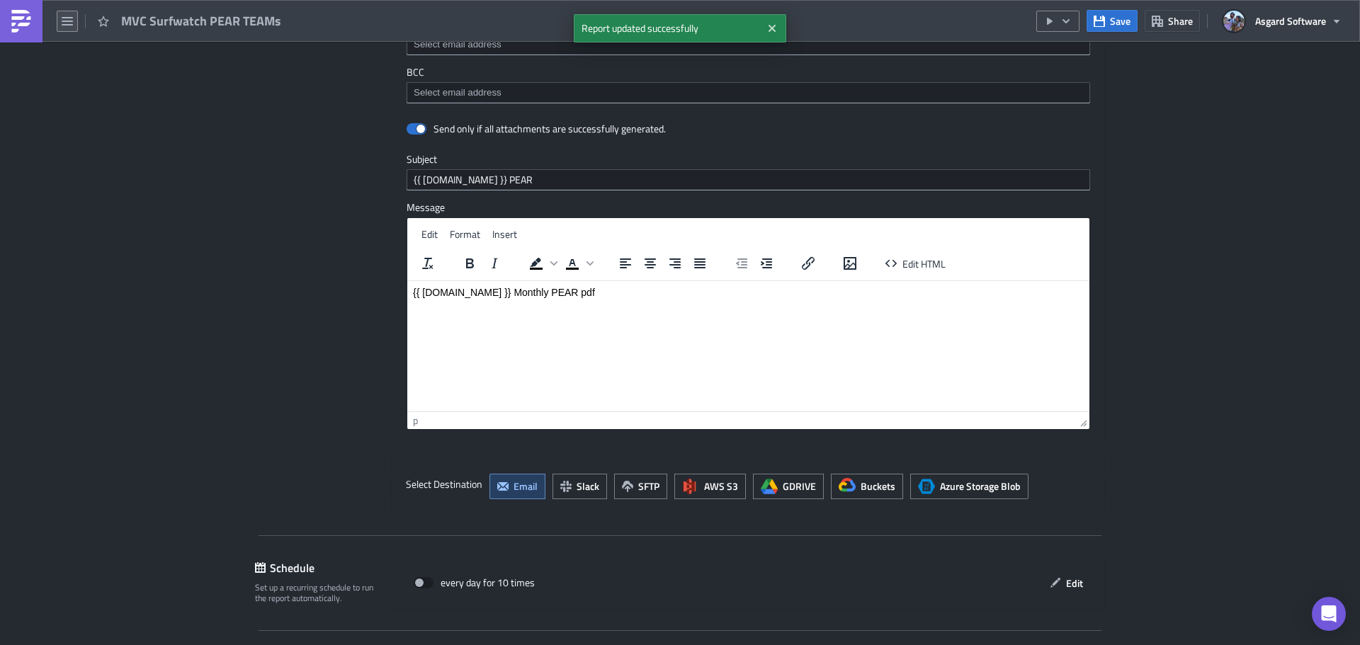
drag, startPoint x: 66, startPoint y: 17, endPoint x: 64, endPoint y: 30, distance: 13.6
click at [66, 17] on icon "button" at bounding box center [67, 21] width 11 height 9
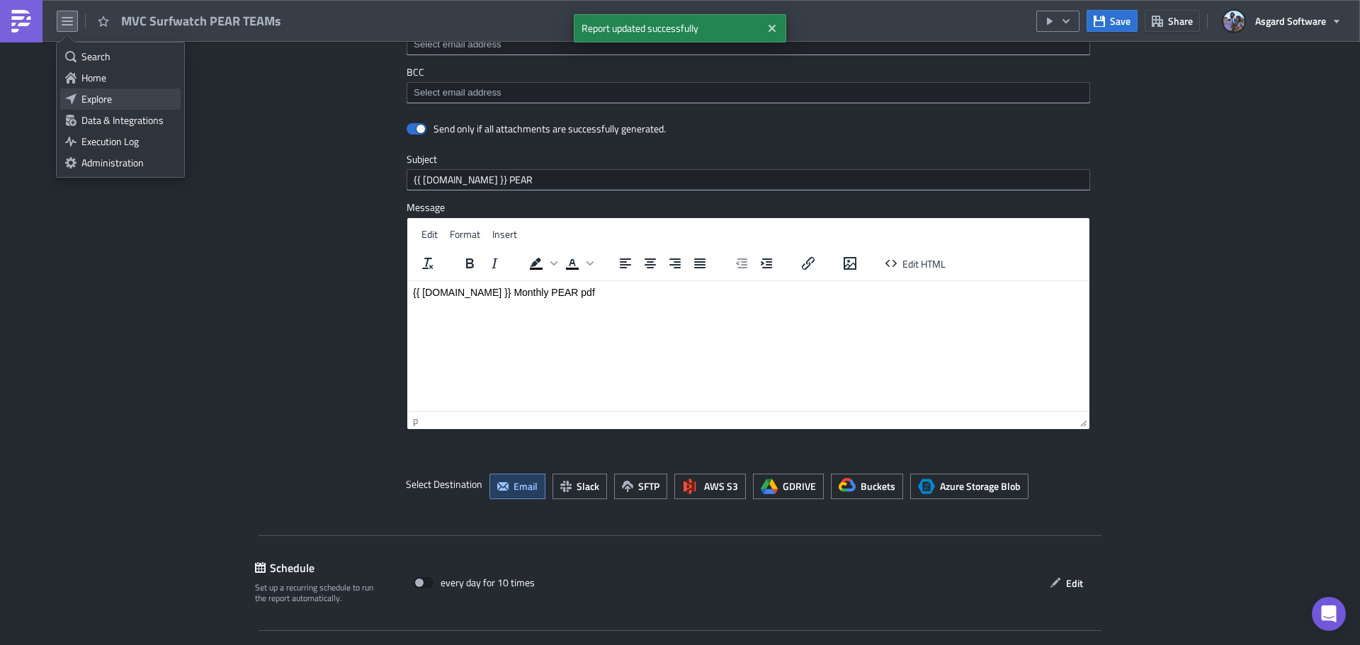
click at [94, 94] on div "Explore" at bounding box center [128, 99] width 94 height 14
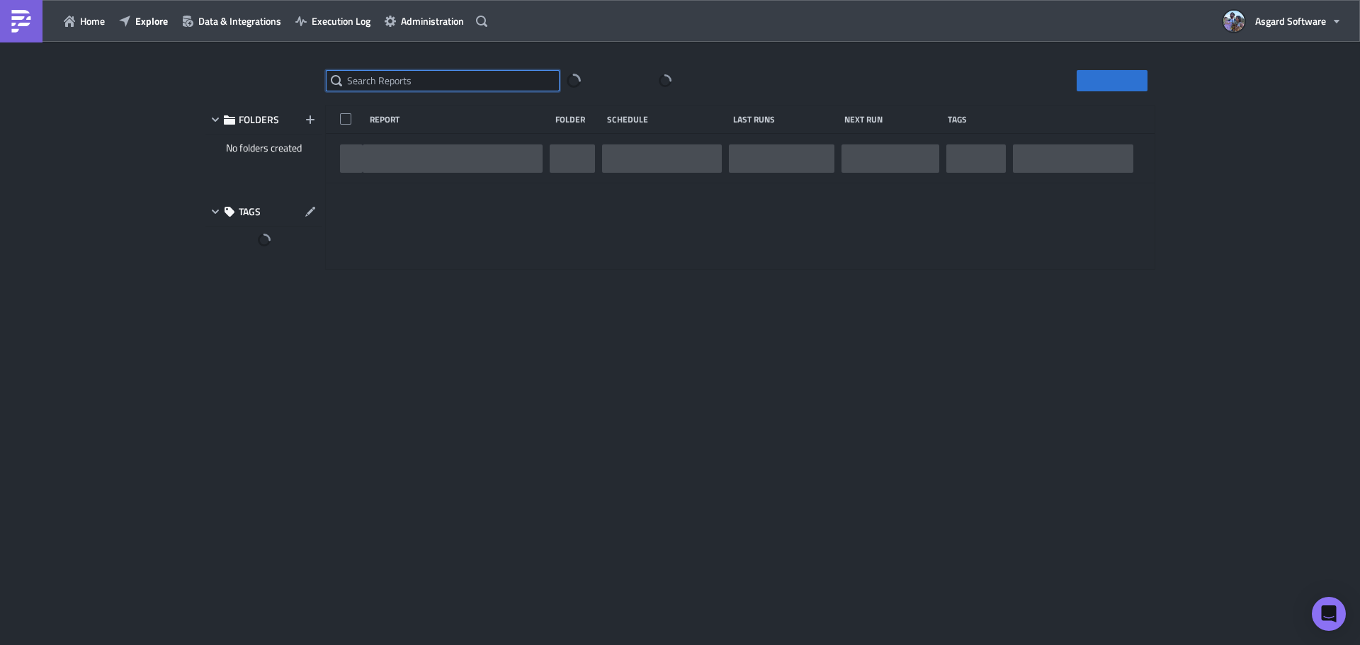
click at [394, 78] on input "text" at bounding box center [443, 80] width 234 height 21
paste input "MVC Willow Ridge Lodge PEAR TEAMs"
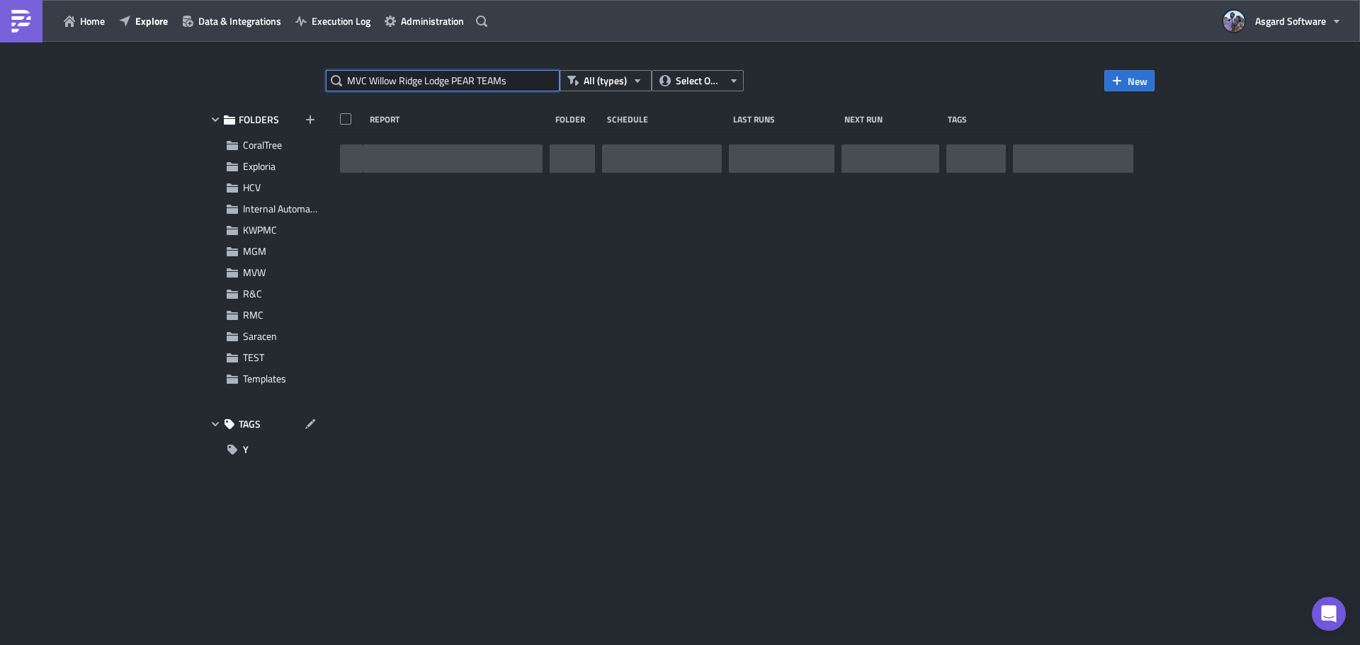
type input "MVC Willow Ridge Lodge PEAR TEAMs"
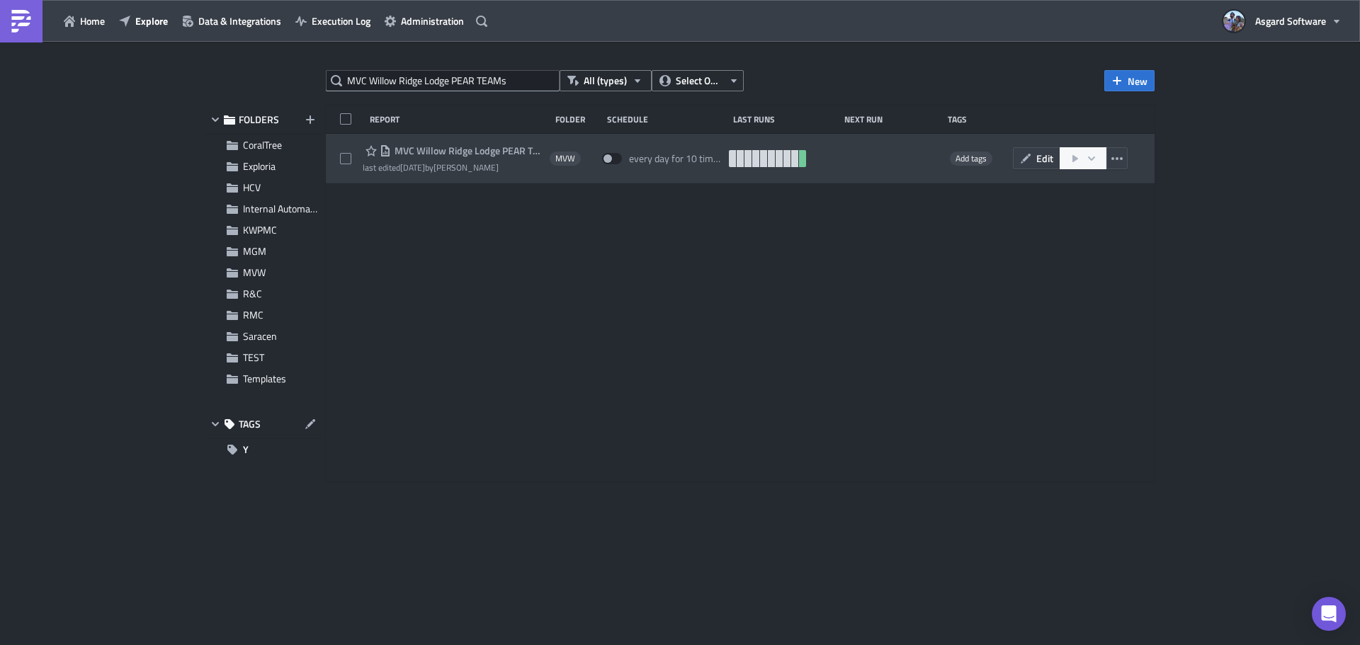
click at [458, 149] on span "MVC Willow Ridge Lodge PEAR TEAMs" at bounding box center [467, 151] width 152 height 13
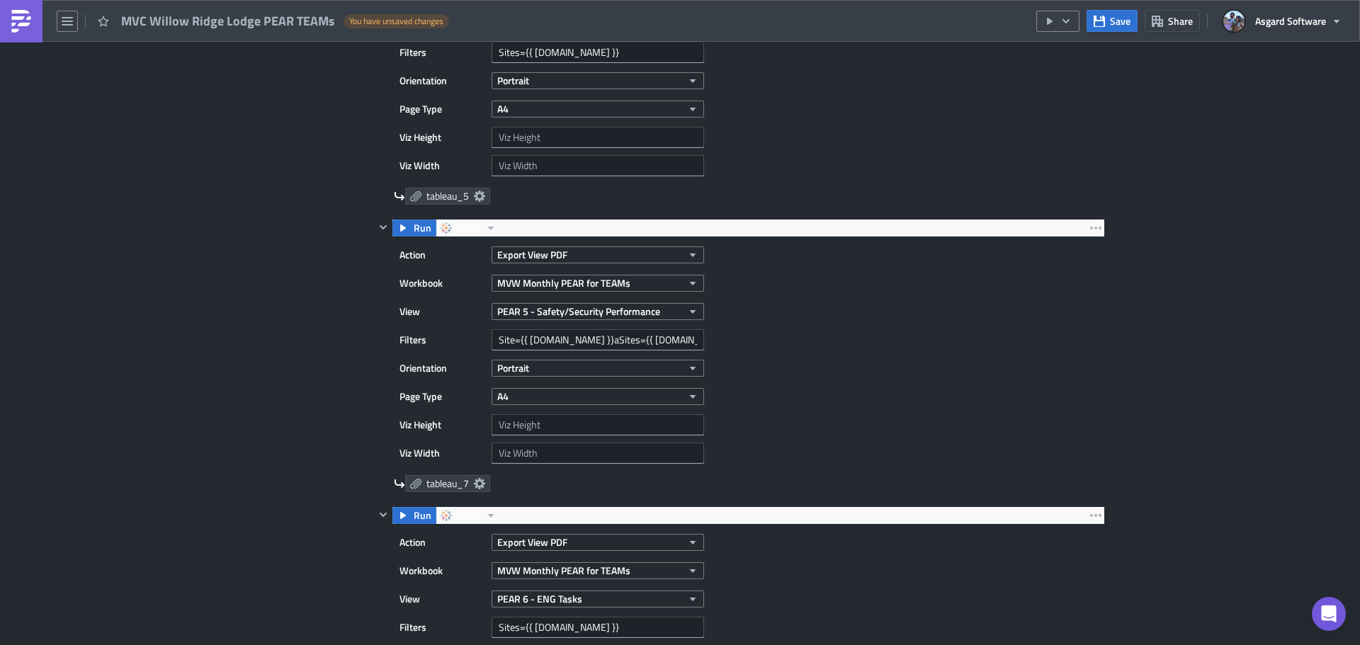
scroll to position [1700, 0]
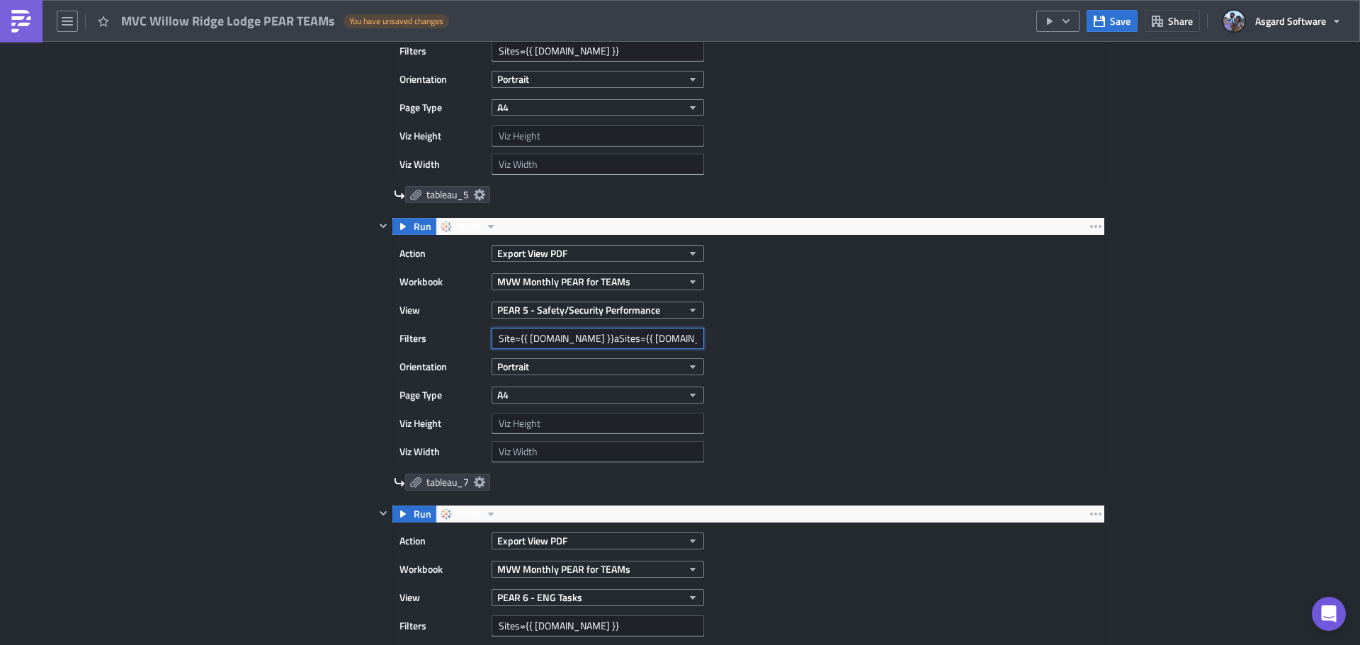
drag, startPoint x: 564, startPoint y: 342, endPoint x: 659, endPoint y: 339, distance: 95.7
click at [659, 339] on input "Site={{ [DOMAIN_NAME] }}aSites={{ [DOMAIN_NAME] }}" at bounding box center [598, 338] width 213 height 21
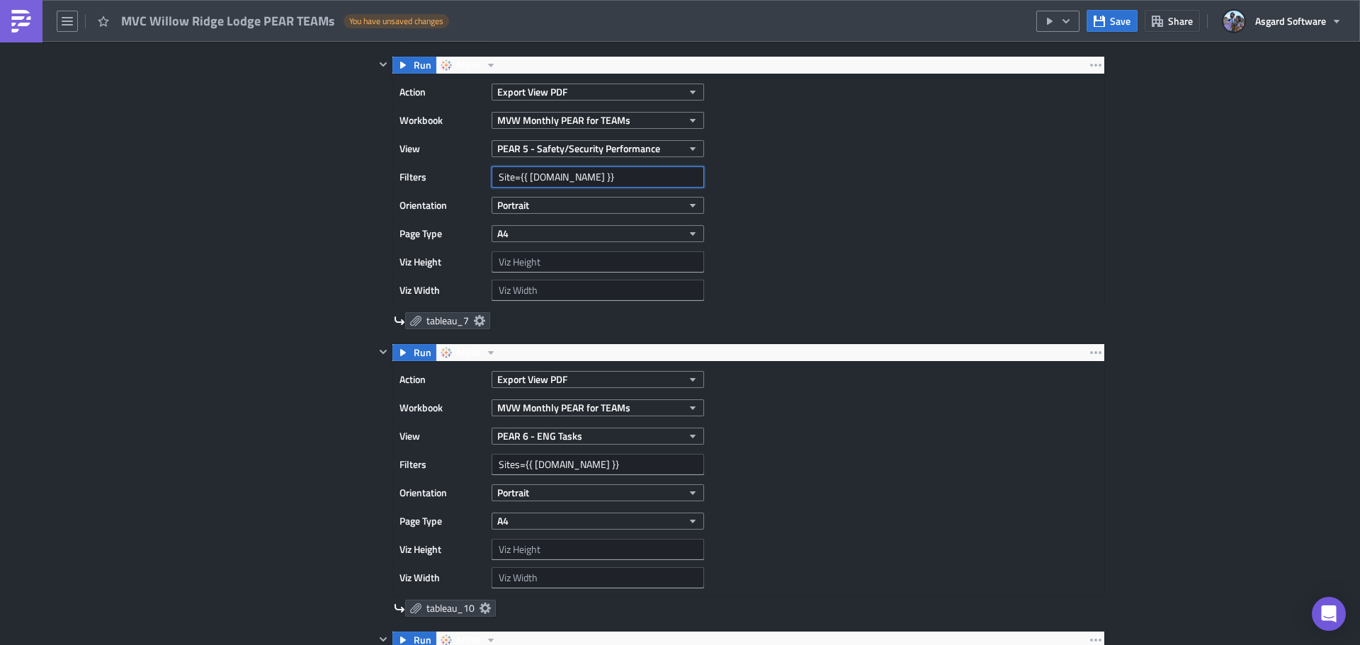
scroll to position [1913, 0]
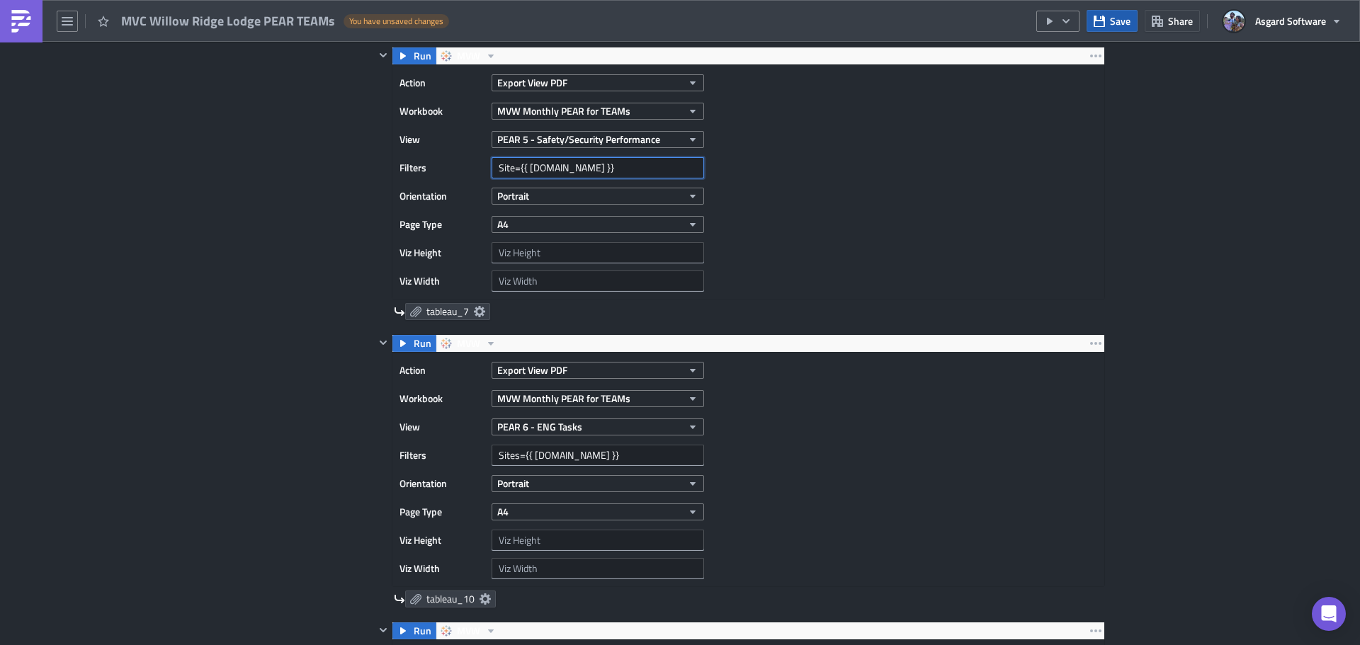
type input "Site={{ [DOMAIN_NAME] }}"
click at [1112, 24] on span "Save" at bounding box center [1120, 20] width 21 height 15
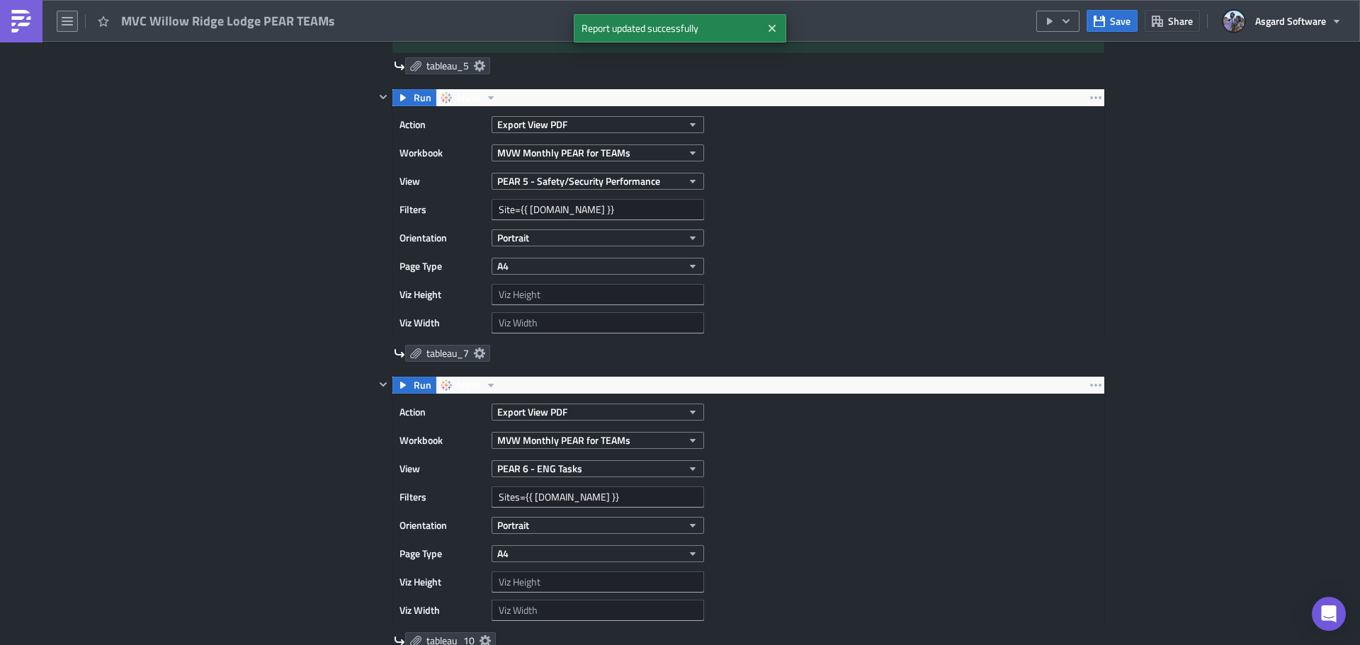
click at [70, 23] on icon "button" at bounding box center [67, 21] width 11 height 11
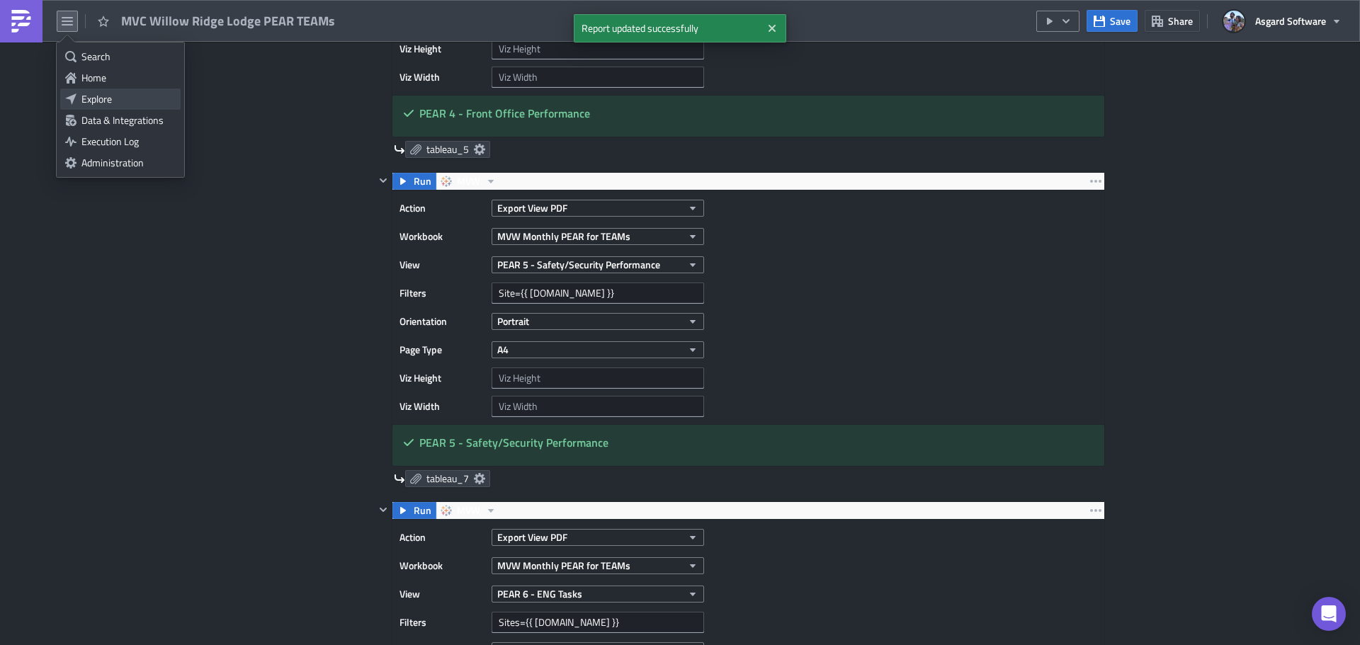
click at [107, 101] on div "Explore" at bounding box center [128, 99] width 94 height 14
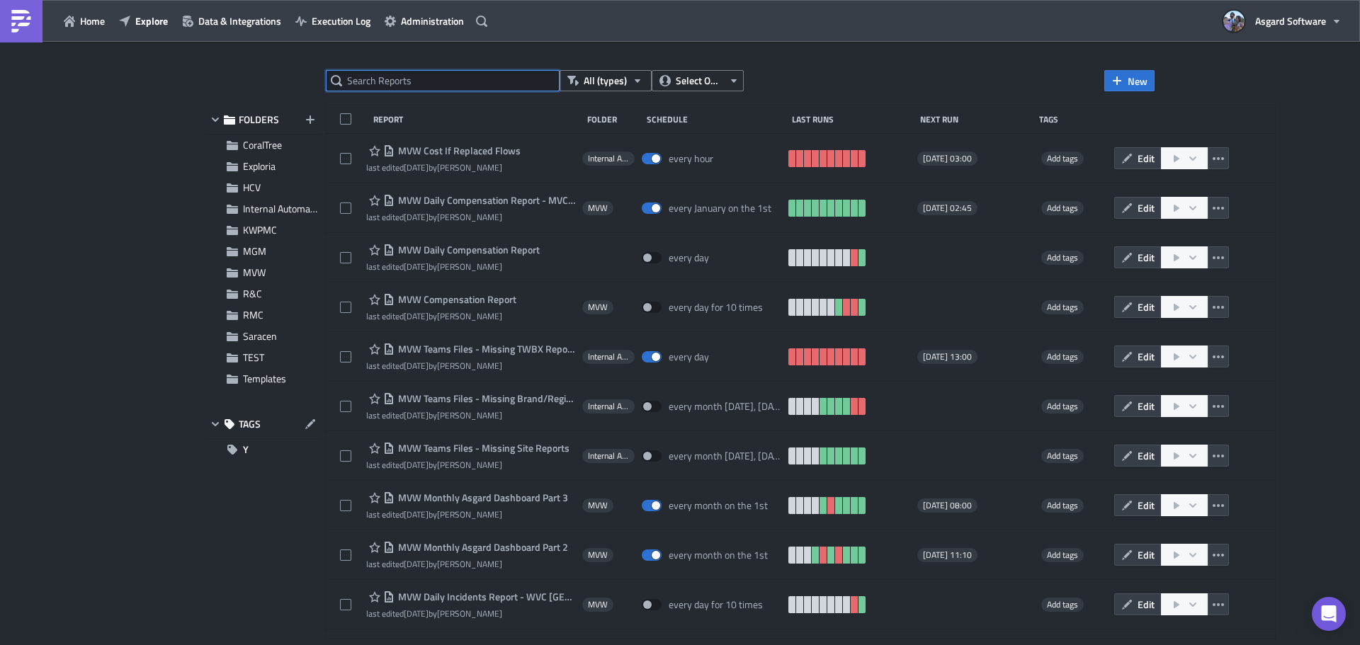
click at [416, 76] on input "text" at bounding box center [443, 80] width 234 height 21
paste input "WVC Los Cabos Complex PEAR TEAMs"
type input "WVC Los Cabos Complex PEAR TEAMs"
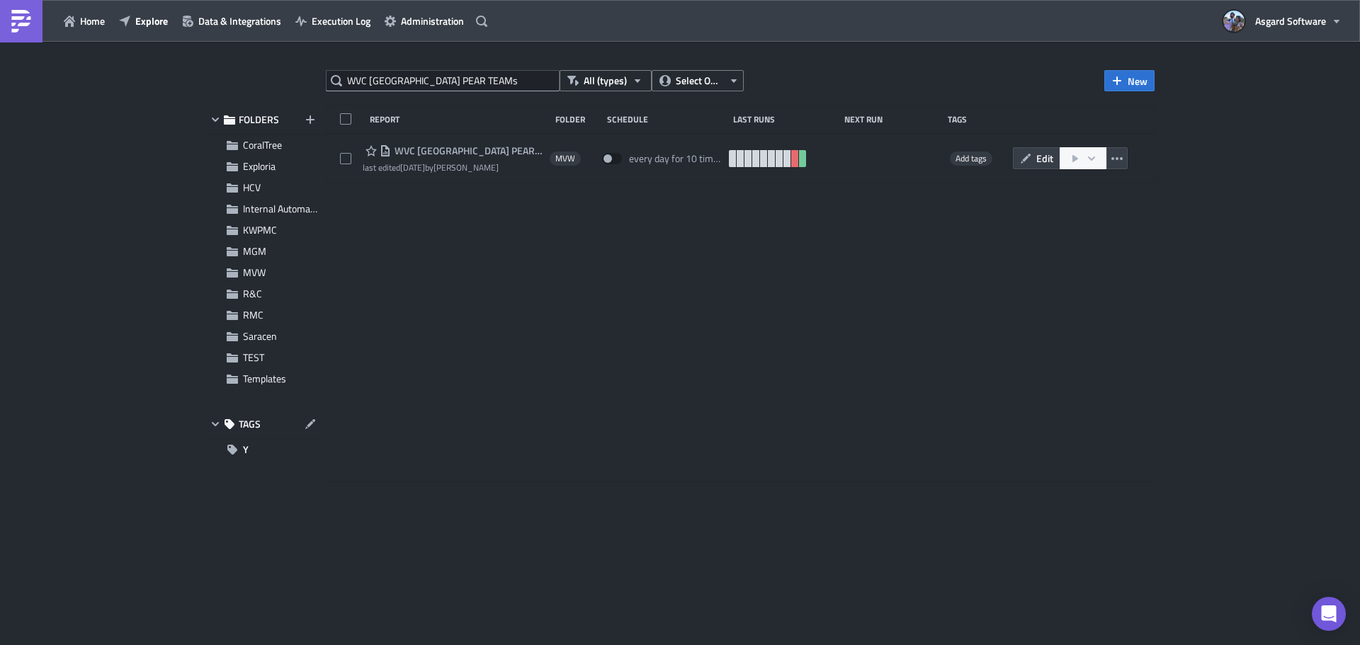
click at [465, 153] on span "WVC Los Cabos Complex PEAR TEAMs" at bounding box center [467, 151] width 152 height 13
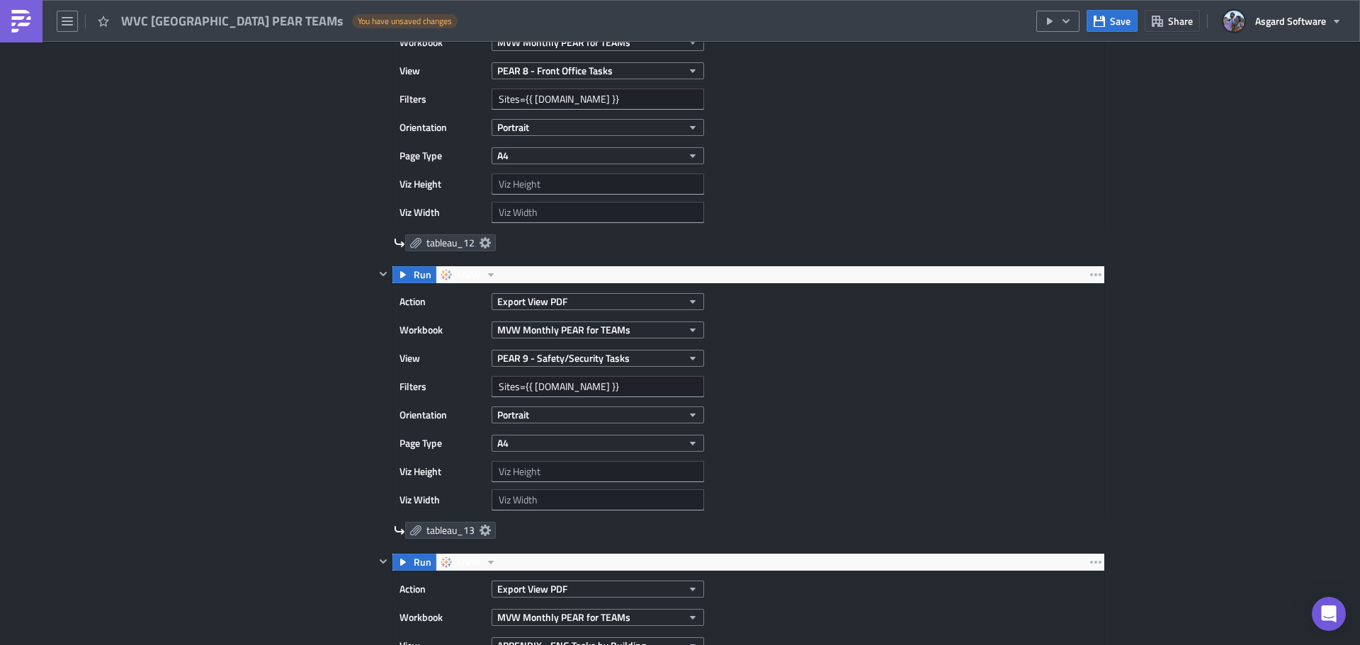
scroll to position [3046, 0]
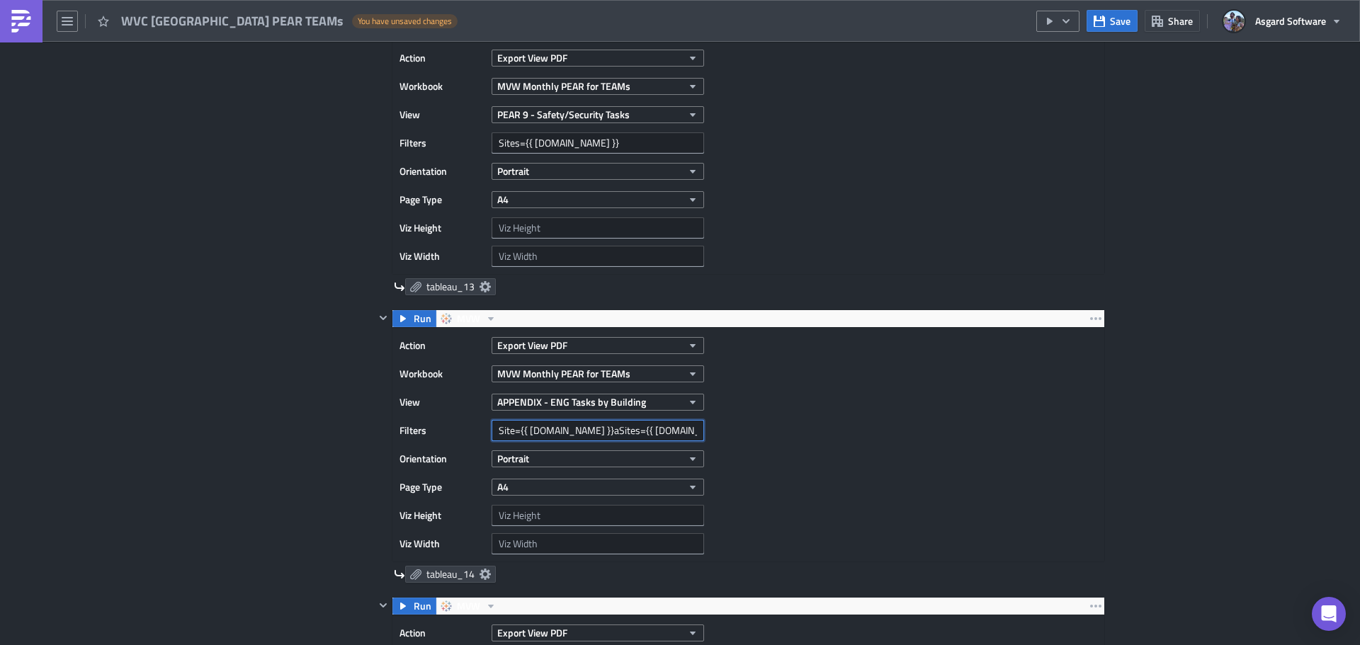
drag, startPoint x: 566, startPoint y: 430, endPoint x: 664, endPoint y: 436, distance: 98.6
click at [664, 436] on input "Site={{ row.site }}aSites={{ row.site }}" at bounding box center [598, 430] width 213 height 21
type input "Site={{ [DOMAIN_NAME] }}"
drag, startPoint x: 951, startPoint y: 434, endPoint x: 973, endPoint y: 417, distance: 27.2
click at [952, 434] on div "Action Export View PDF Workbook MVW Monthly PEAR for TEAMs View APPENDIX - ENG …" at bounding box center [748, 445] width 712 height 234
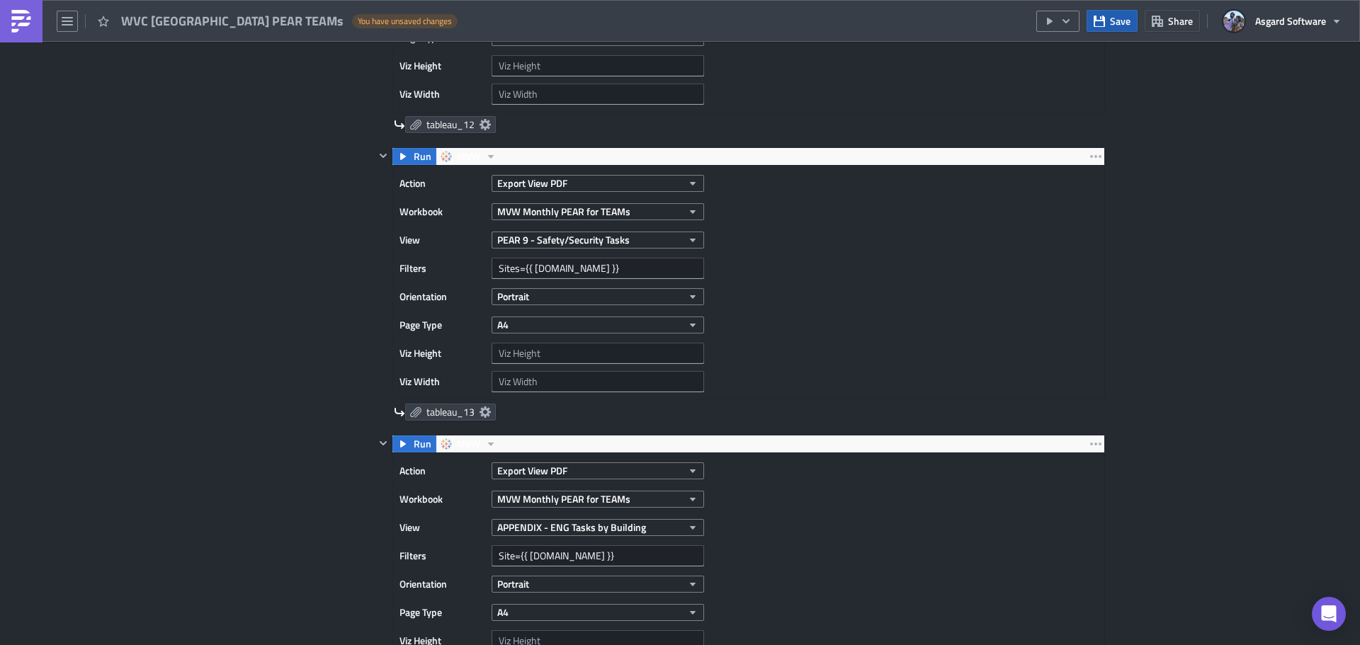
click at [1105, 19] on icon "button" at bounding box center [1099, 20] width 11 height 11
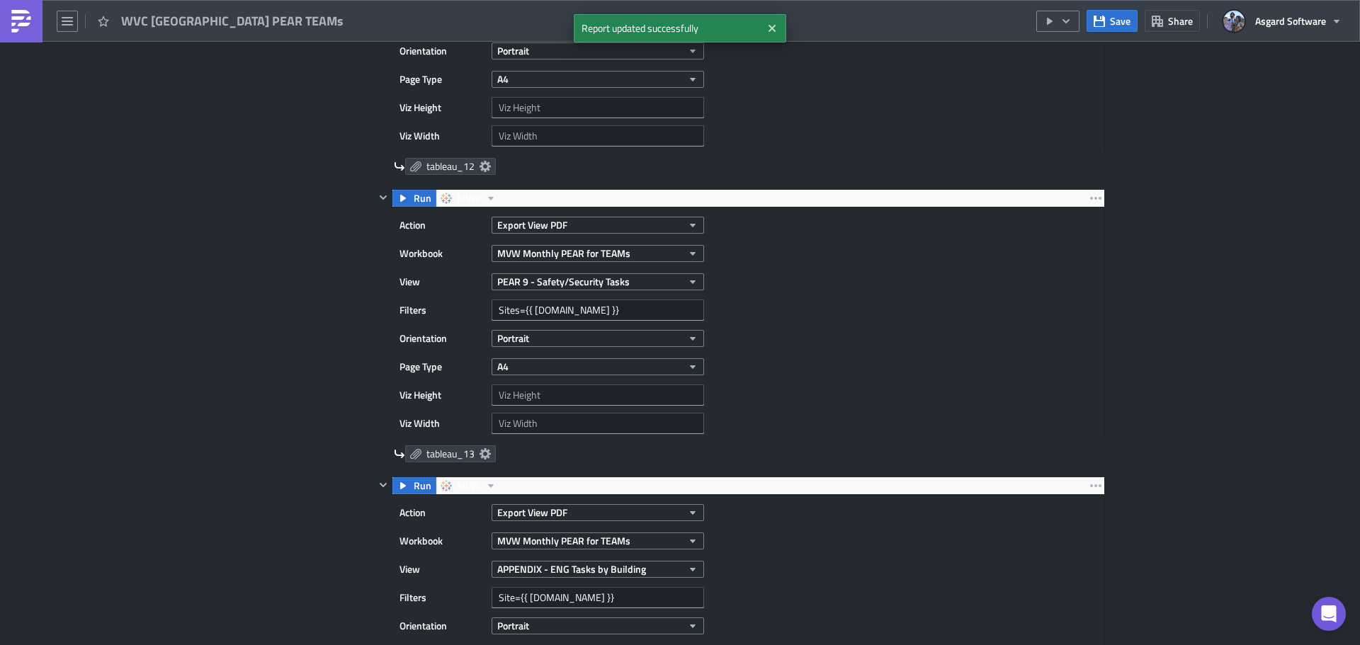
click at [36, 30] on link at bounding box center [21, 21] width 43 height 43
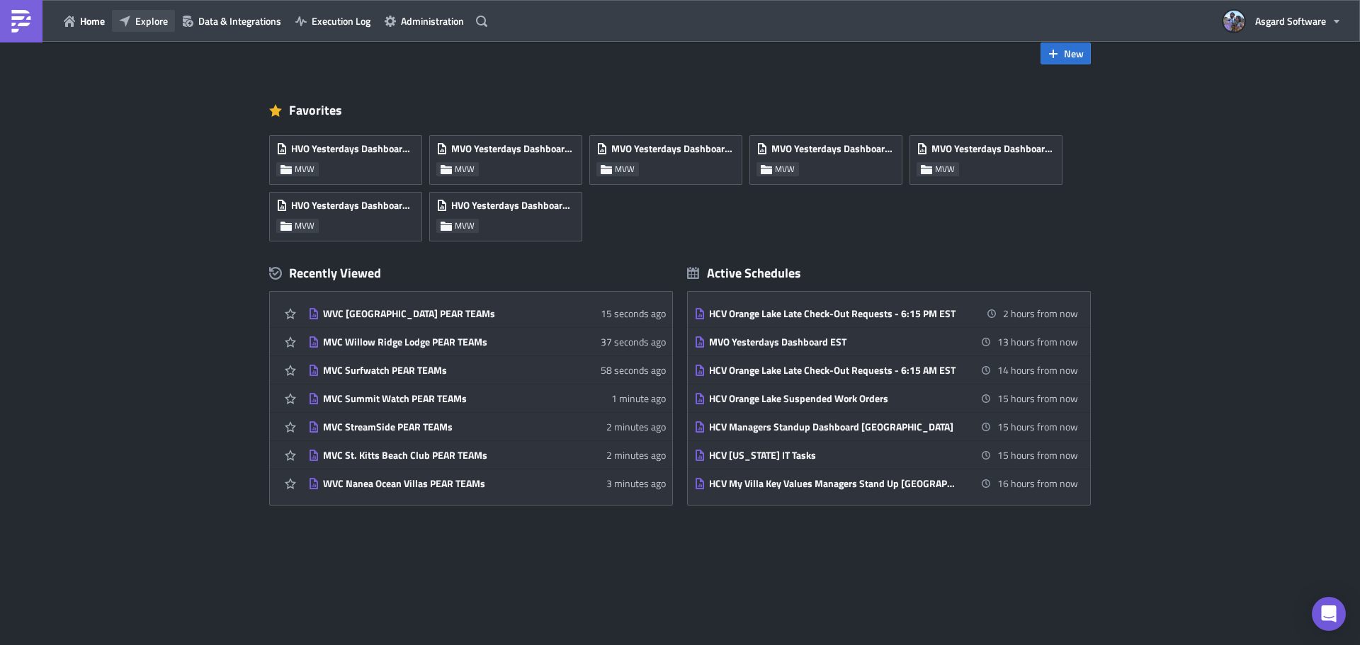
click at [142, 14] on span "Explore" at bounding box center [151, 20] width 33 height 15
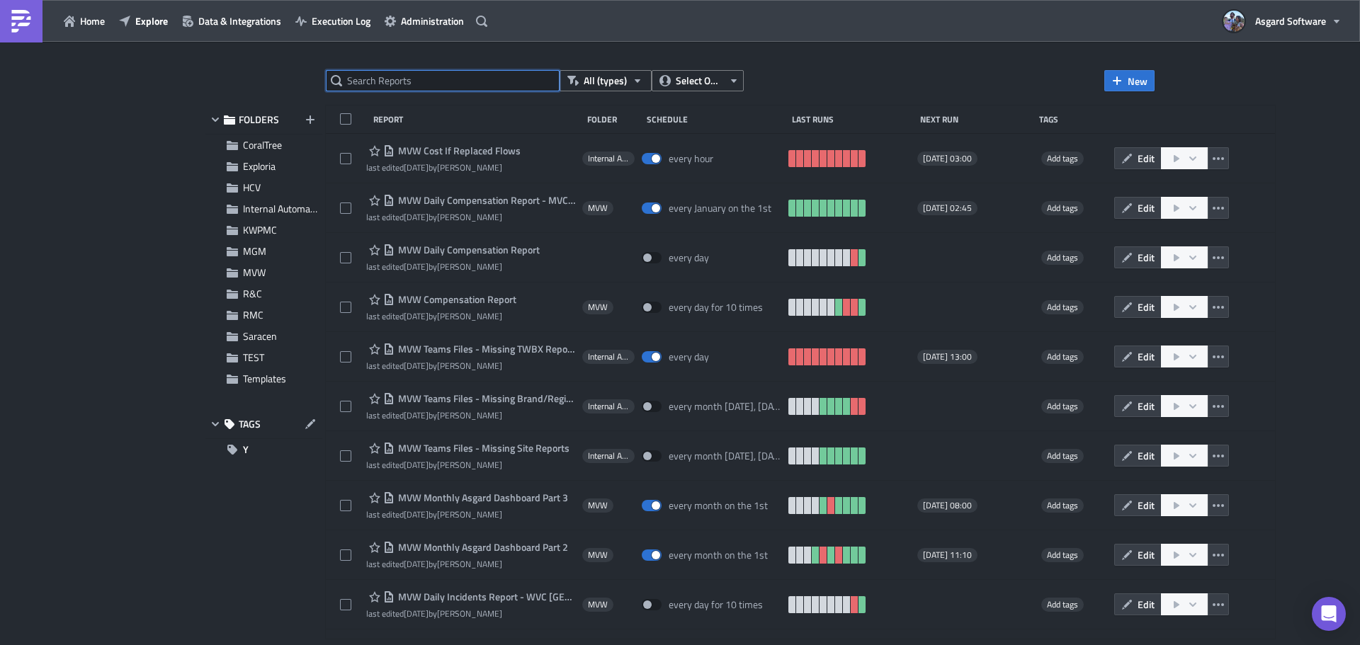
click at [462, 76] on input "text" at bounding box center [443, 80] width 234 height 21
paste input "MVC New York PEAR TEAMs"
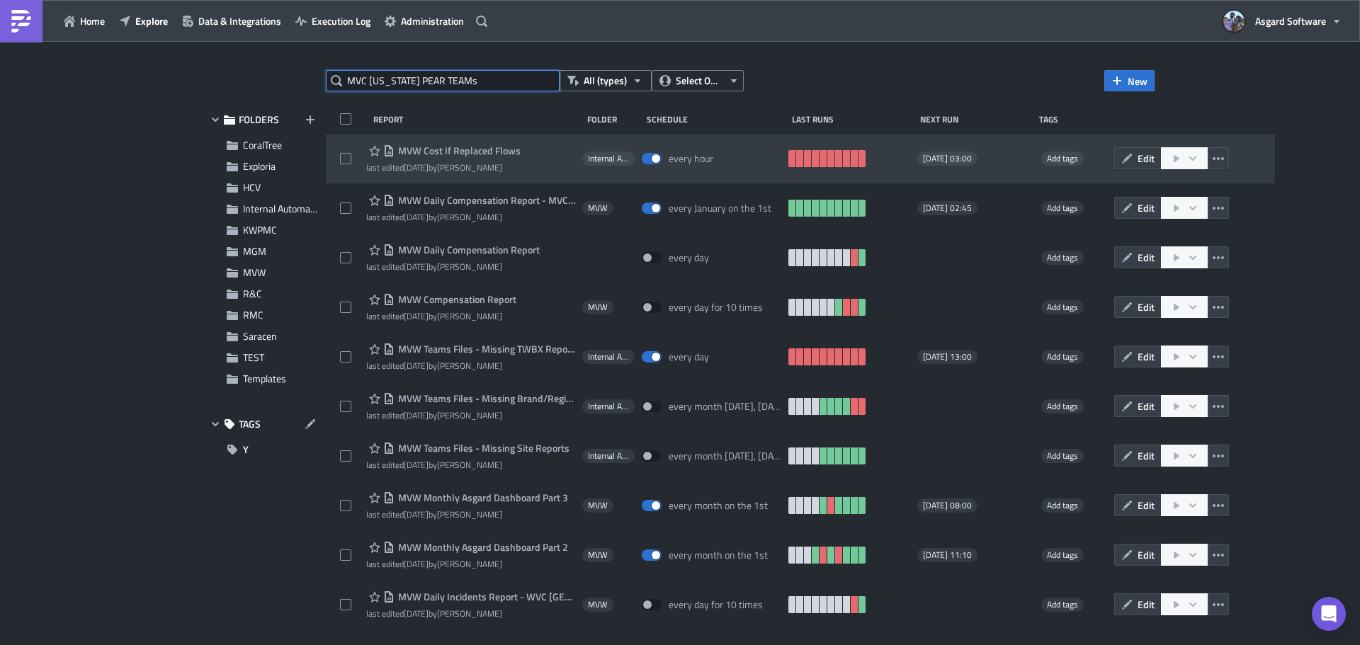
type input "MVC New York PEAR TEAMs"
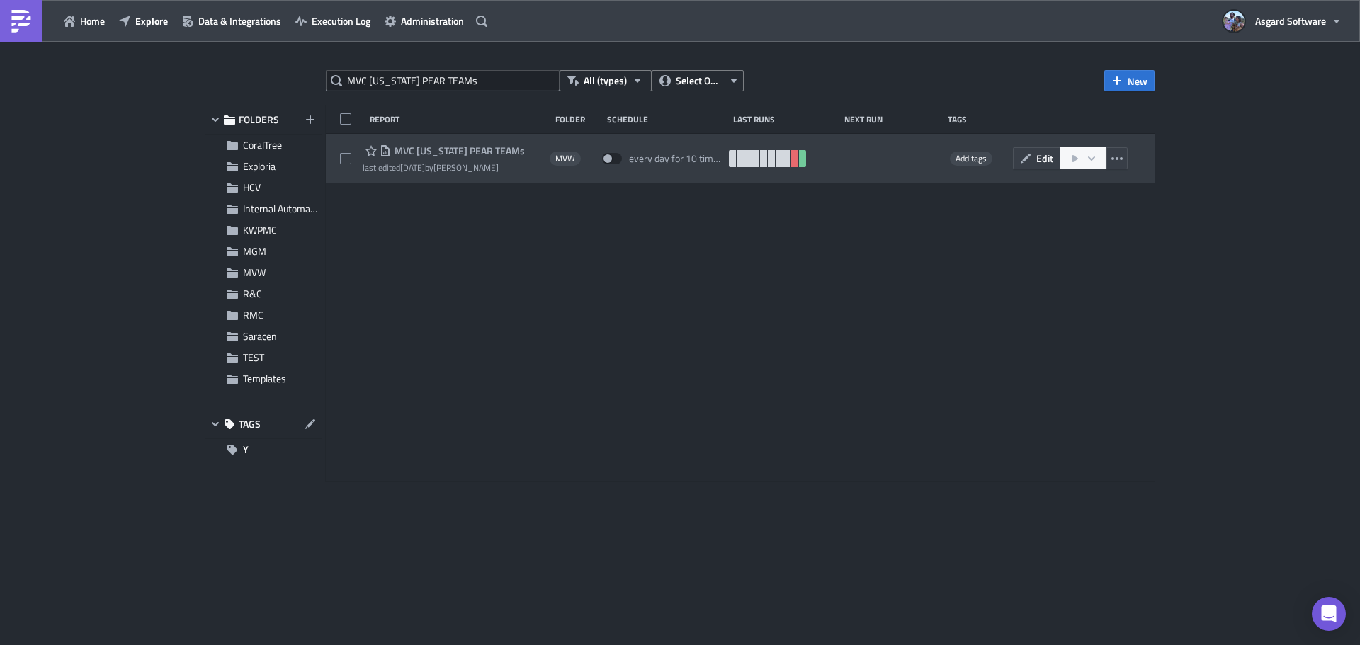
click at [438, 151] on span "MVC New York PEAR TEAMs" at bounding box center [458, 151] width 134 height 13
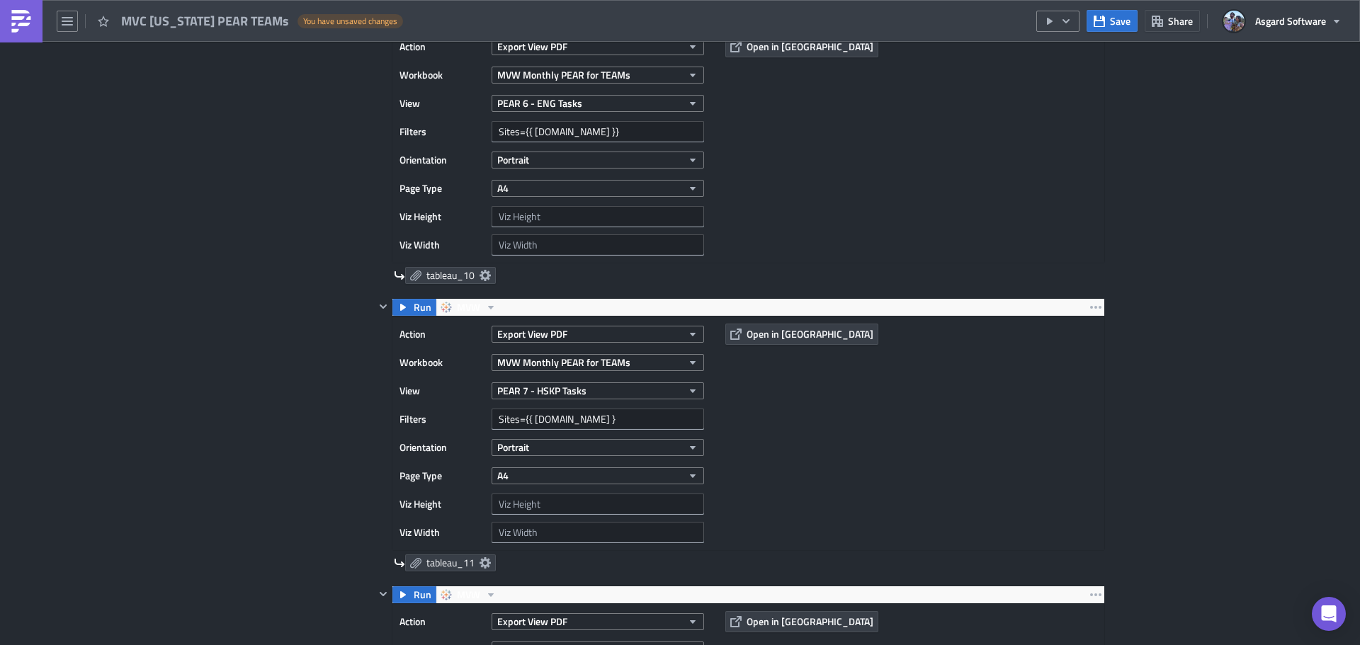
scroll to position [2196, 0]
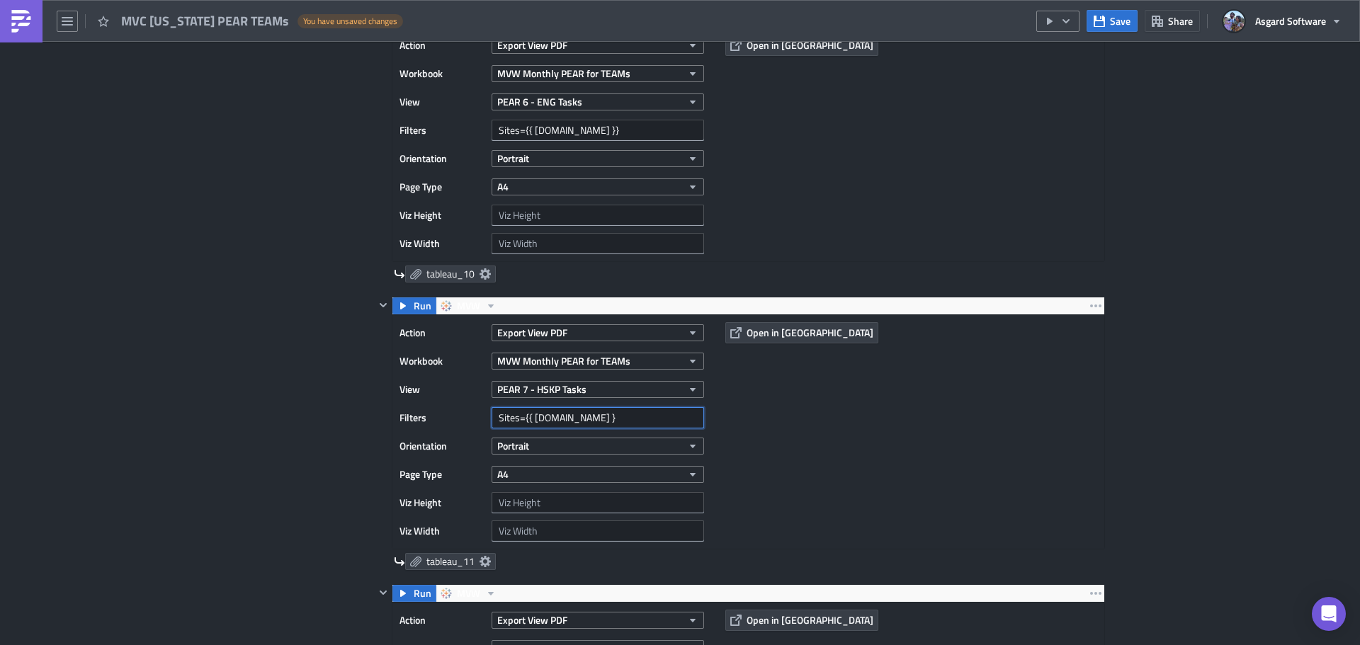
click at [585, 414] on input "Sites={{ row.site }" at bounding box center [598, 417] width 213 height 21
type input "Sites={{ [DOMAIN_NAME] }}"
click at [1116, 11] on button "Save" at bounding box center [1112, 21] width 51 height 22
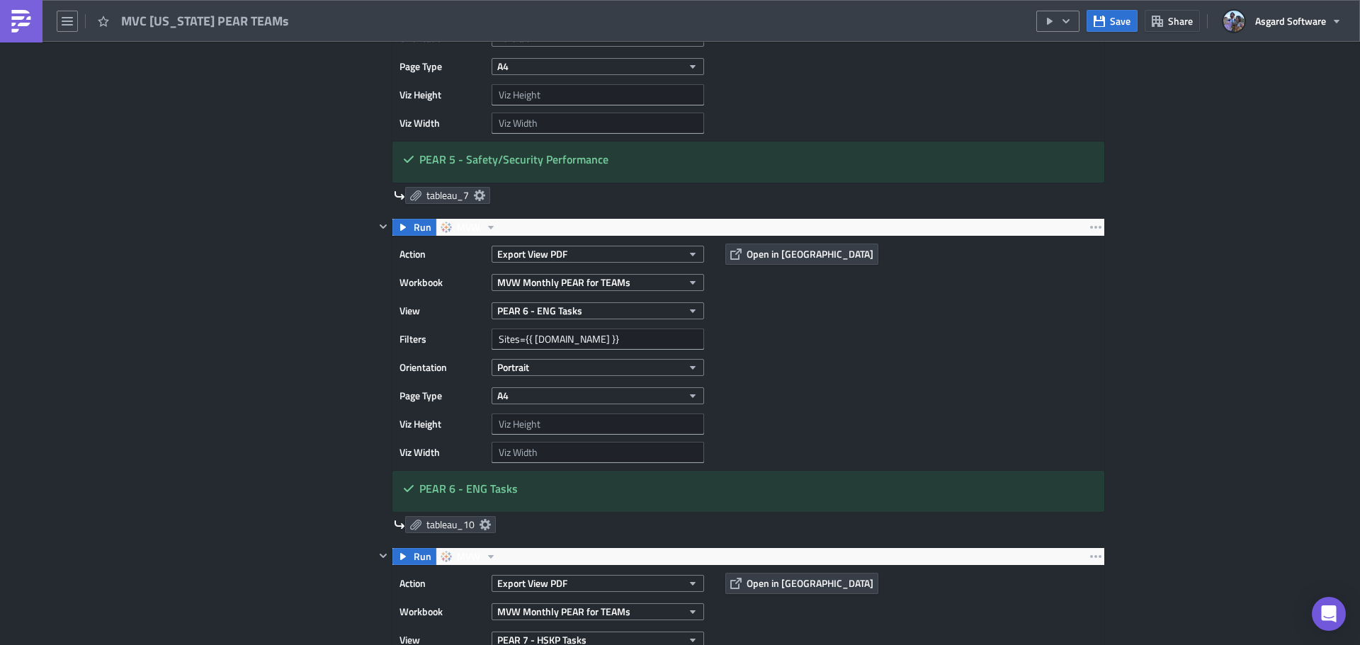
click at [50, 30] on div "MVC [US_STATE] PEAR TEAMs" at bounding box center [149, 21] width 298 height 42
click at [60, 23] on button "button" at bounding box center [67, 21] width 21 height 21
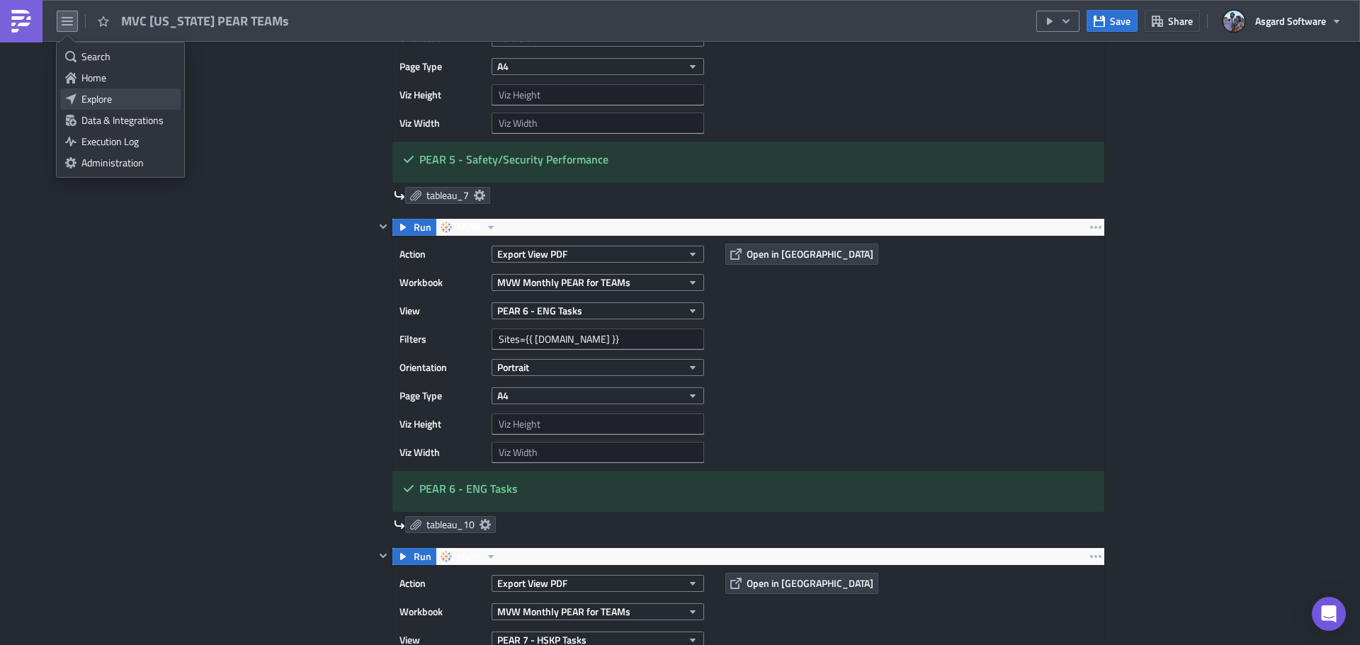
click at [91, 96] on div "Explore" at bounding box center [128, 99] width 94 height 14
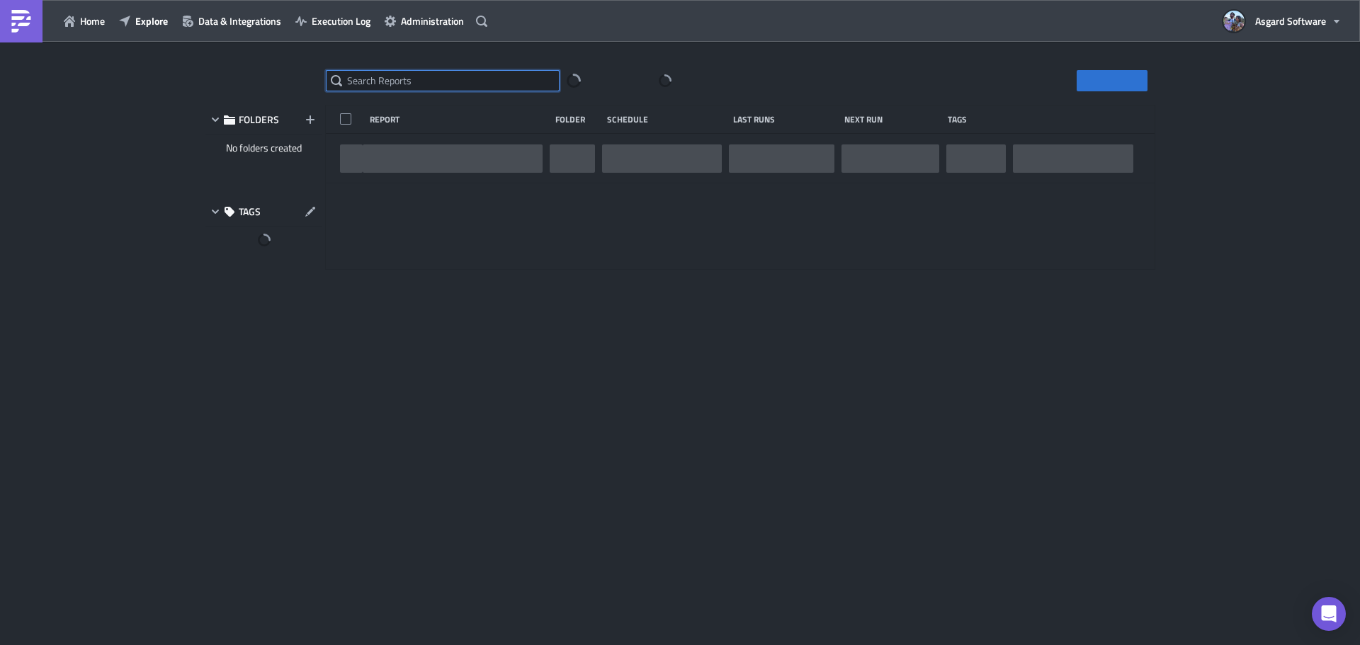
click at [424, 81] on input "text" at bounding box center [443, 80] width 234 height 21
paste input "WVC Nanea Ocean Villas PEAR TEAMs"
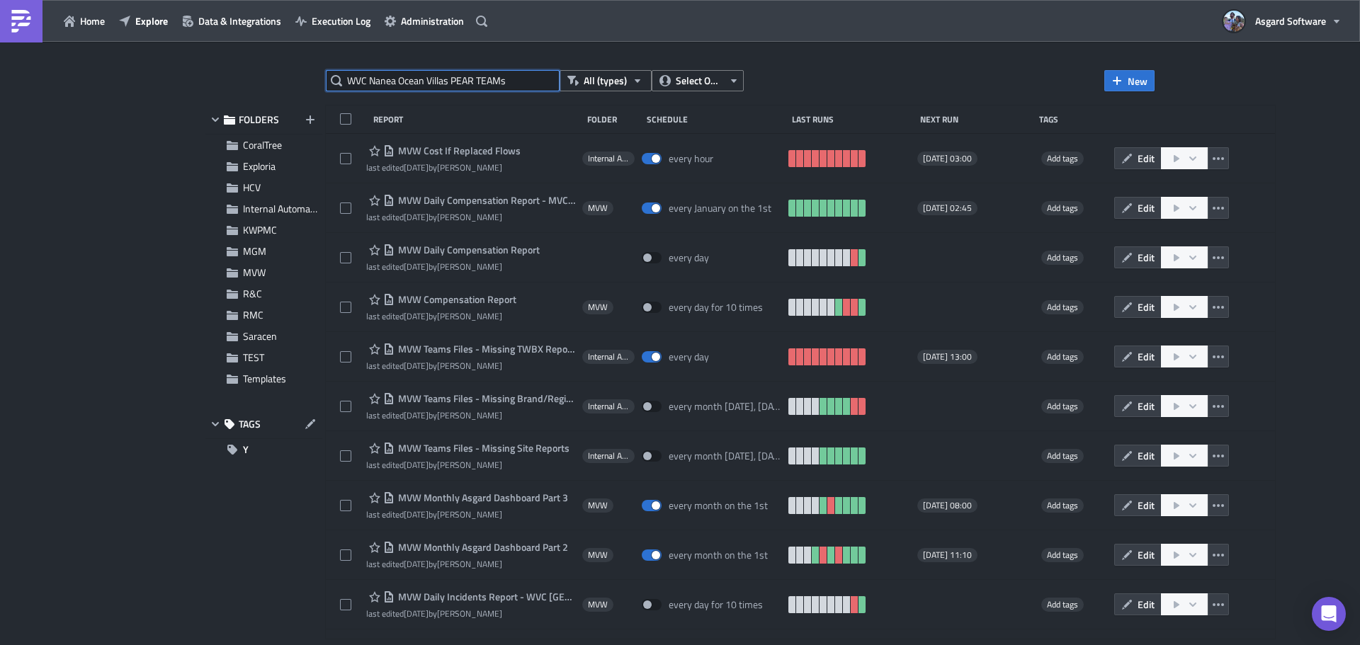
type input "WVC Nanea Ocean Villas PEAR TEAMs"
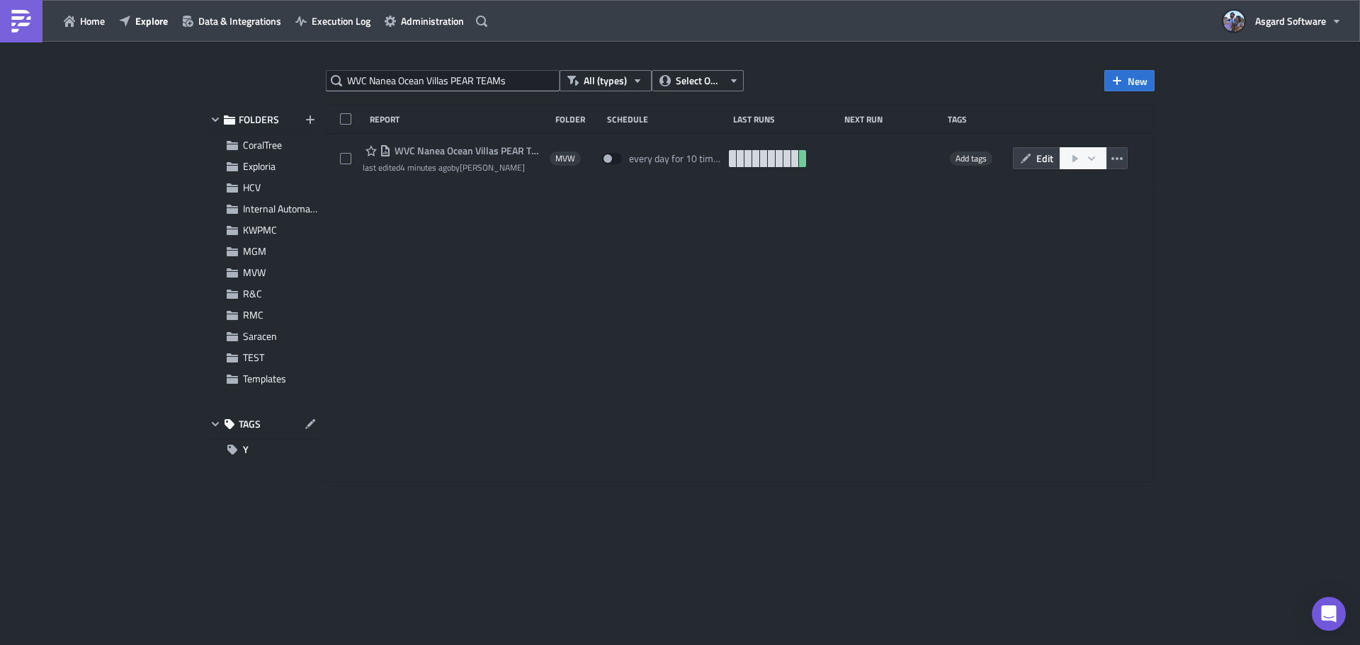
click at [465, 148] on span "WVC Nanea Ocean Villas PEAR TEAMs" at bounding box center [467, 151] width 152 height 13
click at [465, 149] on div "WVC Nanea Ocean Villas PEAR TEAMs All (types) Select Owner New FOLDERS CoralTre…" at bounding box center [680, 345] width 1360 height 606
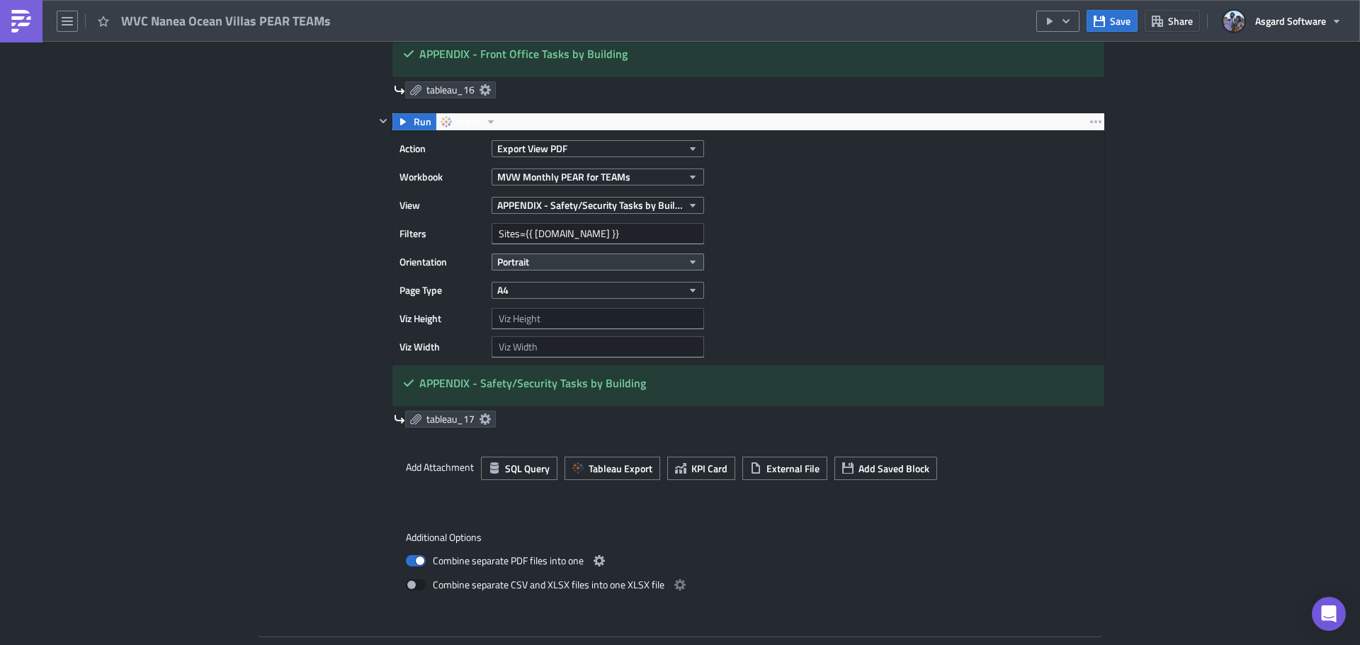
scroll to position [4675, 0]
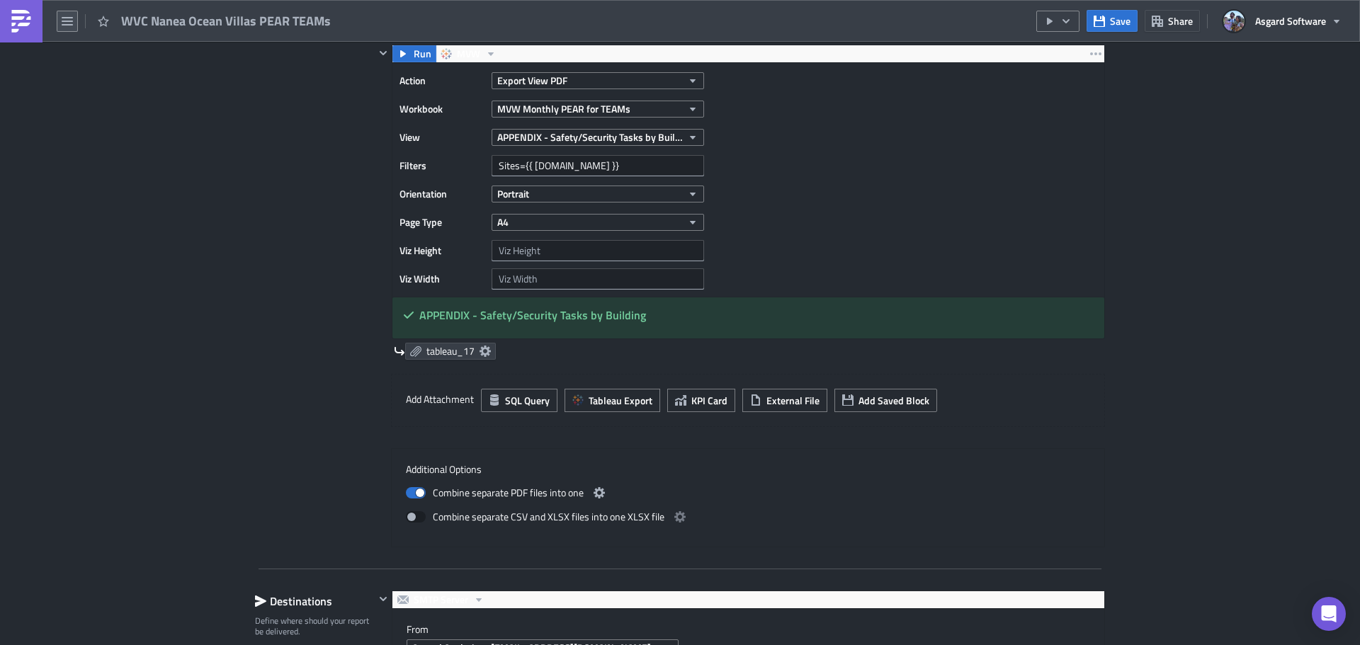
click at [69, 23] on icon "button" at bounding box center [67, 21] width 11 height 11
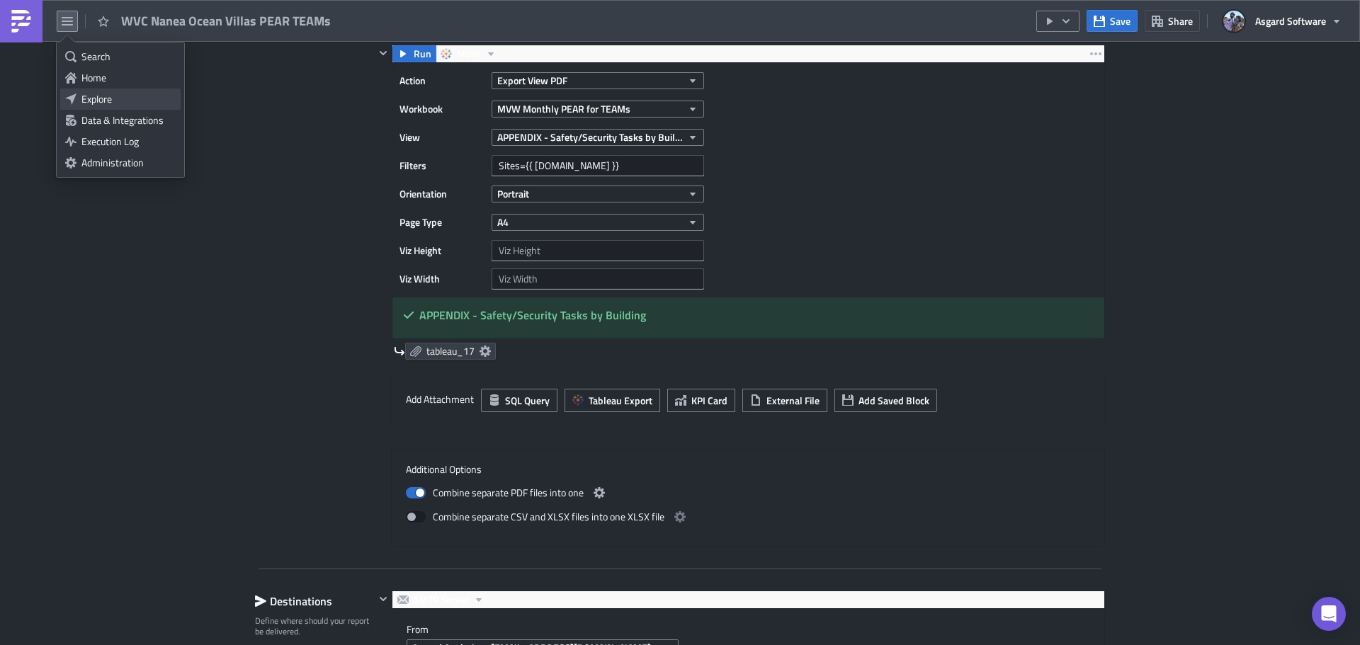
click at [105, 102] on div "Explore" at bounding box center [128, 99] width 94 height 14
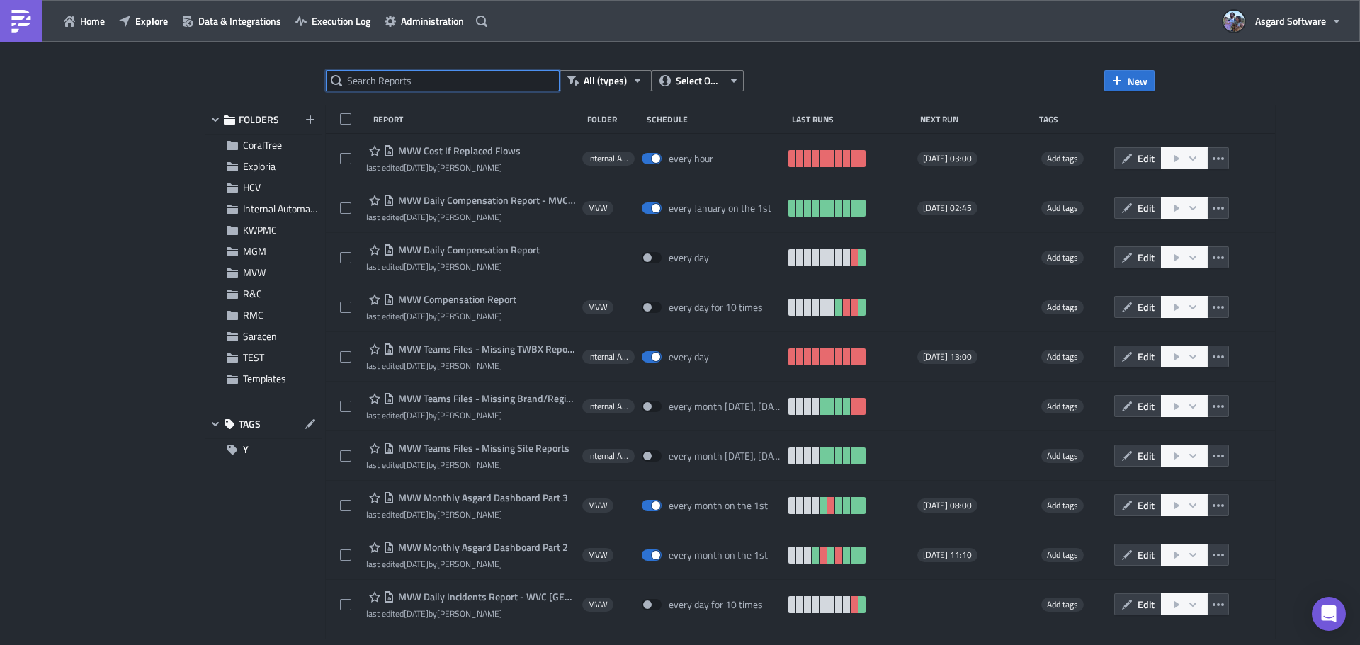
click at [426, 81] on input "text" at bounding box center [443, 80] width 234 height 21
paste input "MVC St. Kitts Beach Club PEAR TEAMs"
type input "MVC St. Kitts Beach Club PEAR TEAMs"
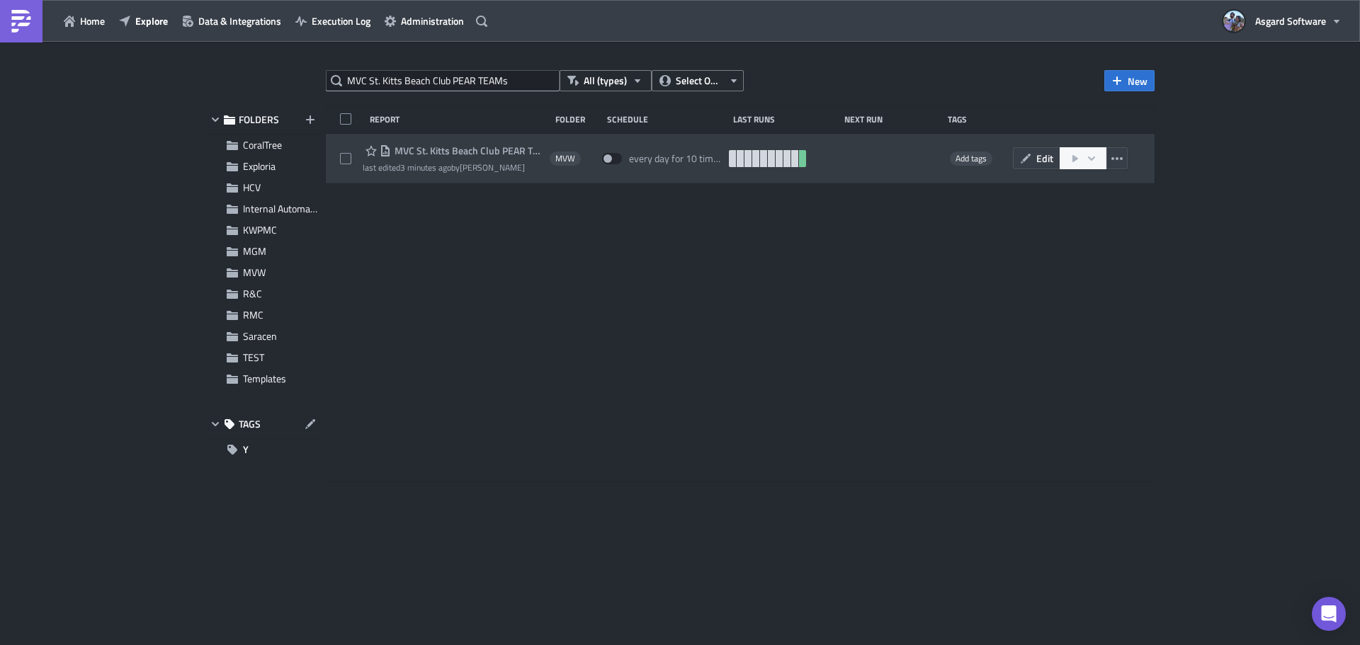
click at [459, 152] on span "MVC St. Kitts Beach Club PEAR TEAMs" at bounding box center [467, 151] width 152 height 13
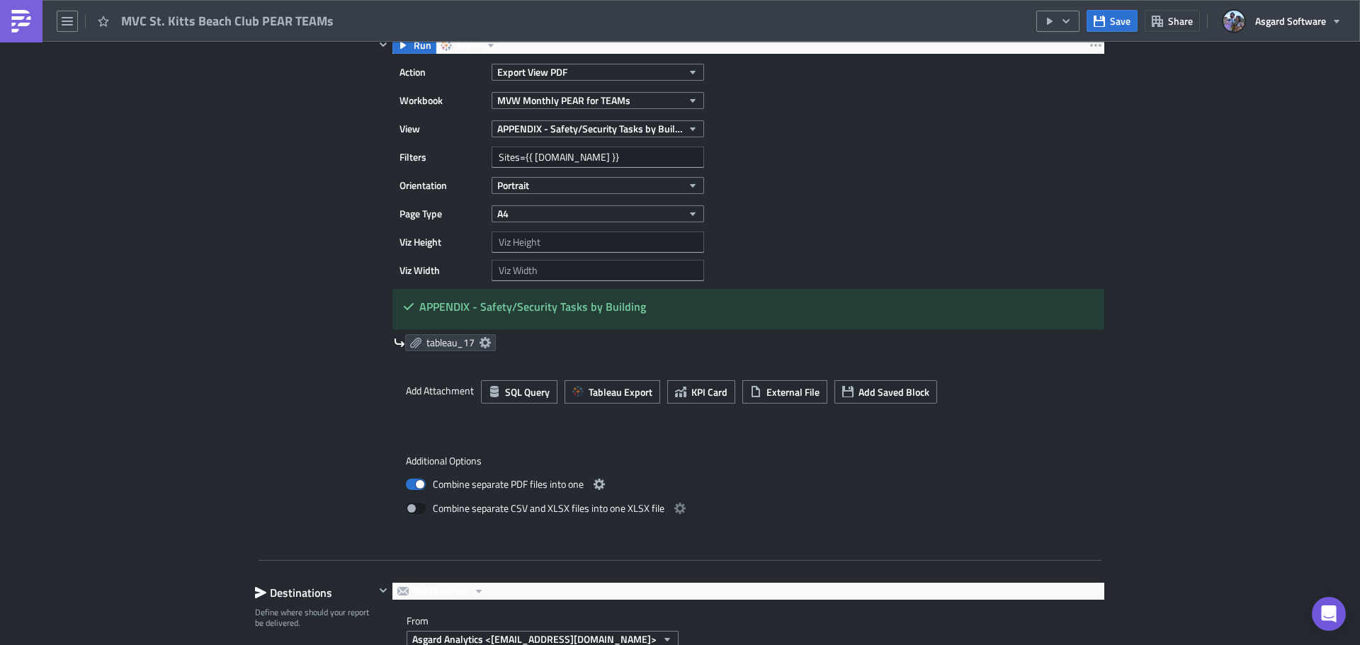
scroll to position [4746, 0]
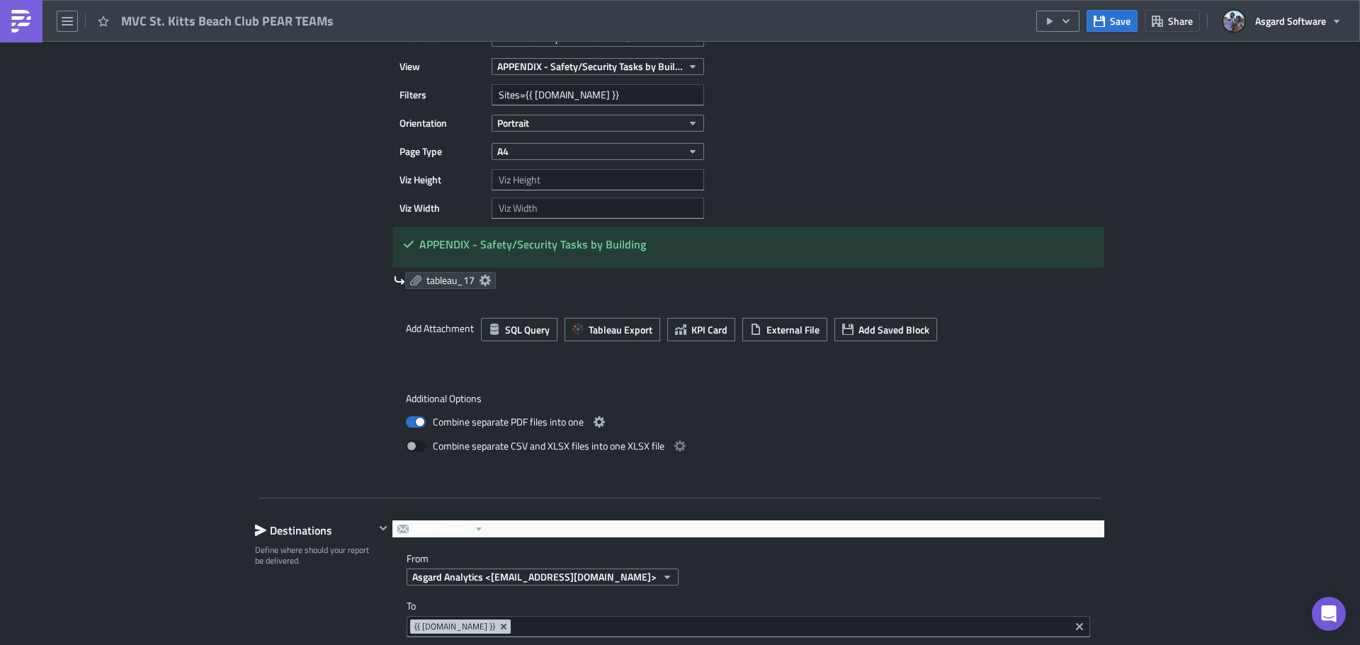
click at [78, 25] on div "MVC St. Kitts Beach Club PEAR TEAMs" at bounding box center [171, 21] width 342 height 42
click at [71, 24] on icon "button" at bounding box center [67, 21] width 11 height 9
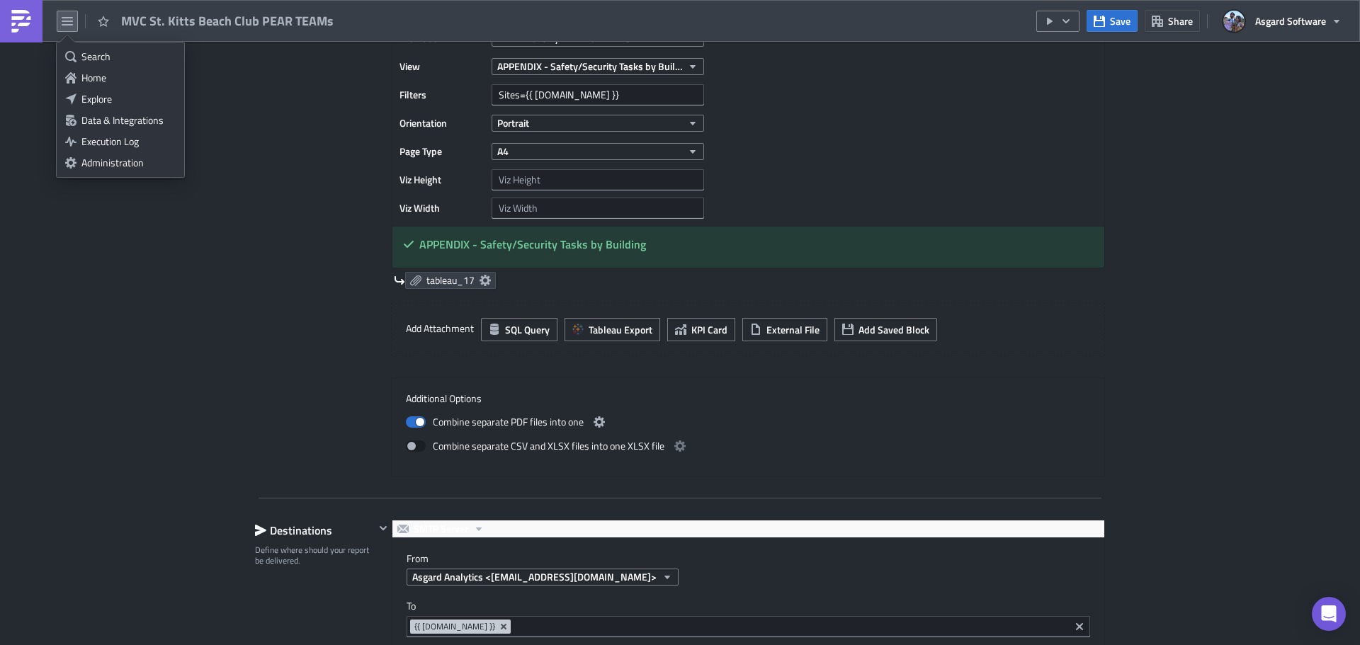
click at [111, 98] on div "Explore" at bounding box center [128, 99] width 94 height 14
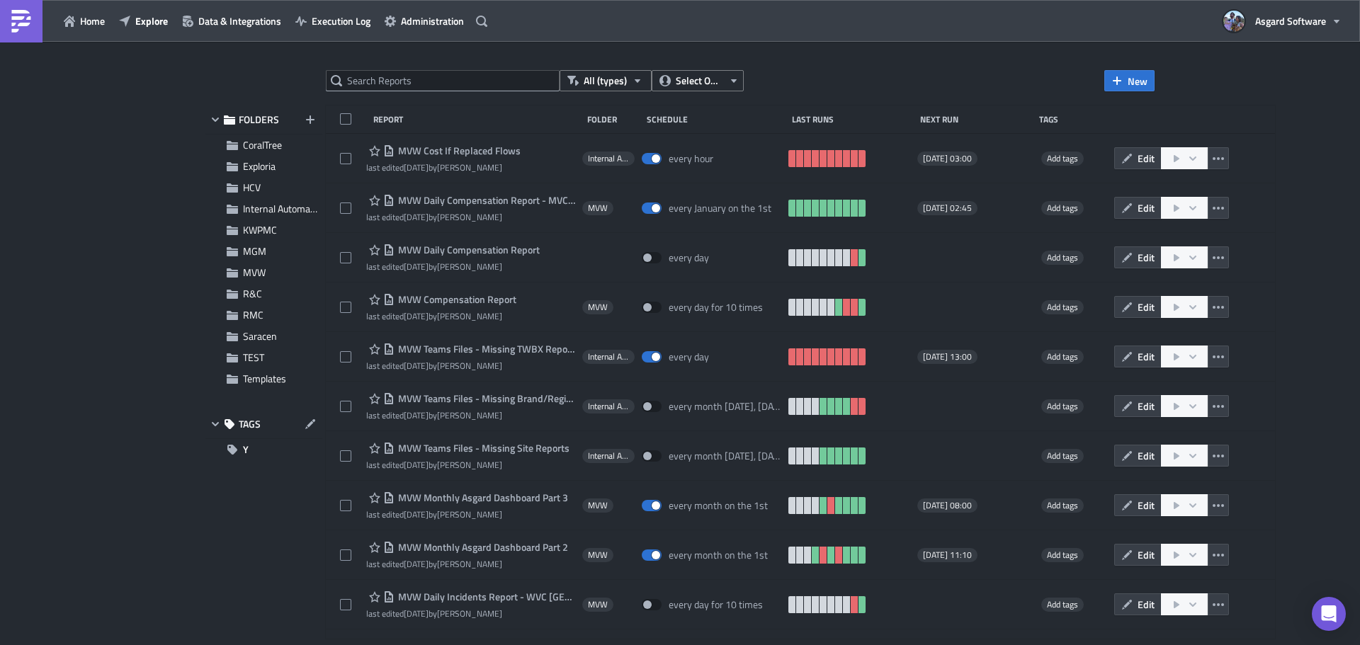
click at [378, 97] on div "All (types) Select Owner New FOLDERS CoralTree Exploria HCV Internal Automation…" at bounding box center [679, 344] width 963 height 549
click at [383, 90] on input "text" at bounding box center [443, 80] width 234 height 21
type input "v"
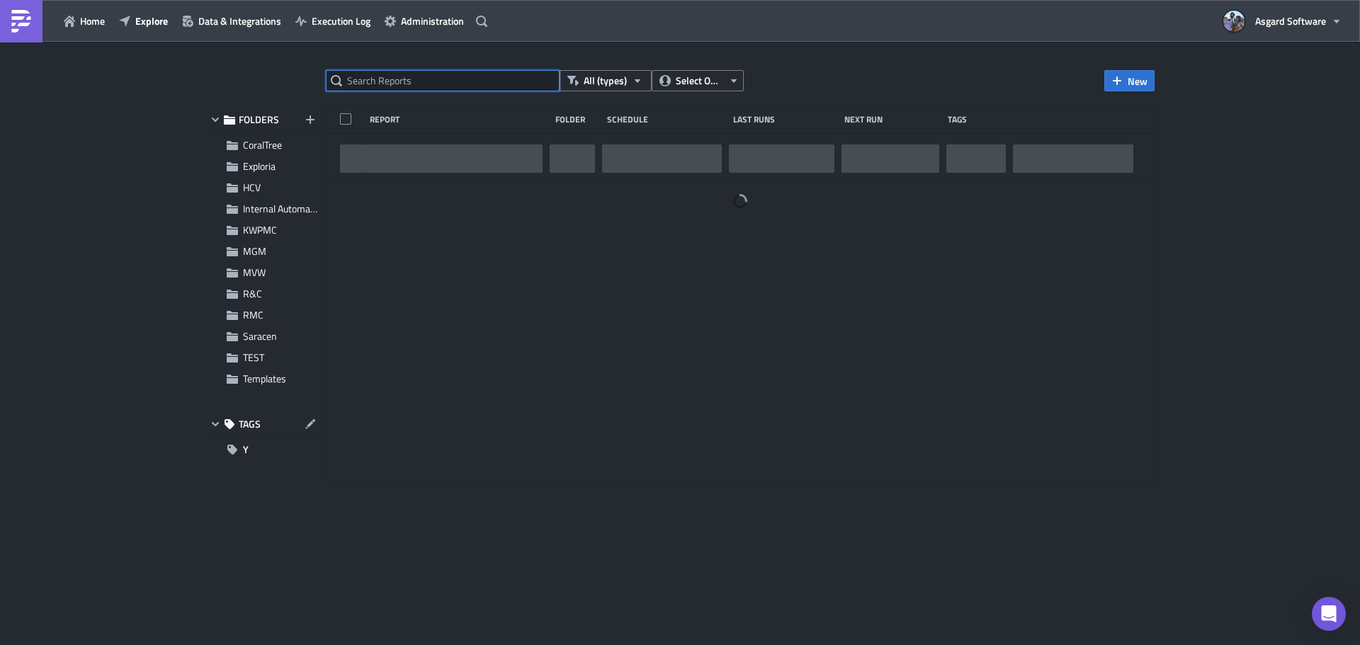
paste input "MVC StreamSide PEAR TEAMs"
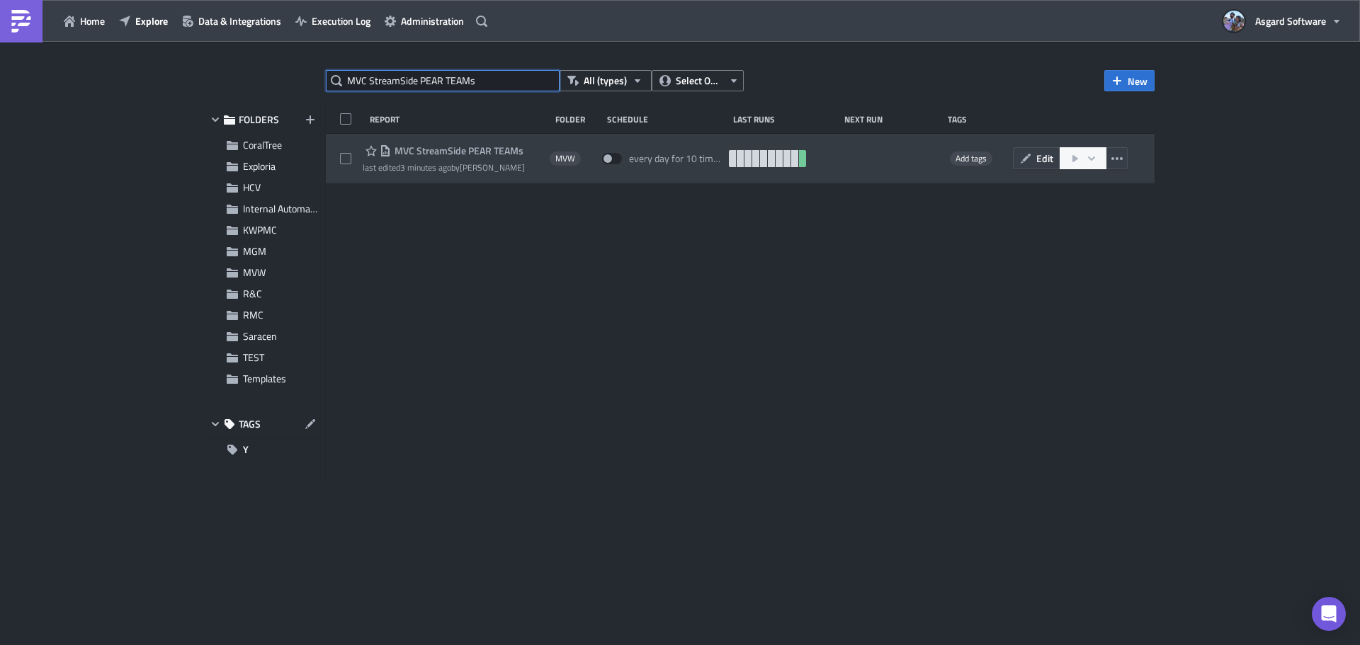
type input "MVC StreamSide PEAR TEAMs"
click at [468, 149] on span "MVC StreamSide PEAR TEAMs" at bounding box center [457, 151] width 132 height 13
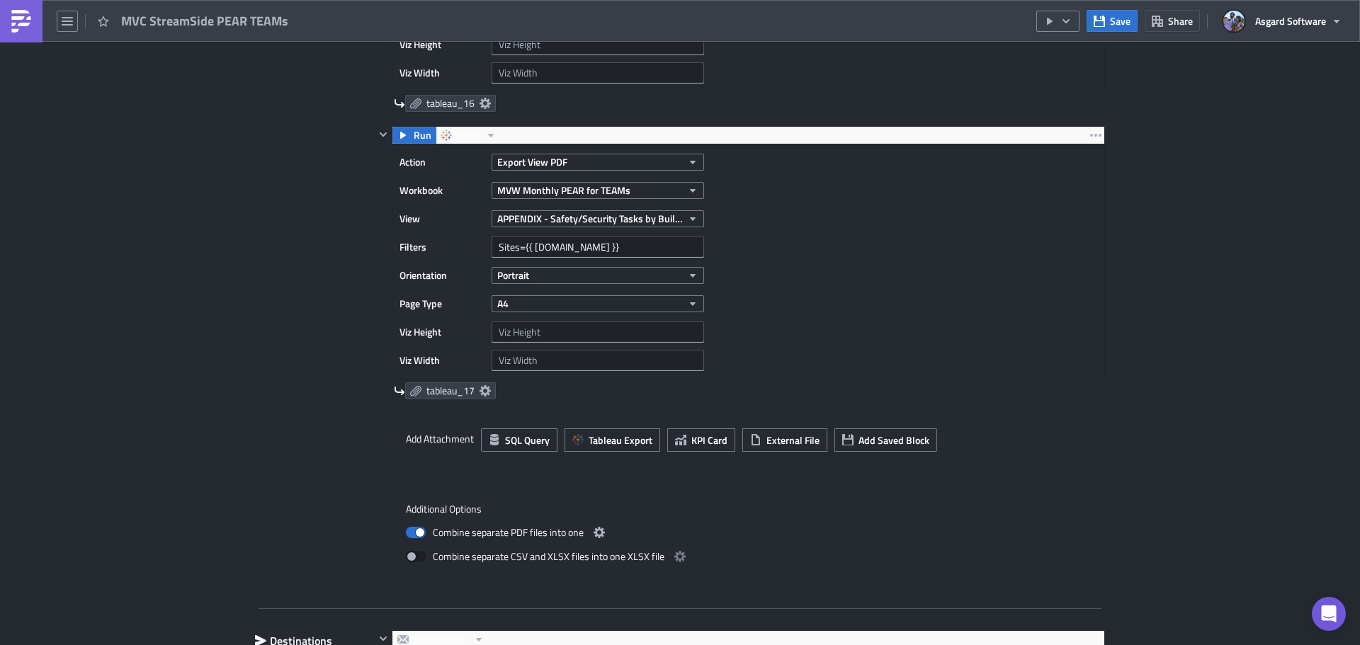
scroll to position [4321, 0]
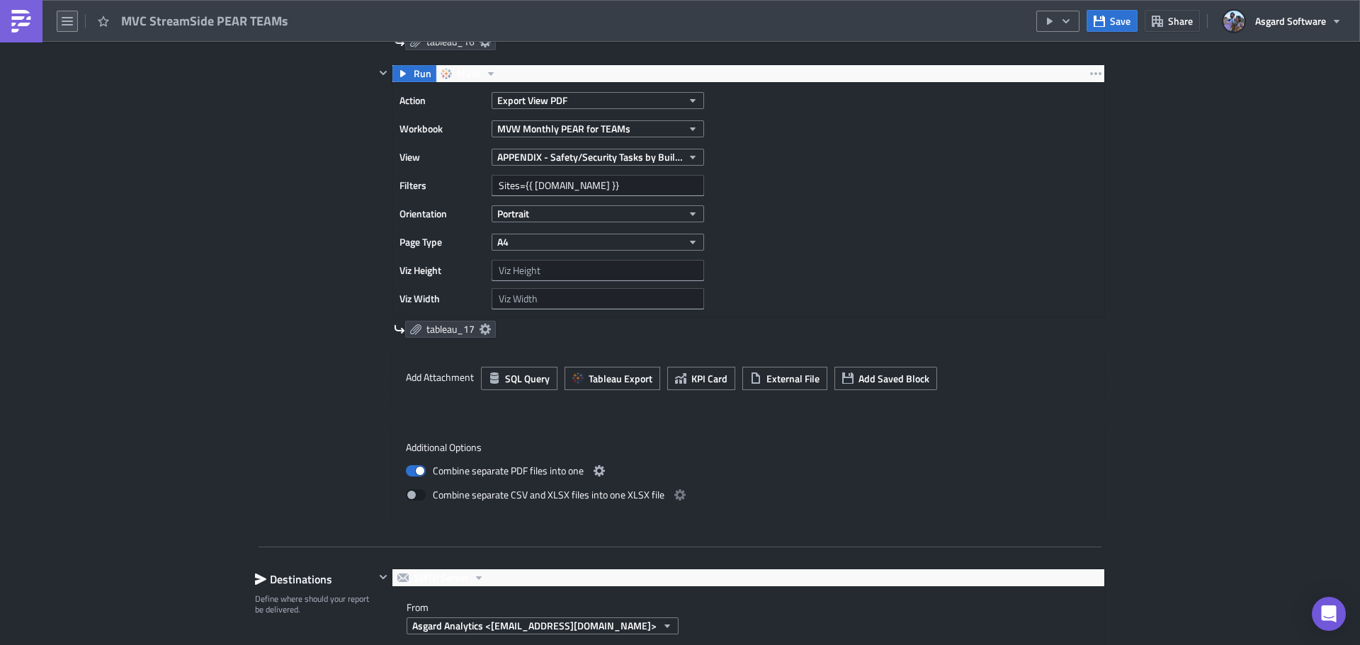
click at [61, 21] on button "button" at bounding box center [67, 21] width 21 height 21
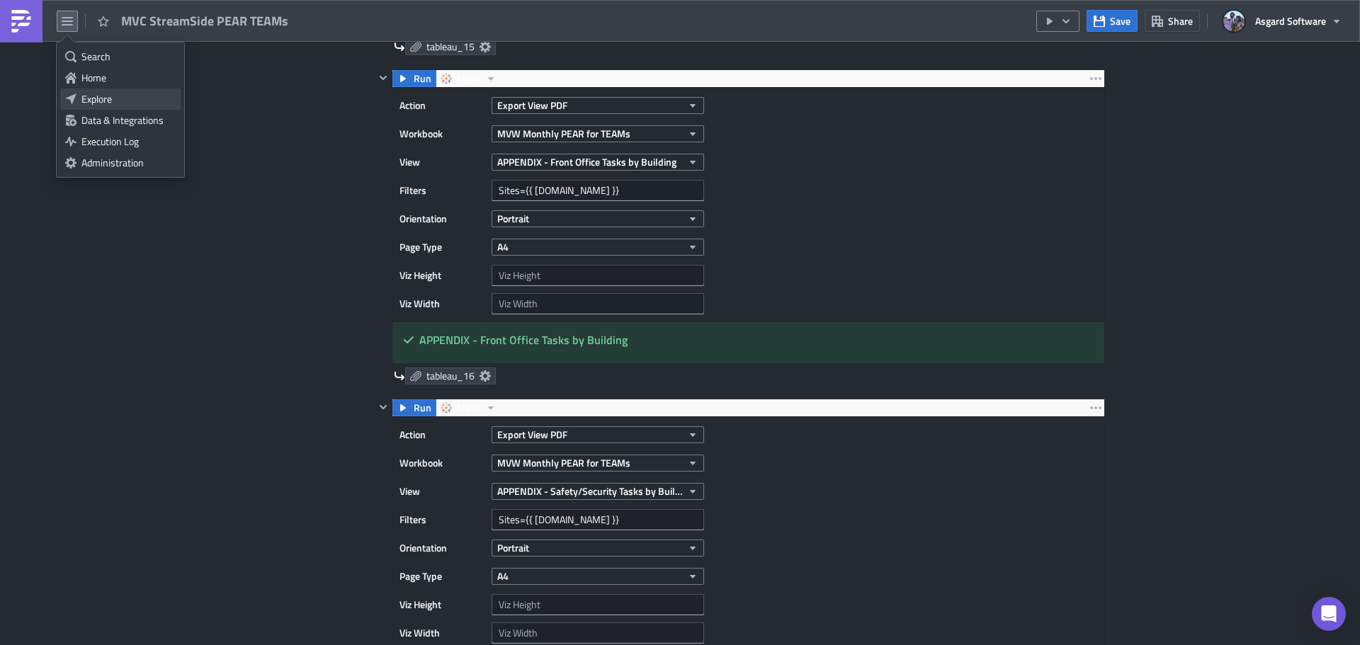
click at [98, 100] on div "Explore" at bounding box center [128, 99] width 94 height 14
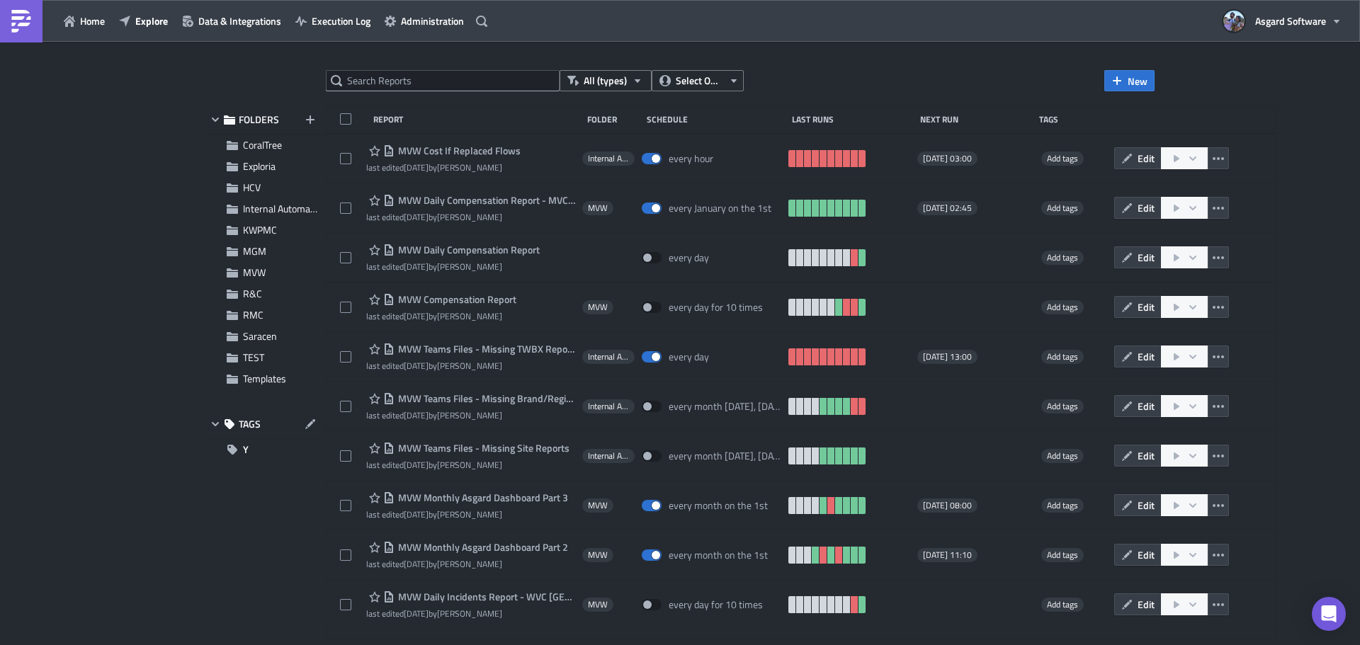
click at [455, 93] on div "All (types) Select Owner New FOLDERS CoralTree Exploria HCV Internal Automation…" at bounding box center [679, 344] width 963 height 549
click at [453, 74] on input "text" at bounding box center [443, 80] width 234 height 21
paste input "MVC Summit Watch PEAR TEAMs"
type input "MVC Summit Watch PEAR TEAMs"
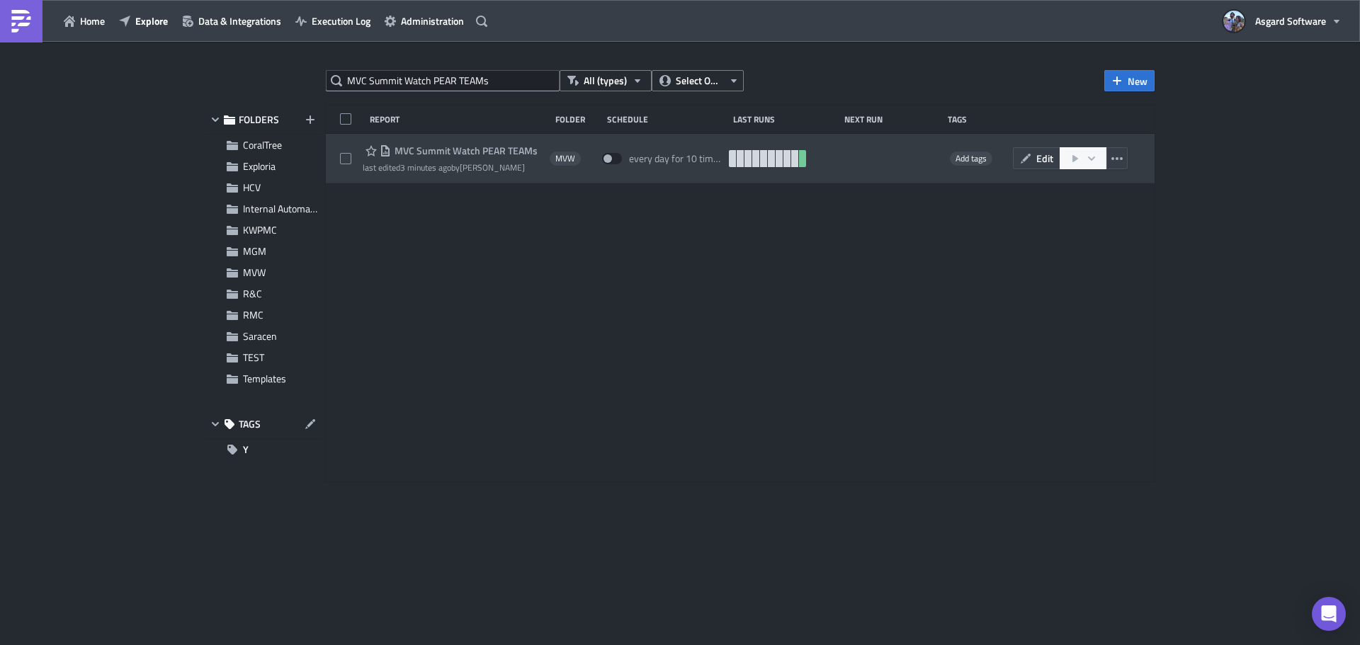
click at [472, 151] on span "MVC Summit Watch PEAR TEAMs" at bounding box center [464, 151] width 147 height 13
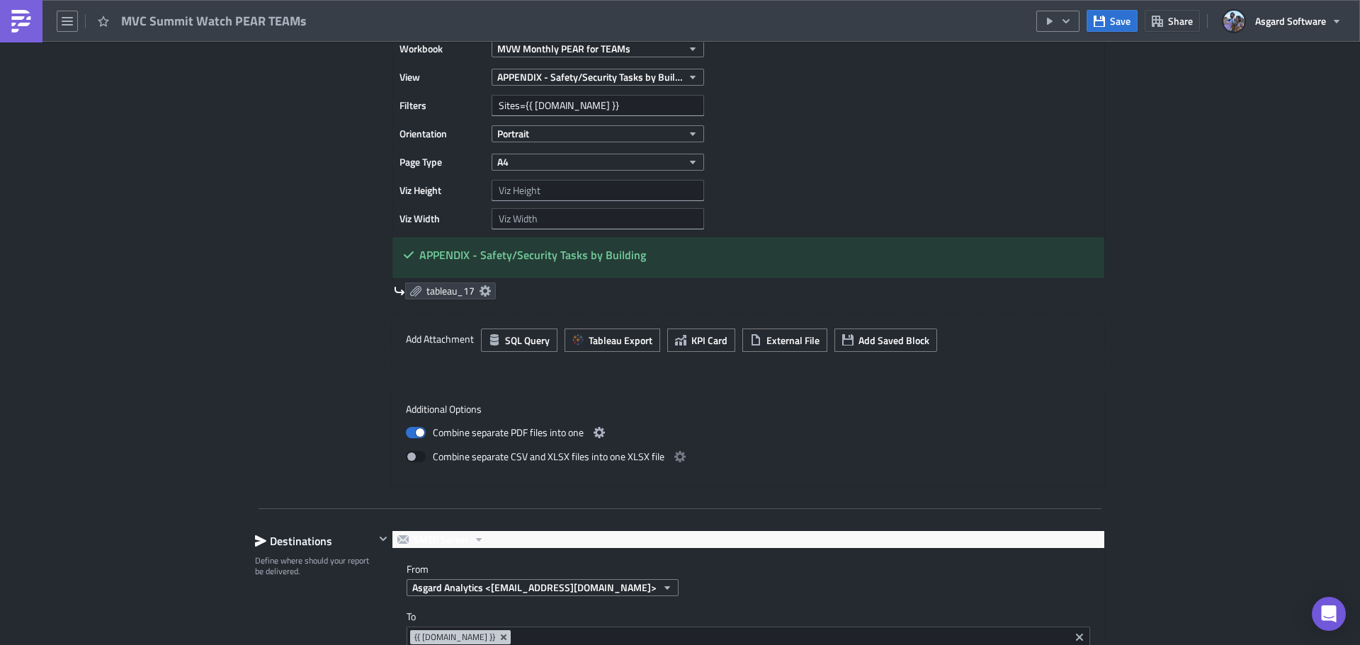
scroll to position [4746, 0]
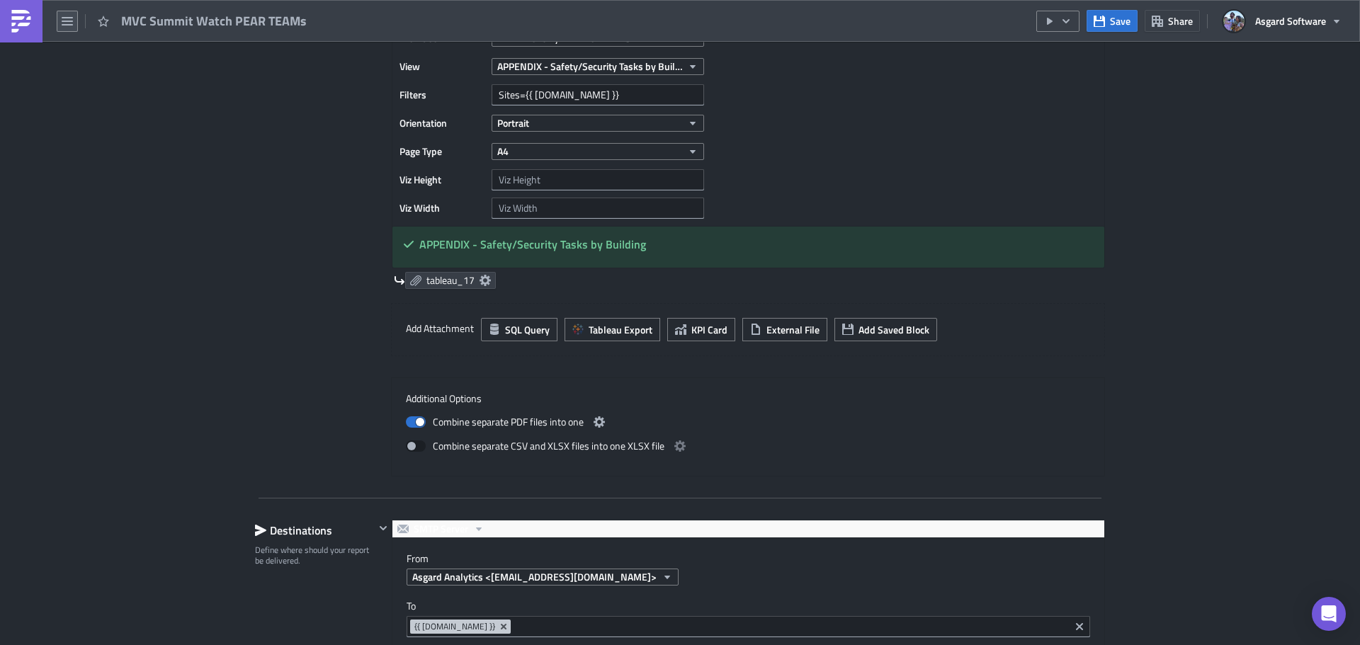
click at [67, 30] on button "button" at bounding box center [67, 21] width 21 height 21
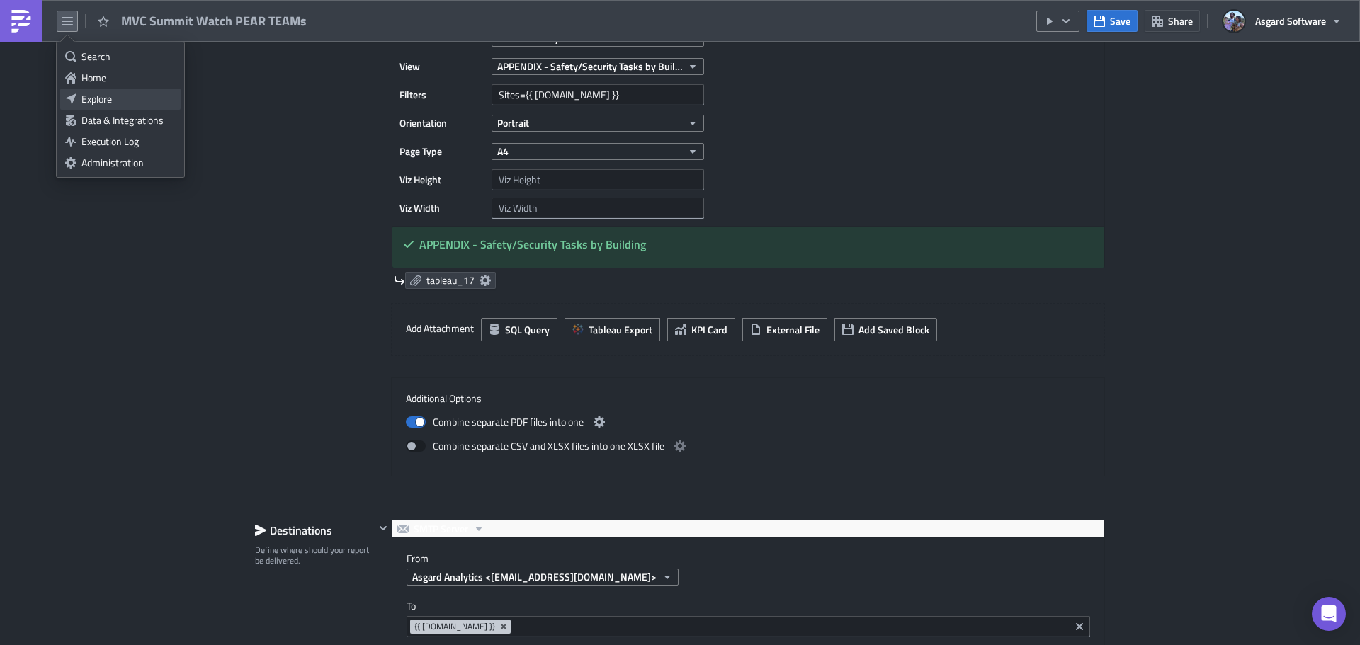
click at [96, 98] on div "Explore" at bounding box center [128, 99] width 94 height 14
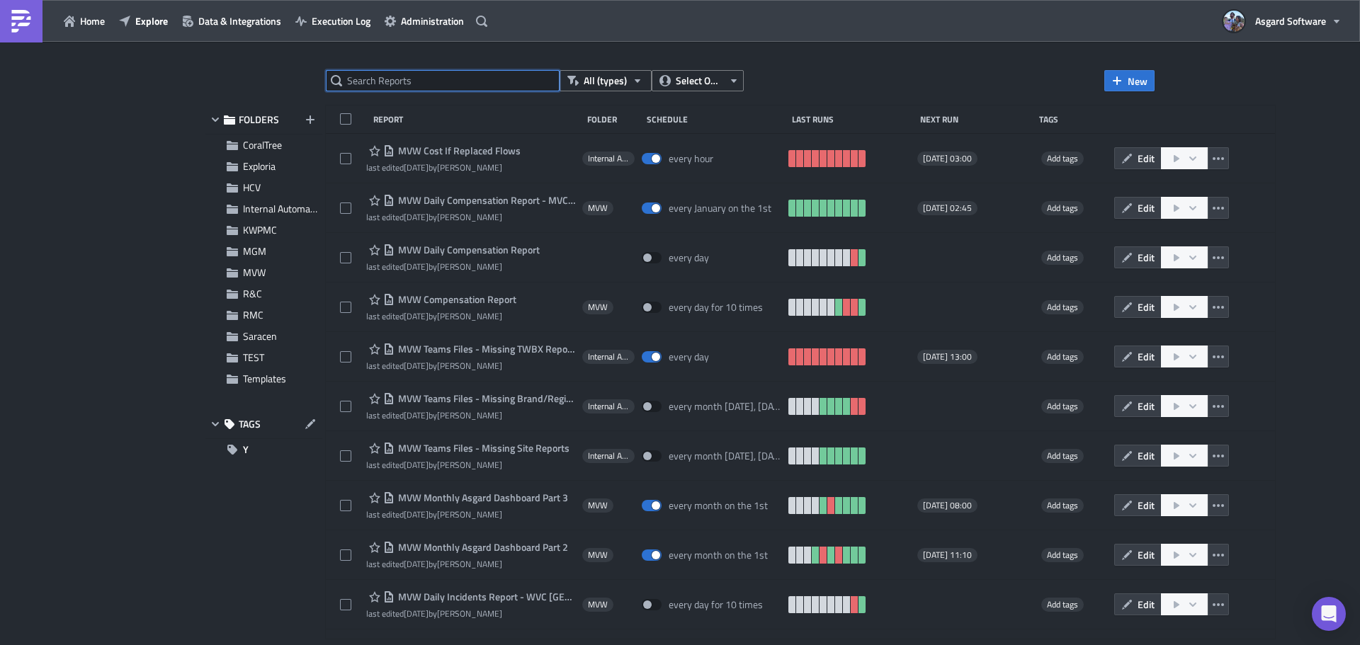
click at [407, 88] on input "text" at bounding box center [443, 80] width 234 height 21
paste input "MVC Surfwatch PEAR TEAMs"
type input "MVC Surfwatch PEAR TEAMs"
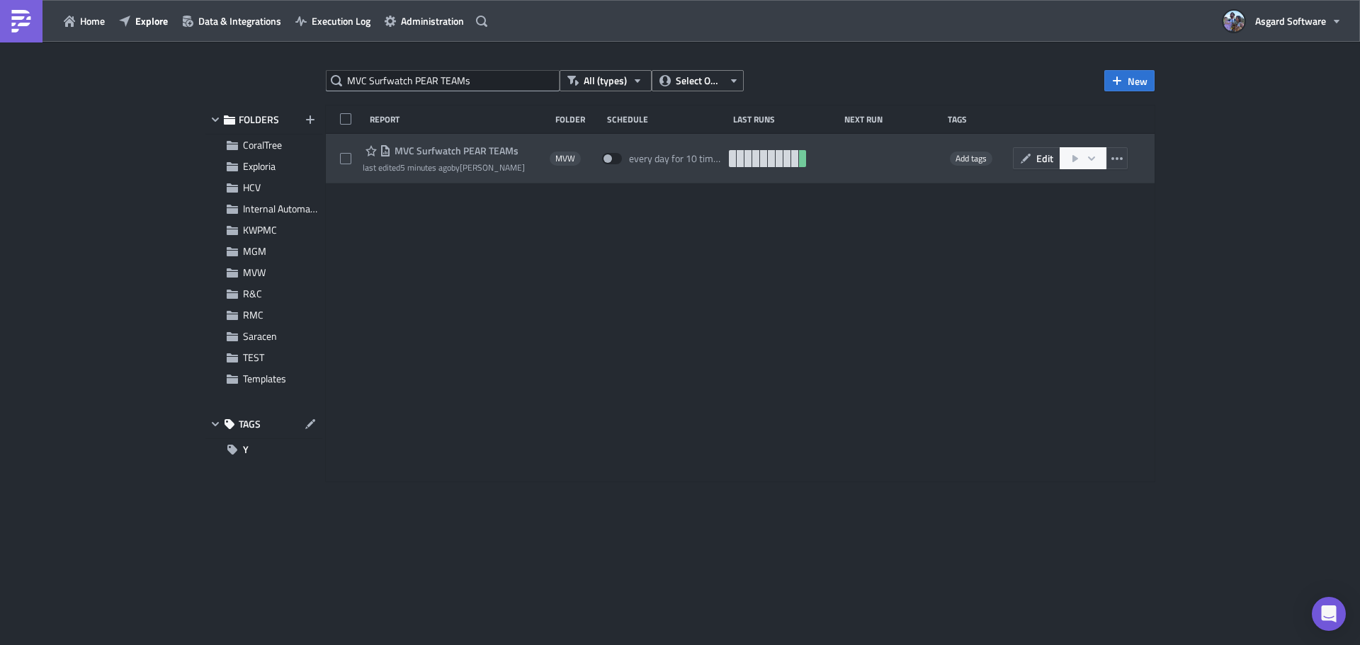
click at [493, 147] on span "MVC Surfwatch PEAR TEAMs" at bounding box center [455, 151] width 128 height 13
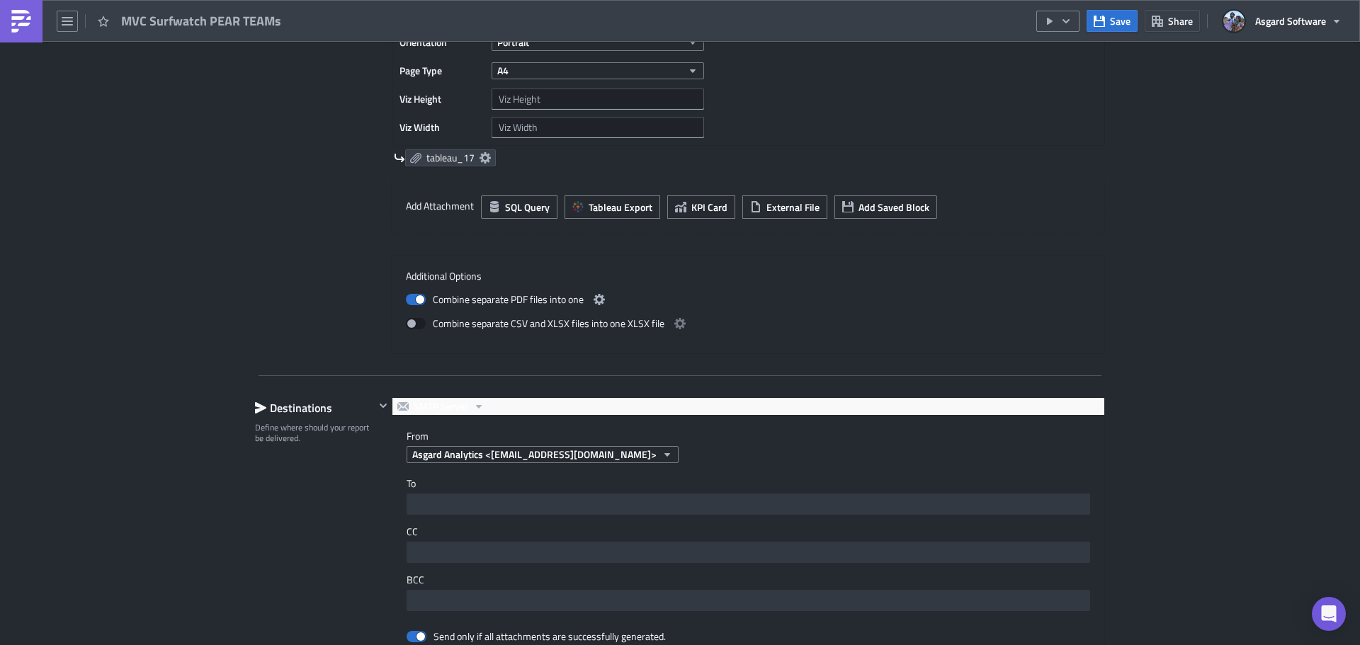
scroll to position [4463, 0]
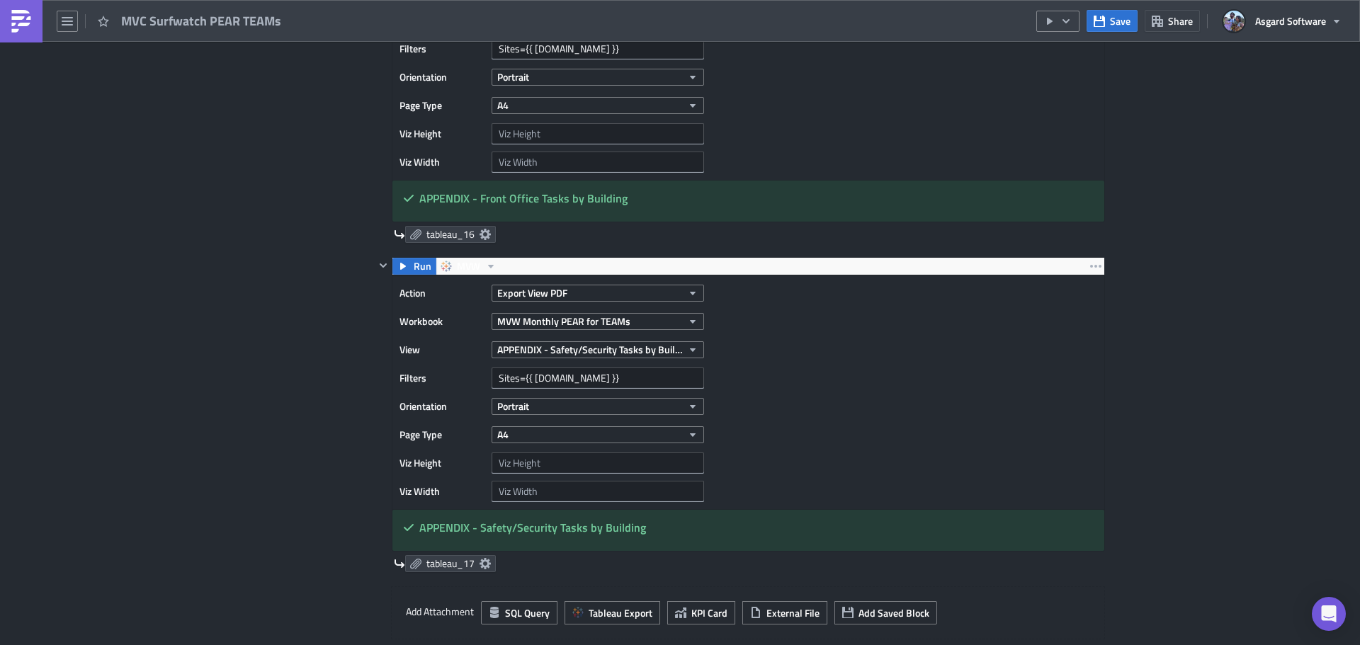
drag, startPoint x: 63, startPoint y: 19, endPoint x: 74, endPoint y: 36, distance: 20.0
click at [63, 19] on icon "button" at bounding box center [67, 21] width 11 height 11
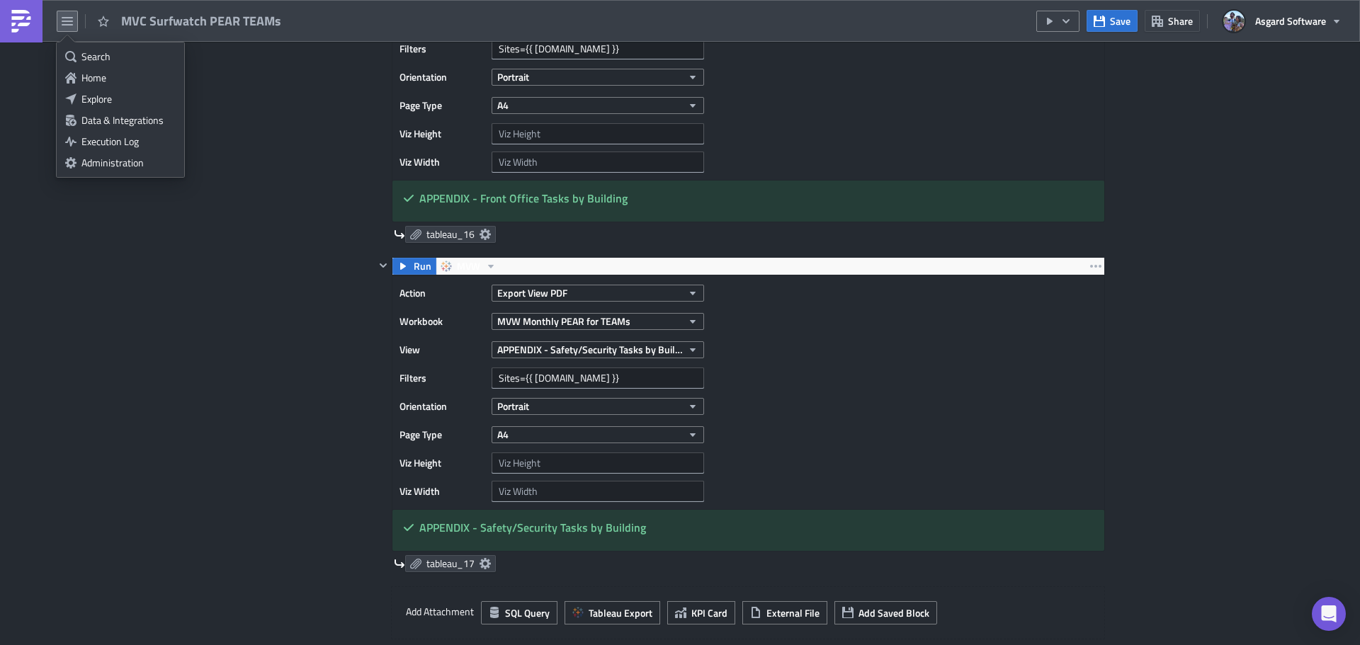
click at [95, 95] on div "Explore" at bounding box center [128, 99] width 94 height 14
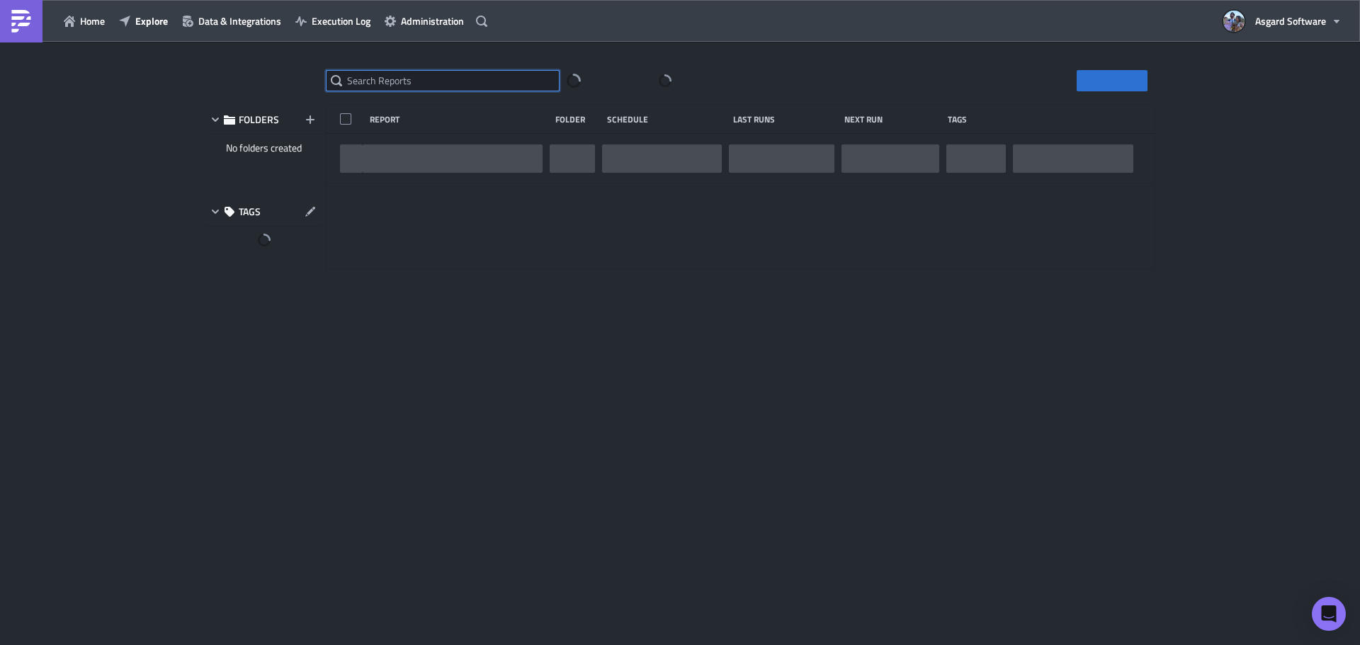
click at [414, 77] on input "text" at bounding box center [443, 80] width 234 height 21
paste input "MVC Willow Ridge Lodge PEAR TEAMs"
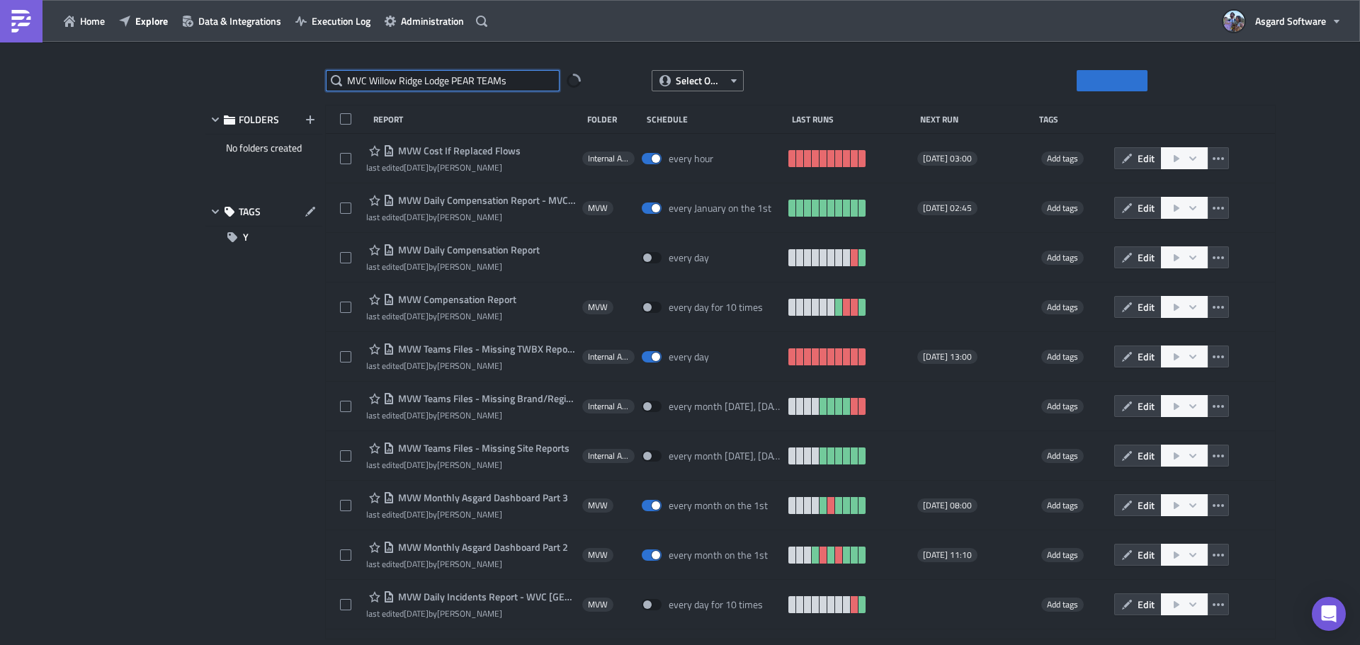
type input "MVC Willow Ridge Lodge PEAR TEAMs"
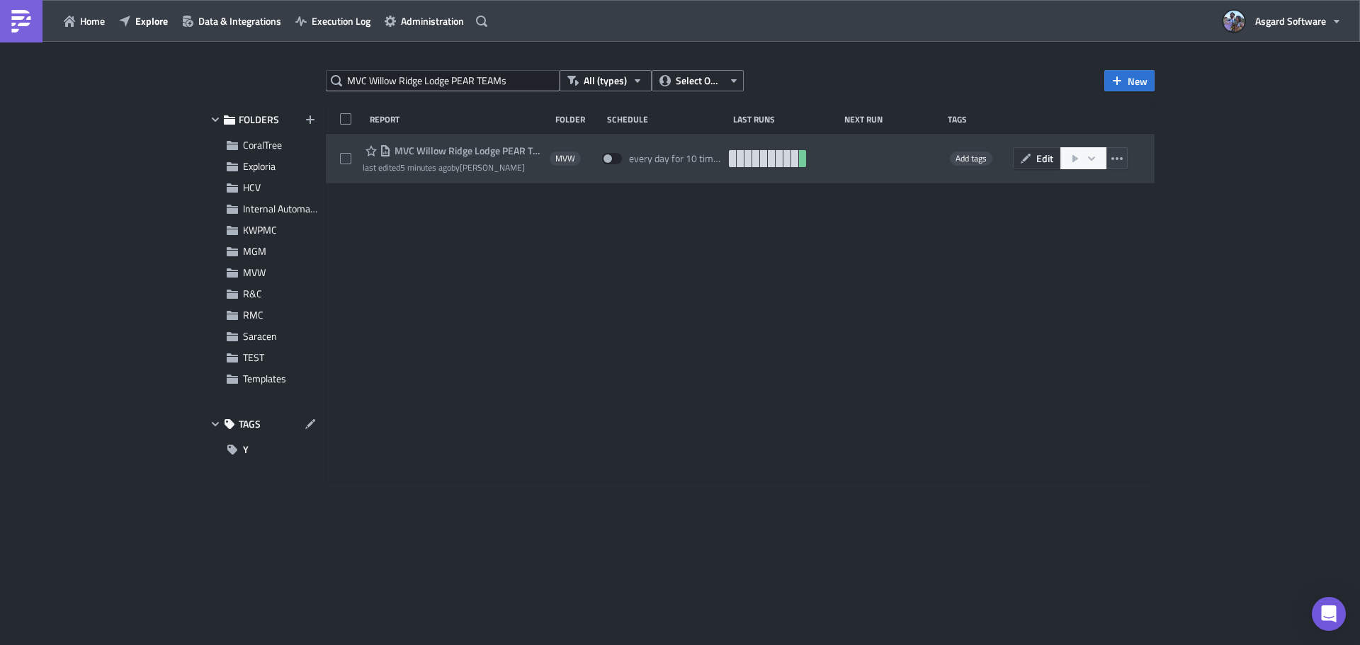
click at [1032, 154] on button "Edit" at bounding box center [1036, 158] width 47 height 22
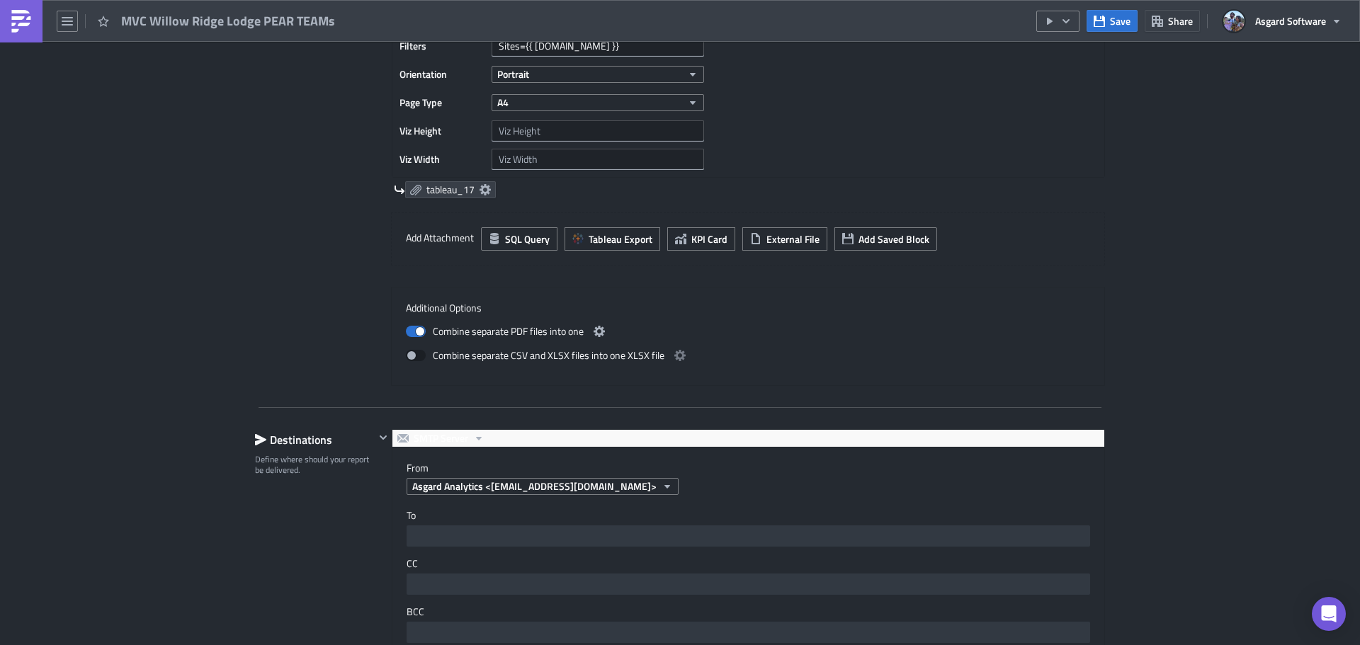
scroll to position [4463, 0]
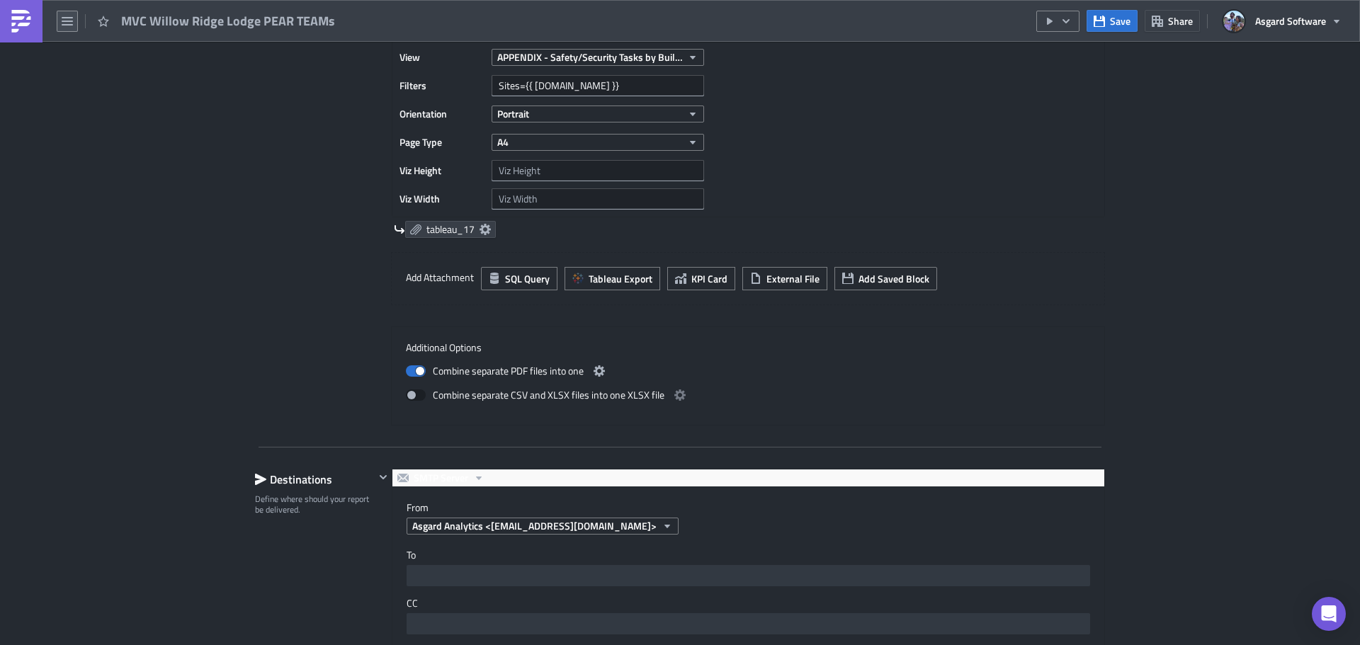
click at [64, 18] on icon "button" at bounding box center [67, 21] width 11 height 11
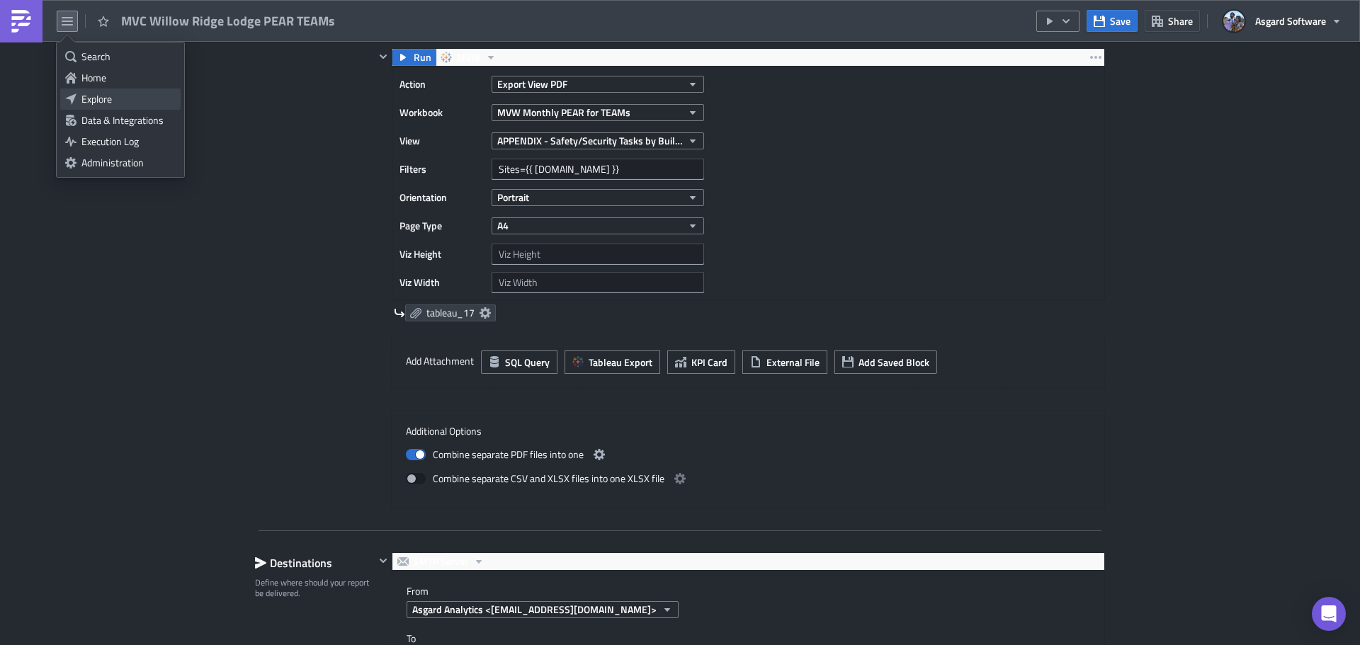
click at [91, 103] on div "Explore" at bounding box center [128, 99] width 94 height 14
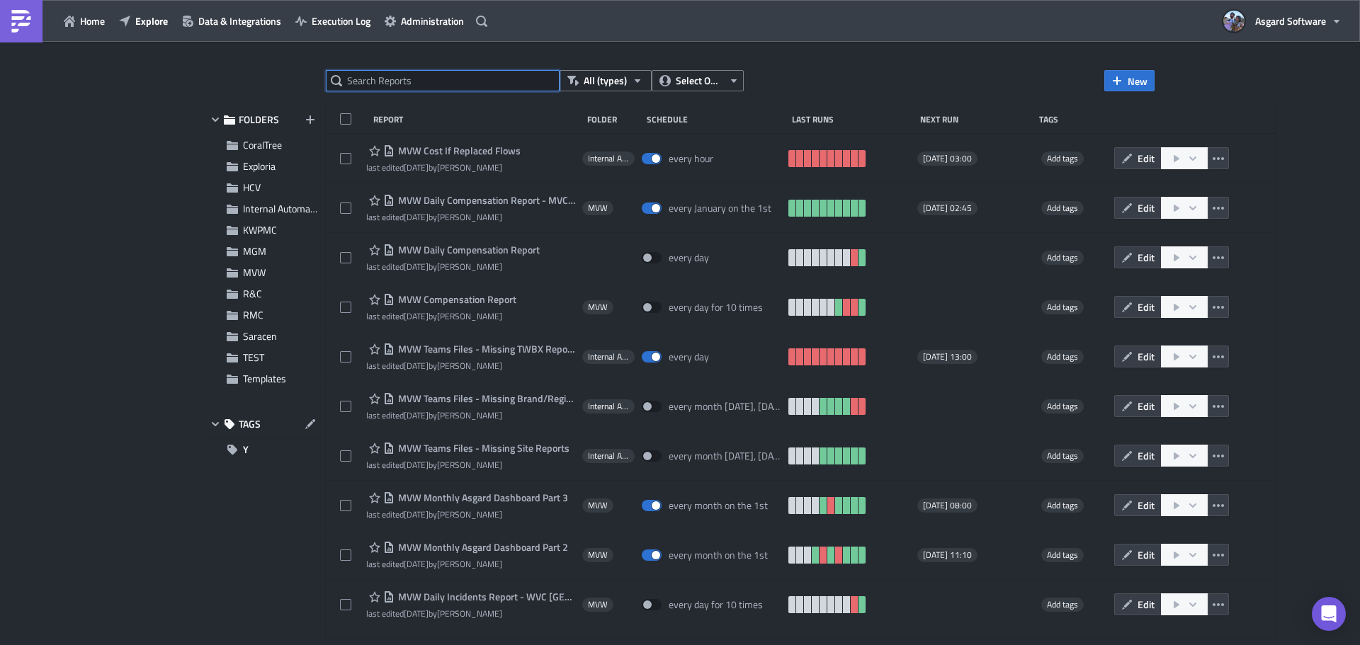
click at [461, 81] on input "text" at bounding box center [443, 80] width 234 height 21
paste input "MVC Timber Lodge PEAR TEAMs"
type input "MVC Timber Lodge PEAR TEAMs"
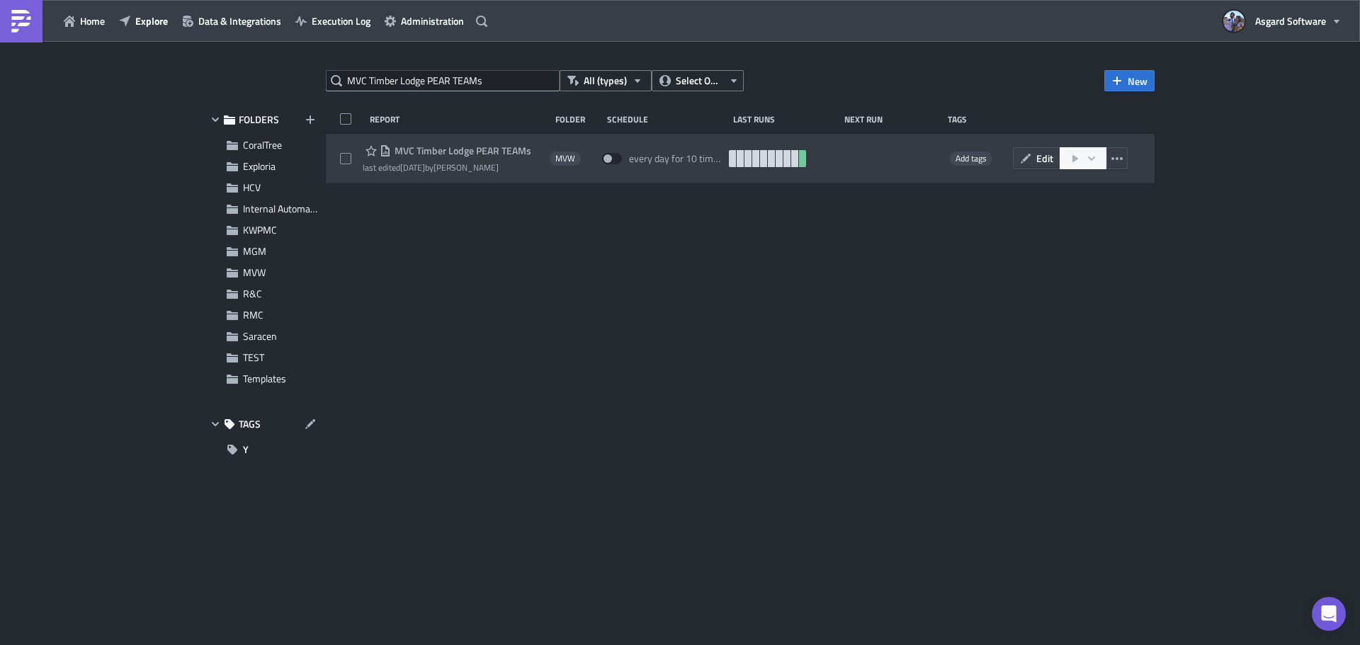
click at [455, 142] on div "MVC Timber Lodge PEAR TEAMs last edited [DATE] by [PERSON_NAME] MVW every day f…" at bounding box center [740, 159] width 829 height 50
click at [464, 148] on span "MVC Timber Lodge PEAR TEAMs" at bounding box center [461, 151] width 140 height 13
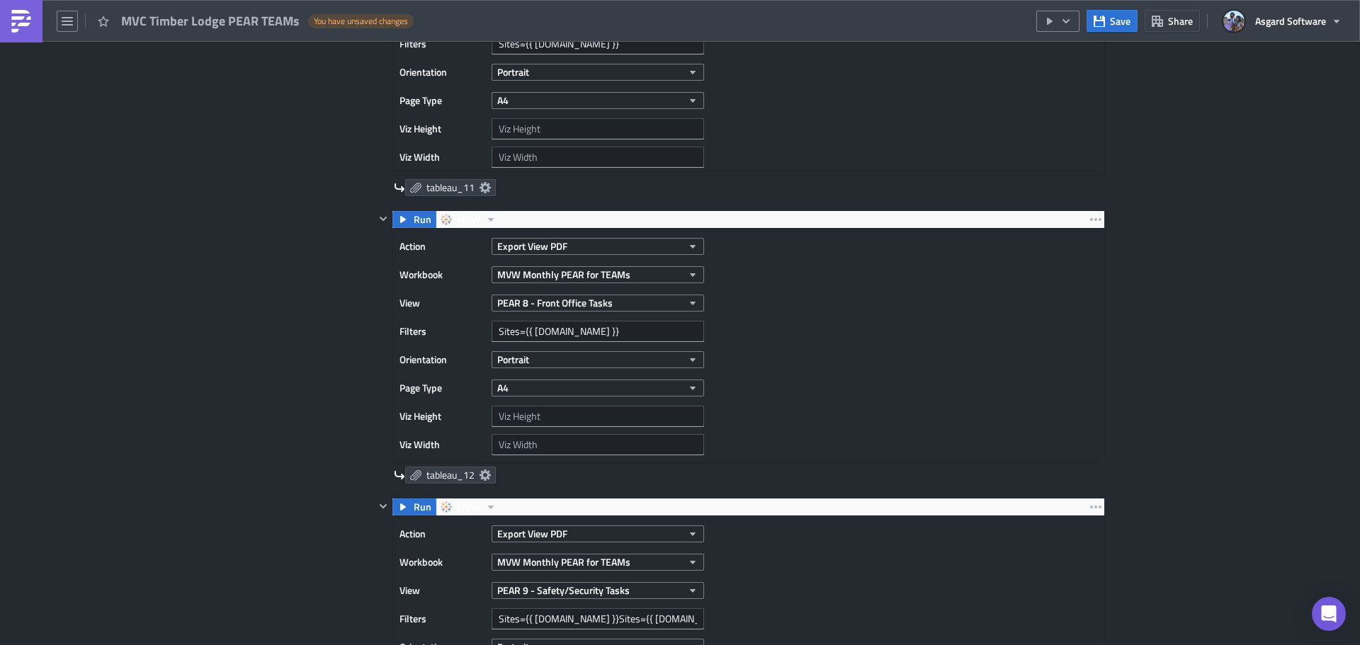
scroll to position [2763, 0]
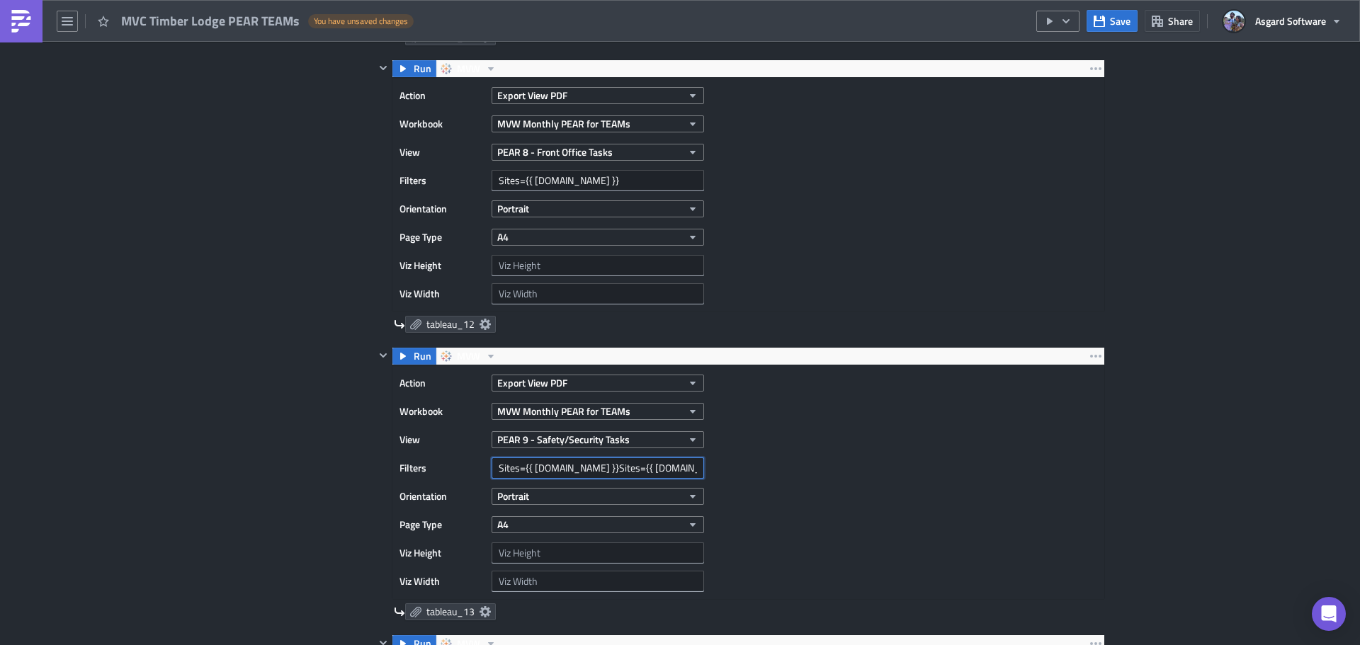
drag, startPoint x: 661, startPoint y: 428, endPoint x: 570, endPoint y: 429, distance: 91.4
click at [570, 429] on div "Action Export View PDF Workbook MVW Monthly PEAR for TEAMs View PEAR 9 - Safety…" at bounding box center [556, 483] width 312 height 220
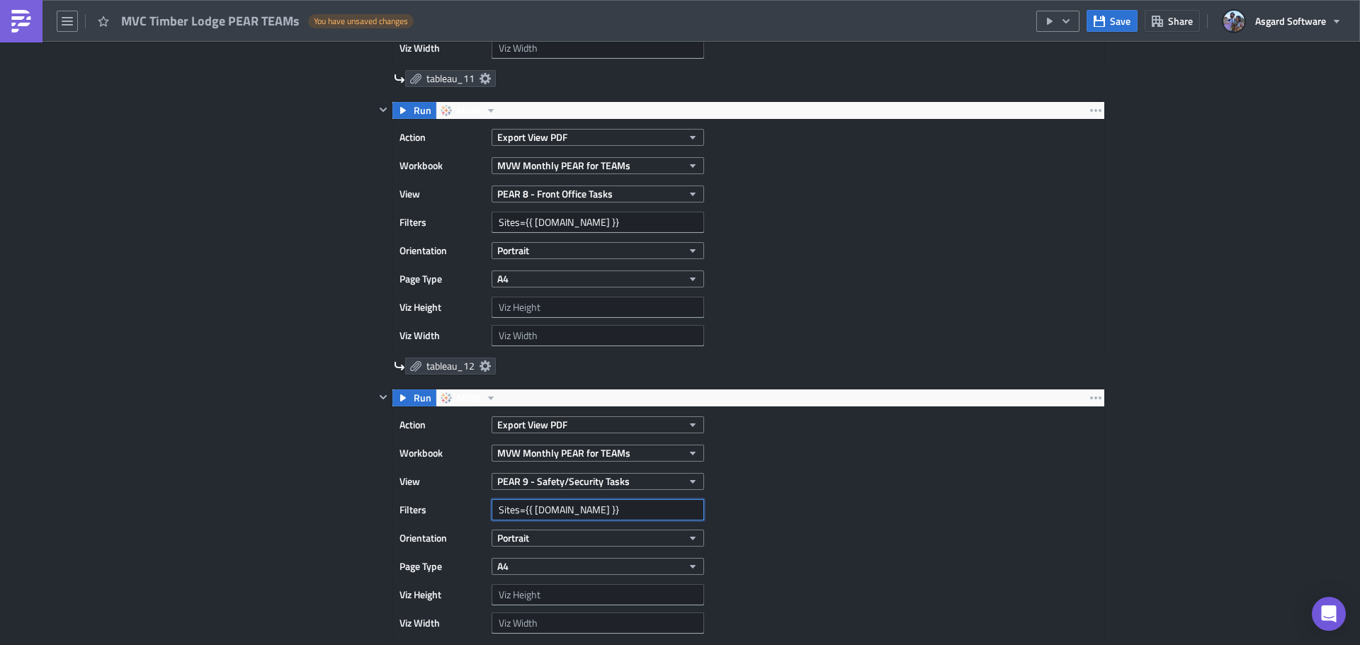
type input "Sites={{ [DOMAIN_NAME] }}"
click at [885, 568] on div "Action Export View PDF Workbook MVW Monthly PEAR for TEAMs View PEAR 9 - Safety…" at bounding box center [748, 524] width 712 height 234
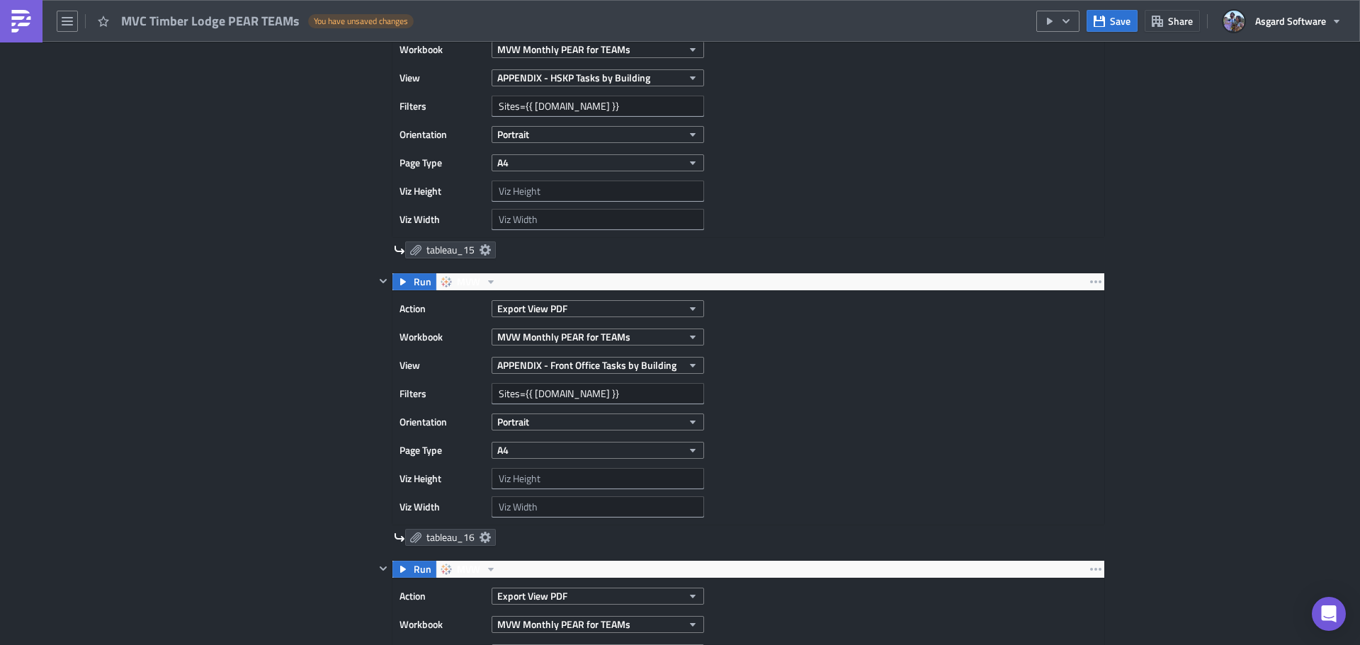
scroll to position [4109, 0]
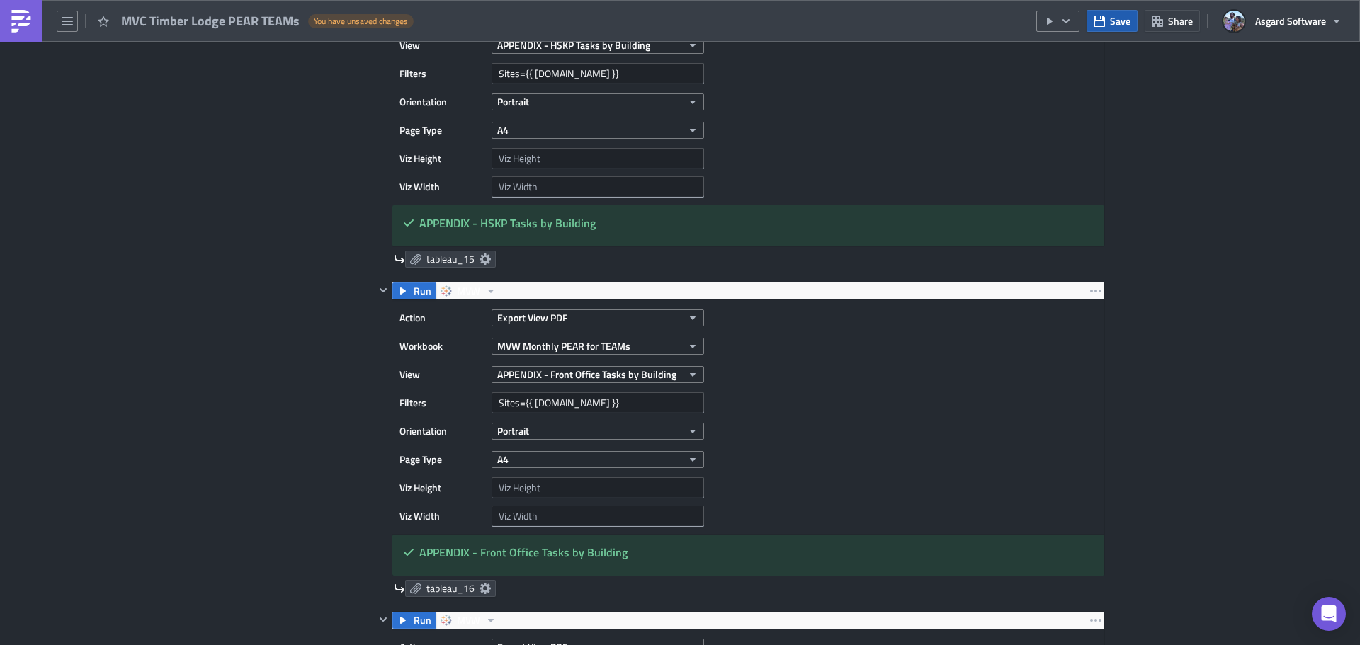
click at [1114, 23] on span "Save" at bounding box center [1120, 20] width 21 height 15
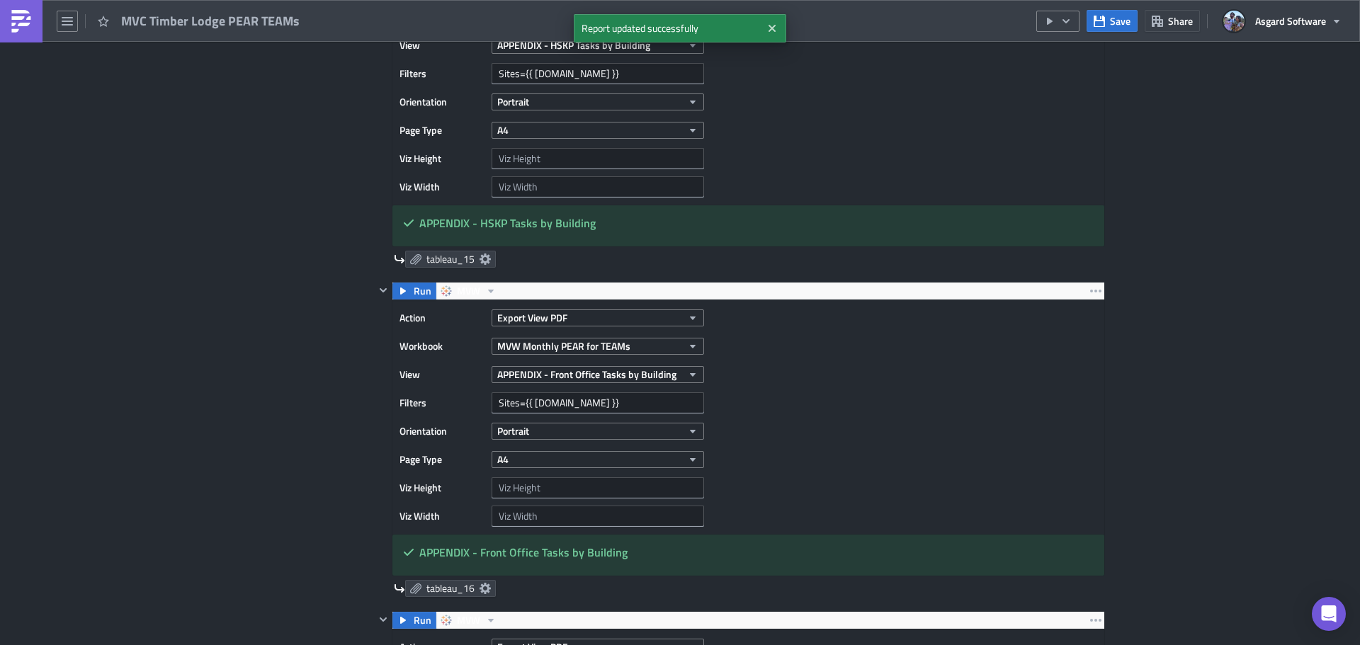
drag, startPoint x: 30, startPoint y: 24, endPoint x: 48, endPoint y: 27, distance: 18.6
click at [30, 24] on img at bounding box center [21, 21] width 23 height 23
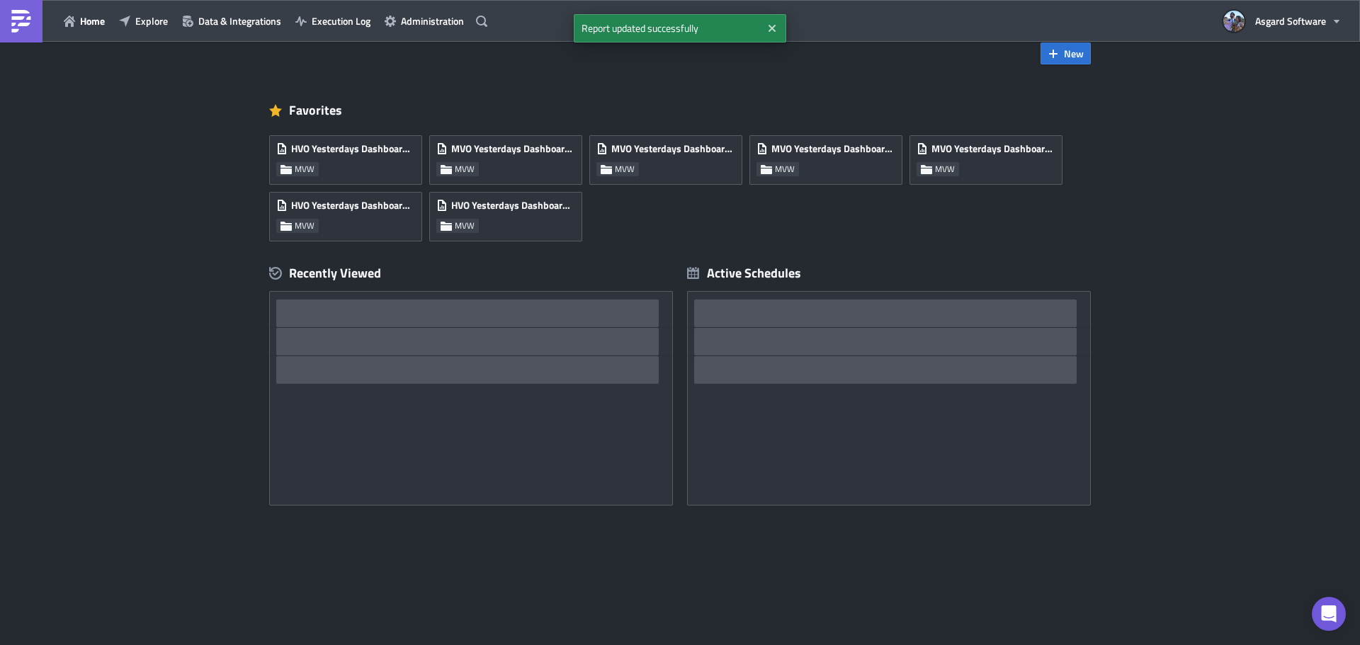
scroll to position [28, 0]
